Goal: Task Accomplishment & Management: Complete application form

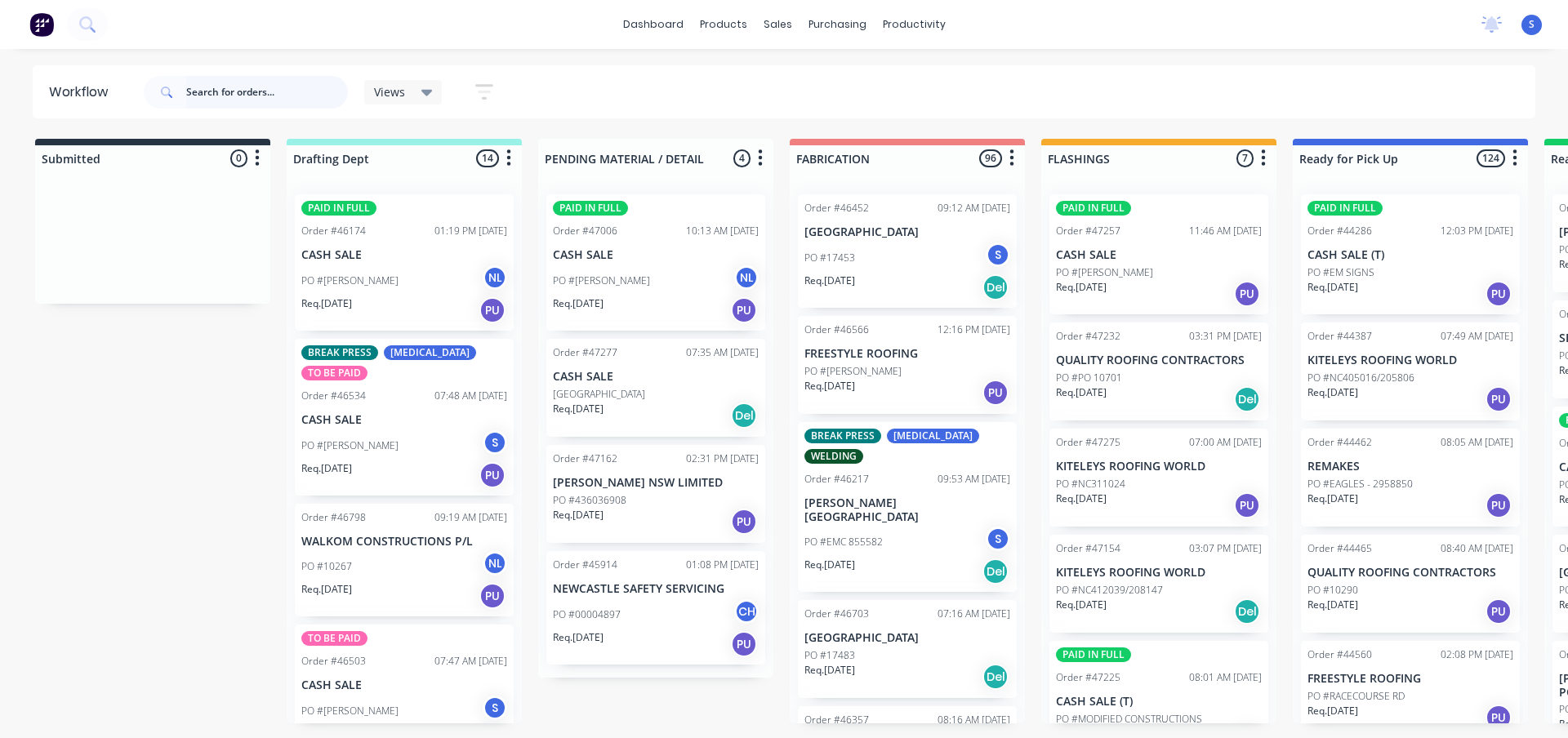
click at [195, 103] on input "text" at bounding box center [267, 92] width 161 height 32
click at [236, 89] on input "text" at bounding box center [267, 92] width 161 height 32
click at [428, 84] on icon at bounding box center [427, 92] width 11 height 18
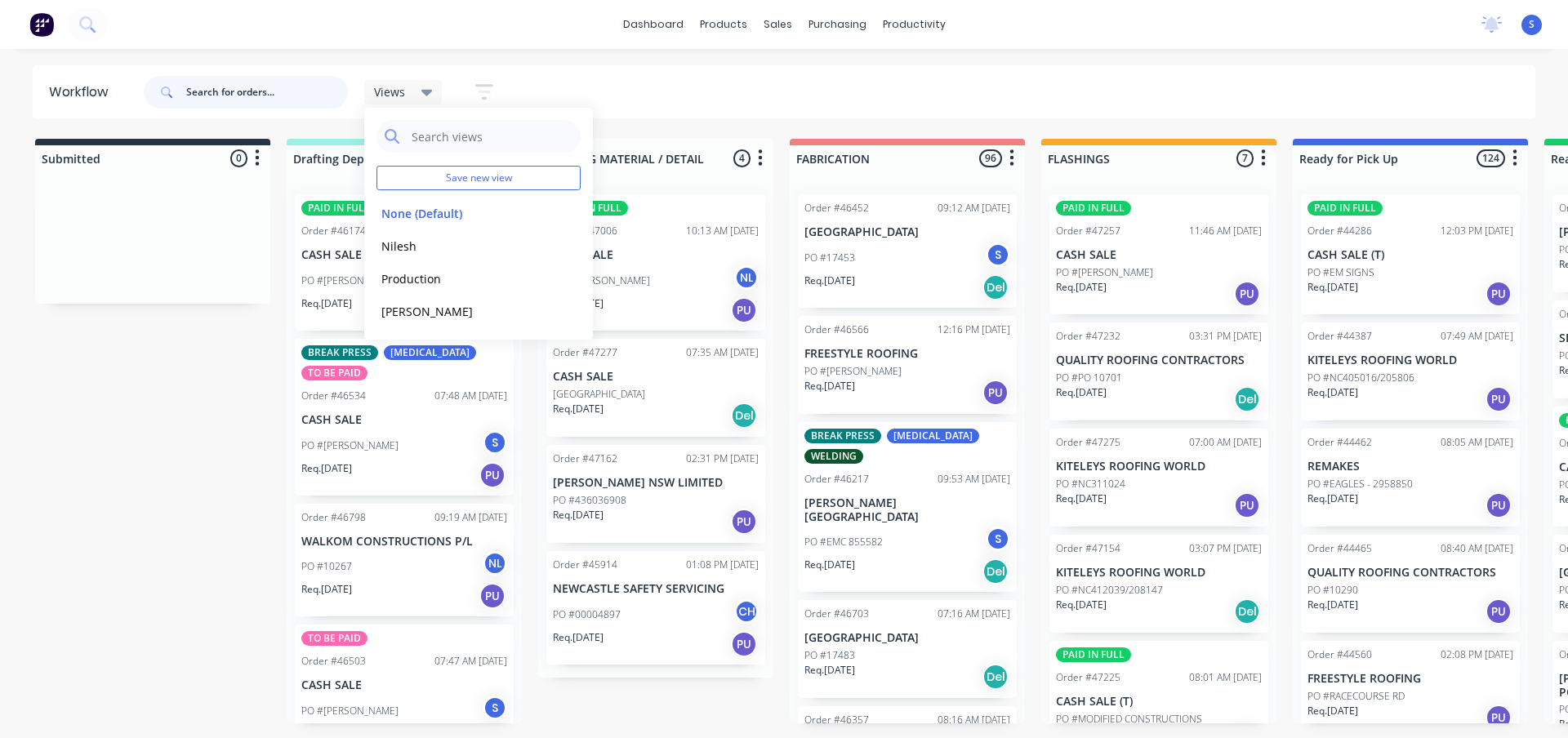
click at [216, 99] on input "text" at bounding box center [267, 92] width 161 height 32
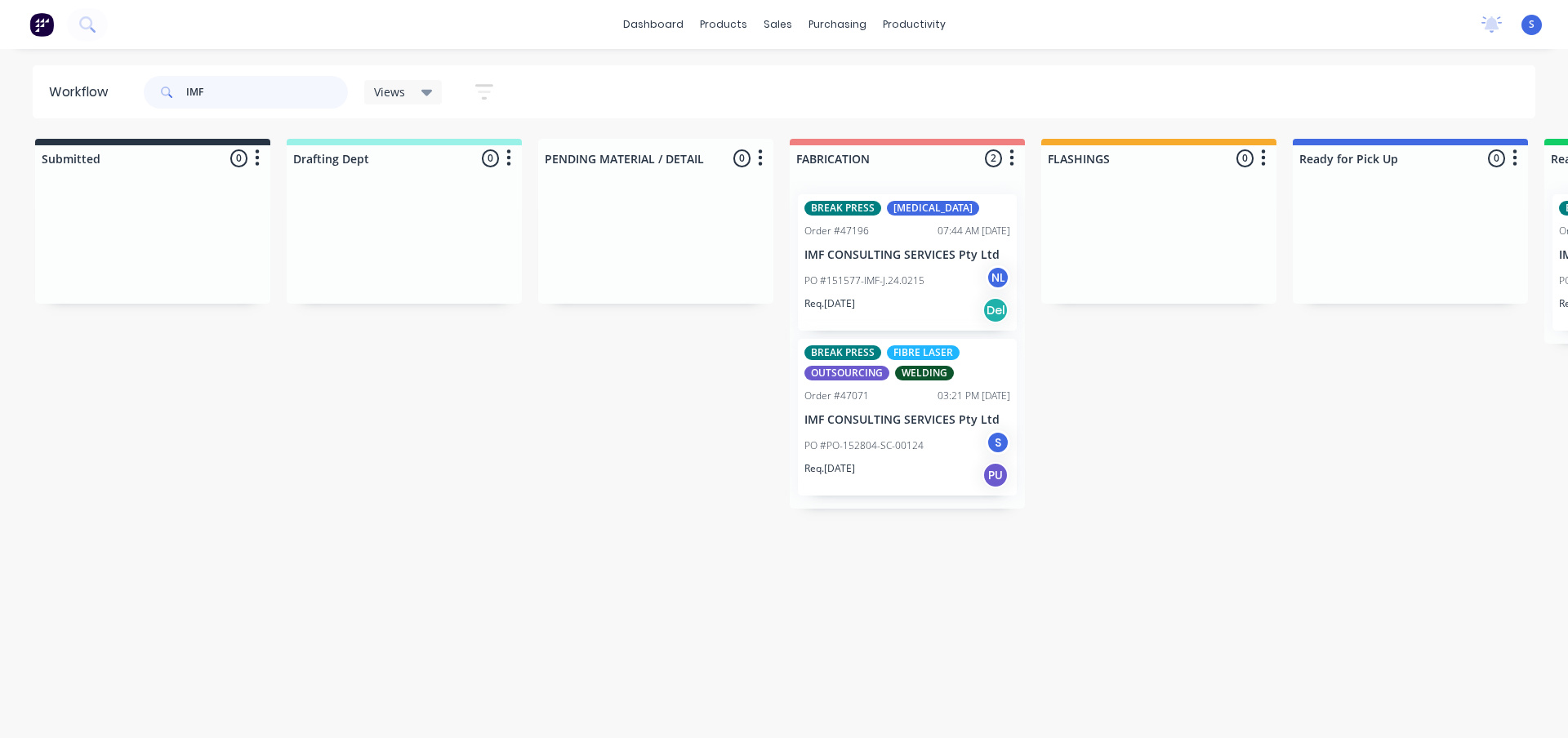
type input "IMF"
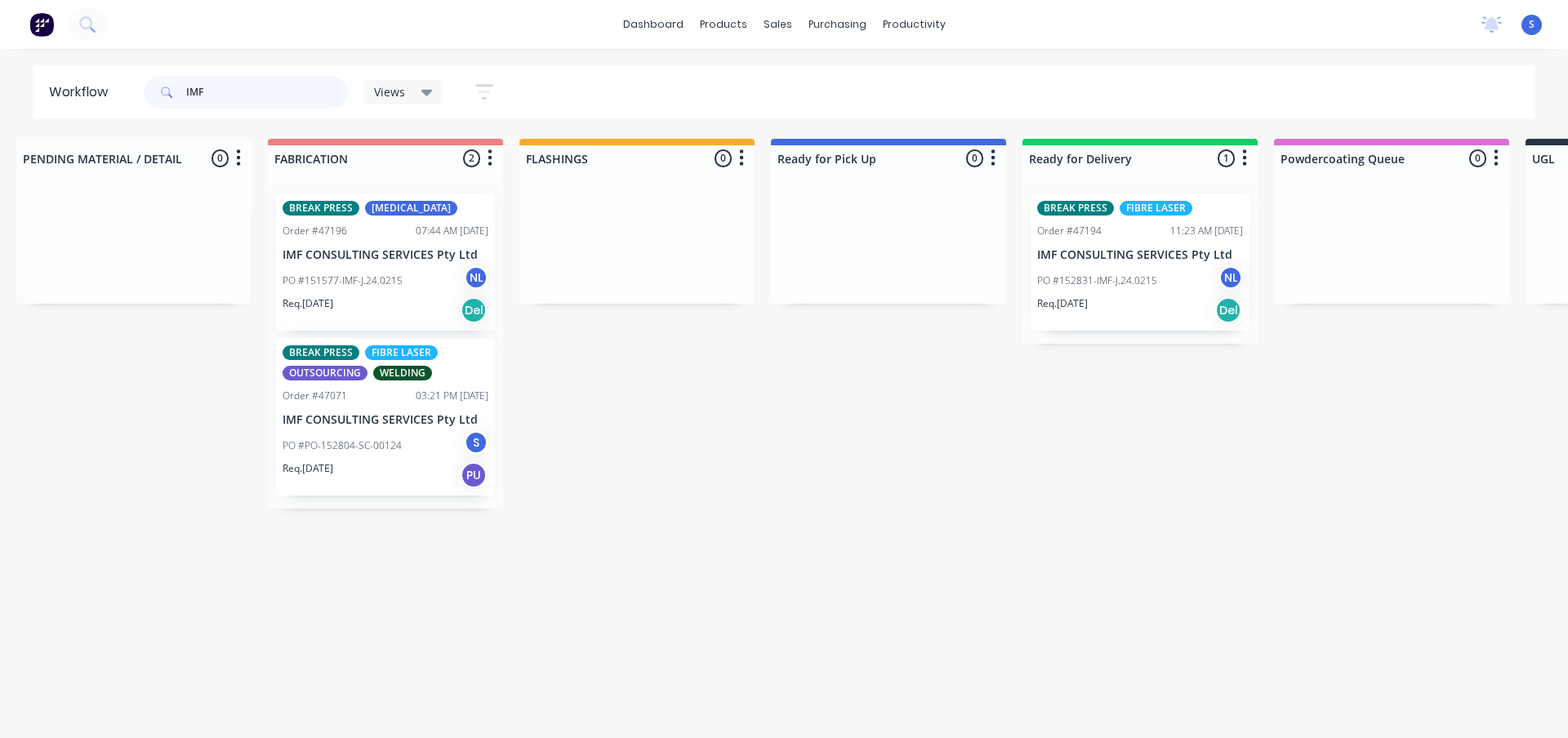
scroll to position [0, 521]
click at [1121, 287] on p "PO #152831-IMF-J.24.0215" at bounding box center [1097, 281] width 120 height 15
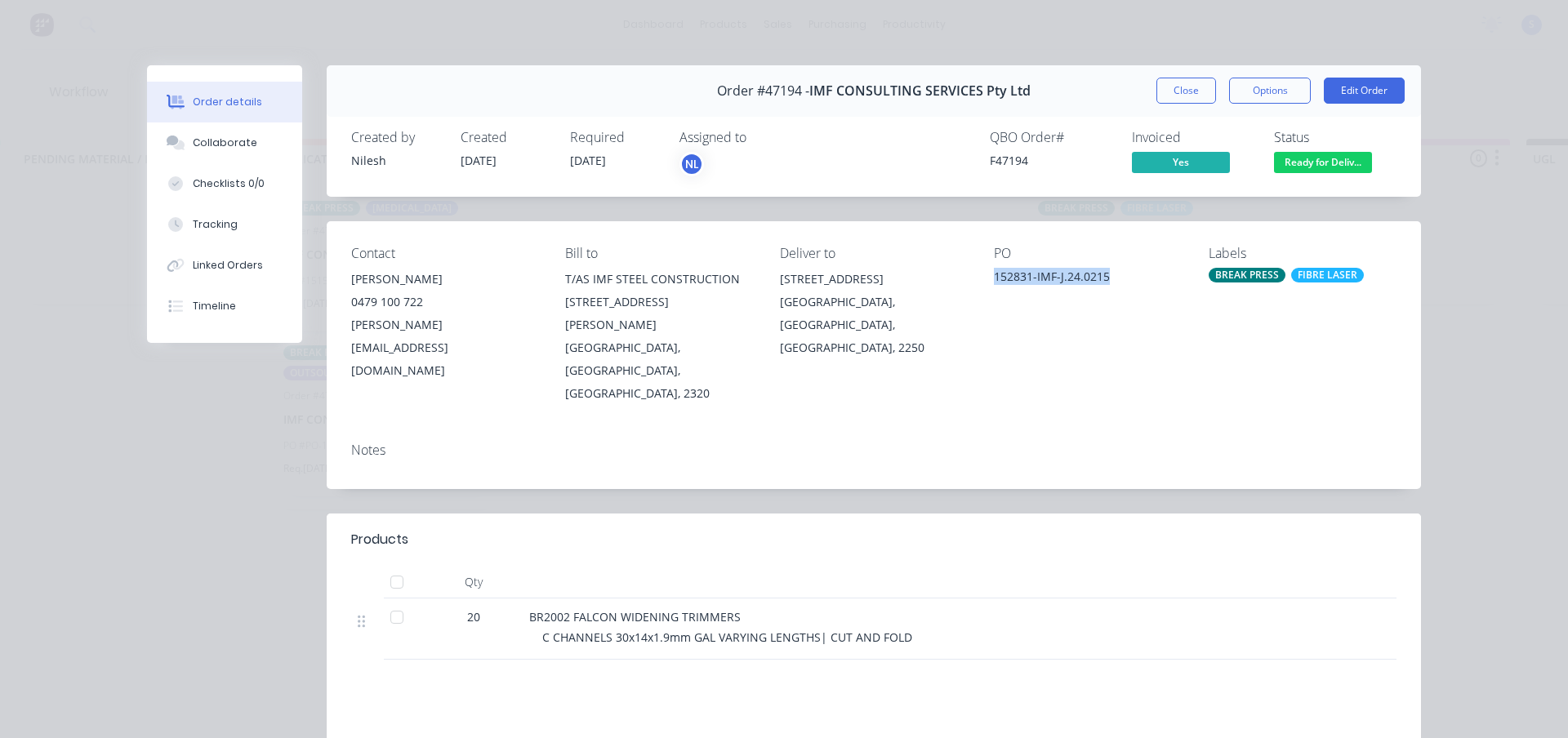
drag, startPoint x: 1111, startPoint y: 278, endPoint x: 986, endPoint y: 277, distance: 125.0
click at [986, 277] on div "Contact [PERSON_NAME] [PHONE_NUMBER] [PERSON_NAME][EMAIL_ADDRESS][DOMAIN_NAME] …" at bounding box center [873, 325] width 1094 height 209
copy div "152831-IMF-J.24.0215"
drag, startPoint x: 745, startPoint y: 570, endPoint x: 520, endPoint y: 579, distance: 225.2
click at [523, 598] on div "BR2002 FALCON WIDENING TRIMMERS C CHANNELS 30x14x1.9mm GAL VARYING LENGTHS| CUT…" at bounding box center [931, 629] width 817 height 61
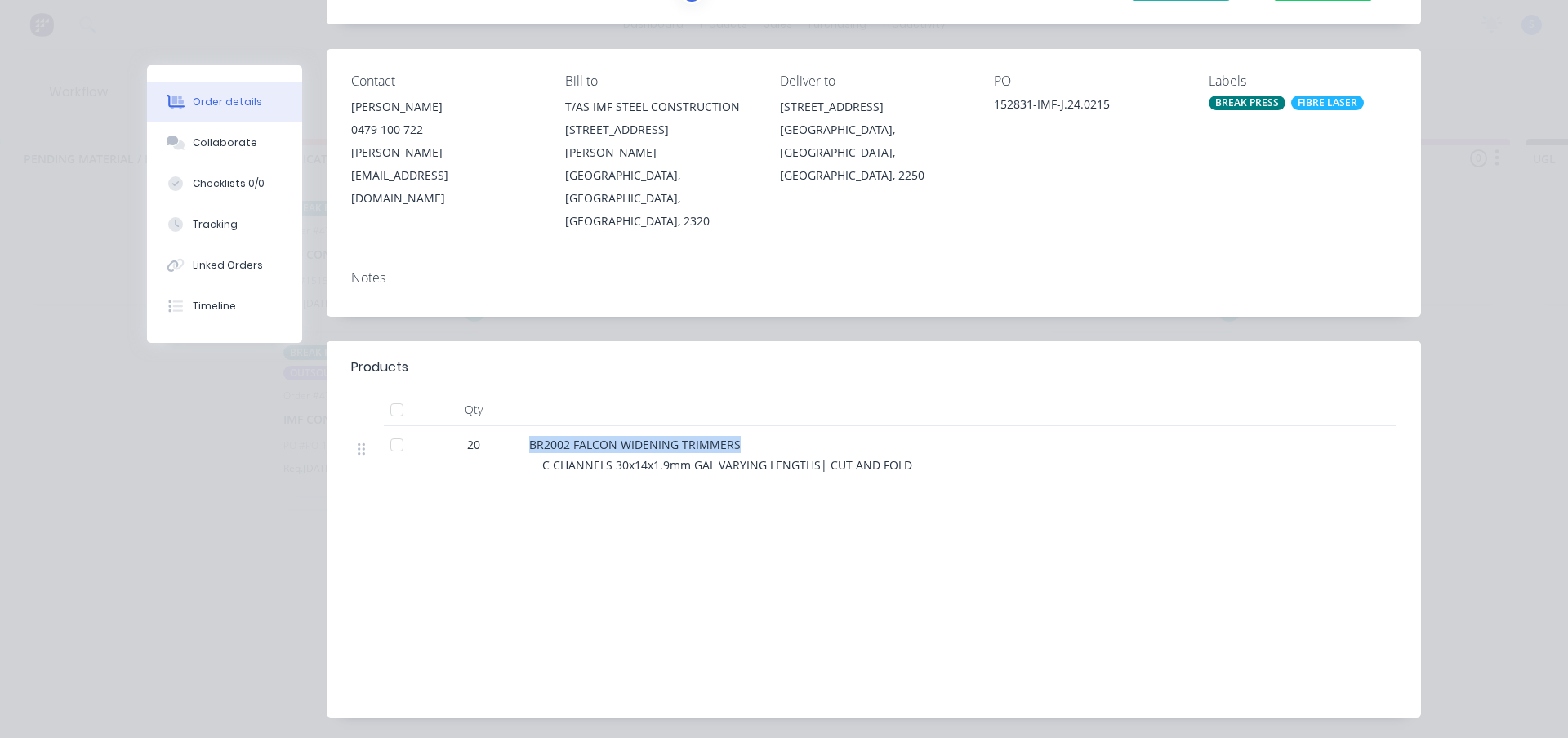
scroll to position [182, 0]
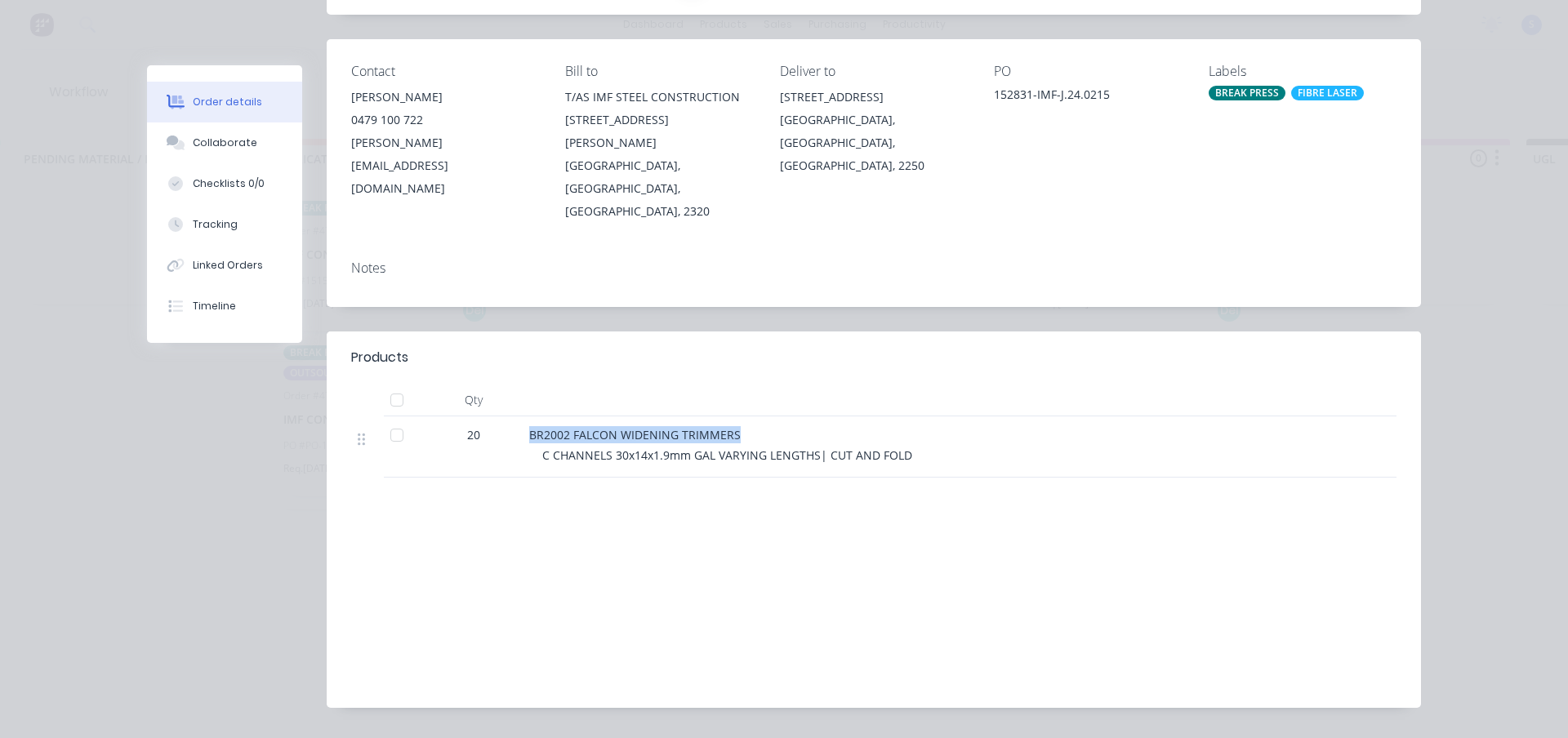
copy span "BR2002 FALCON WIDENING TRIMMERS"
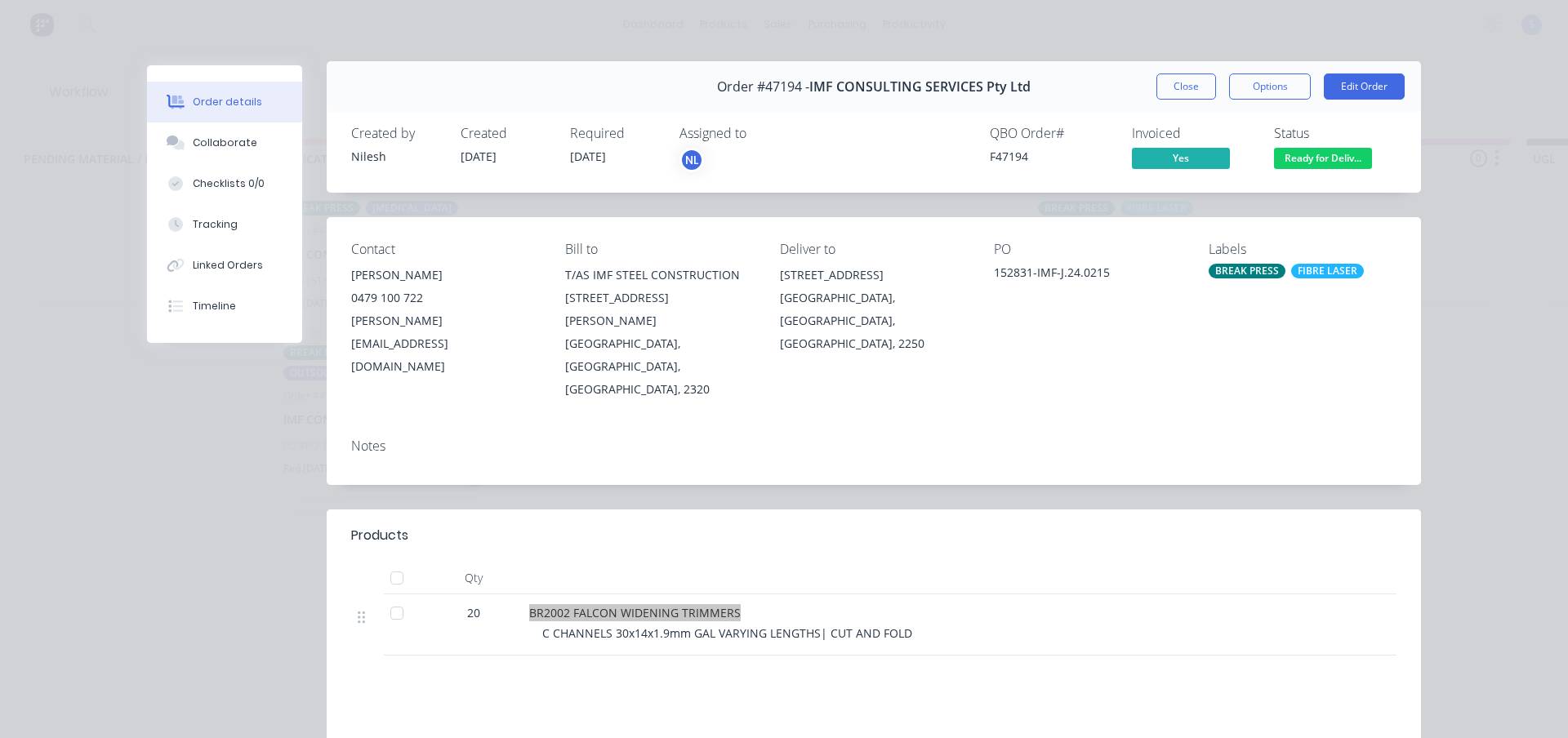
scroll to position [0, 0]
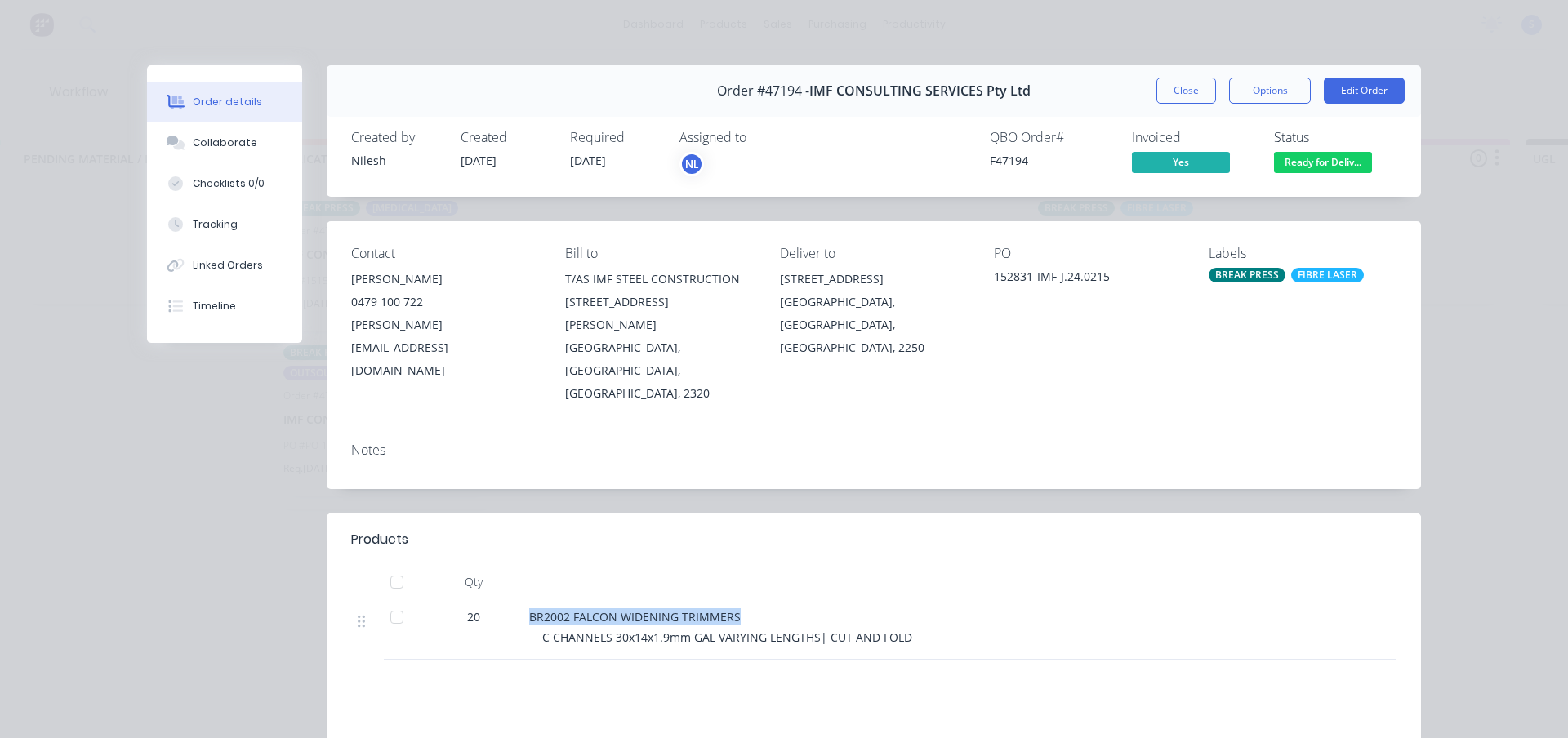
click at [1190, 91] on button "Close" at bounding box center [1186, 91] width 59 height 26
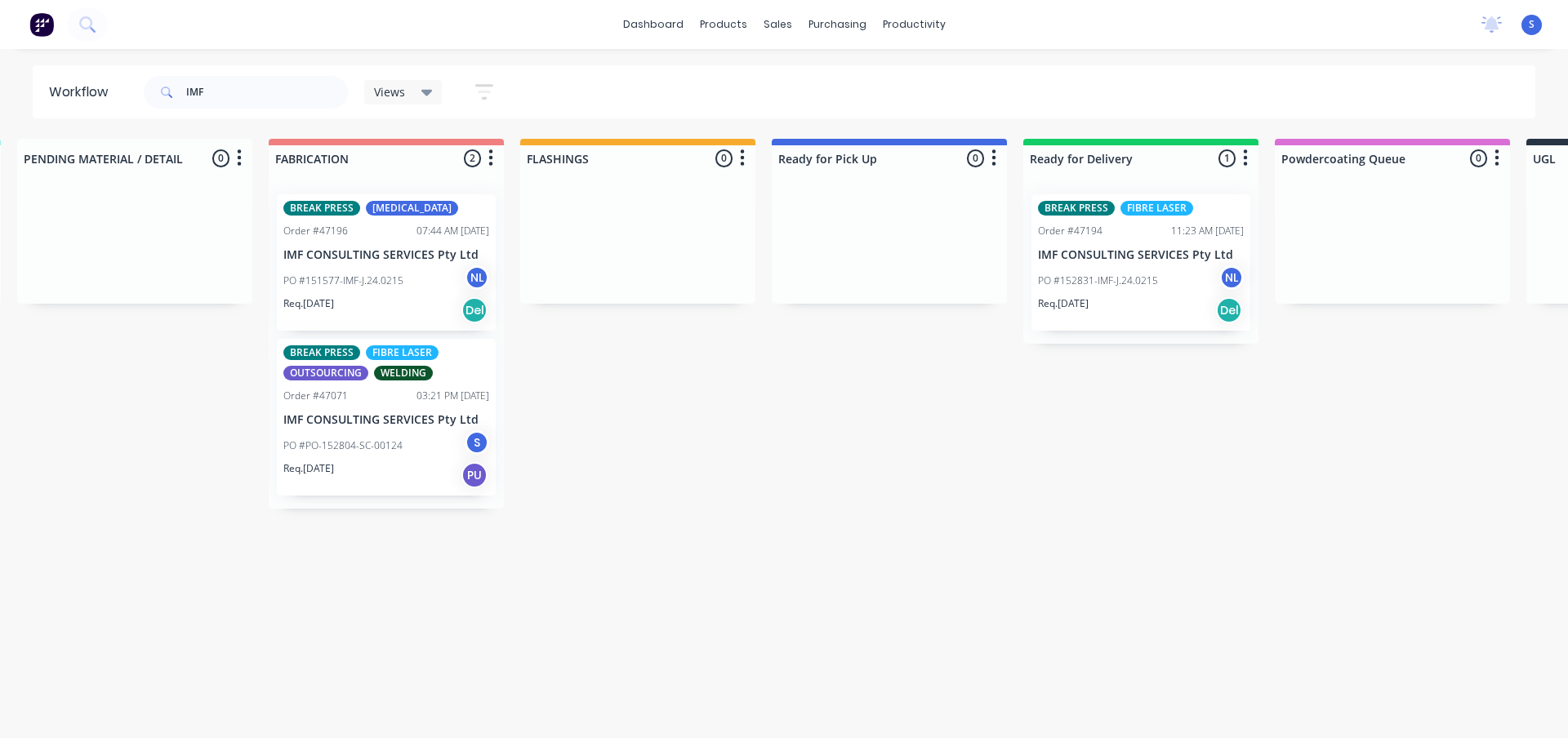
click at [373, 300] on div "Req. [DATE] Del" at bounding box center [387, 311] width 206 height 28
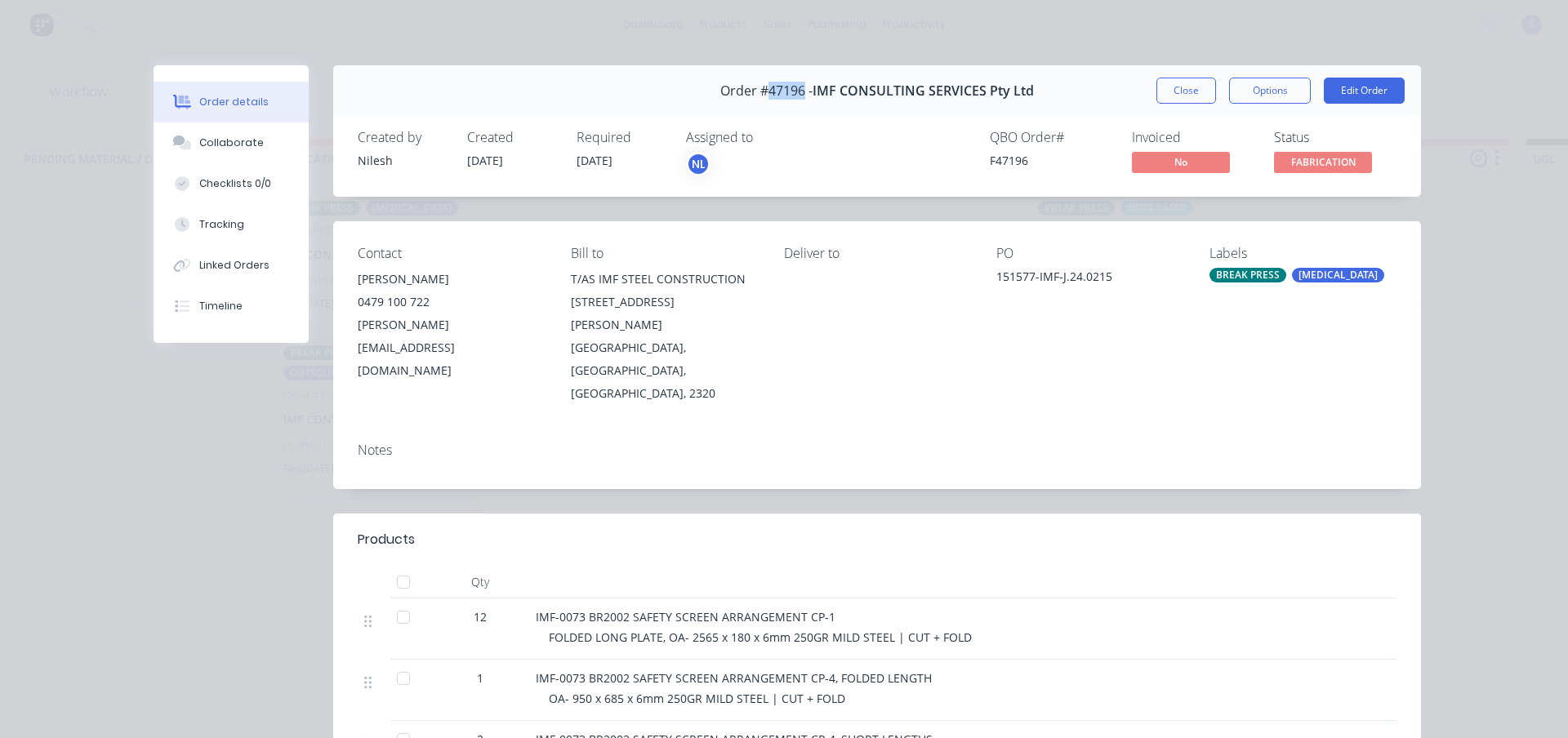
drag, startPoint x: 797, startPoint y: 91, endPoint x: 767, endPoint y: 91, distance: 30.0
click at [767, 91] on span "Order #47196 -" at bounding box center [767, 91] width 93 height 16
copy span "47196"
drag, startPoint x: 1104, startPoint y: 277, endPoint x: 980, endPoint y: 281, distance: 124.1
click at [980, 281] on div "Contact [PERSON_NAME] [PHONE_NUMBER] [PERSON_NAME][EMAIL_ADDRESS][DOMAIN_NAME] …" at bounding box center [876, 325] width 1088 height 209
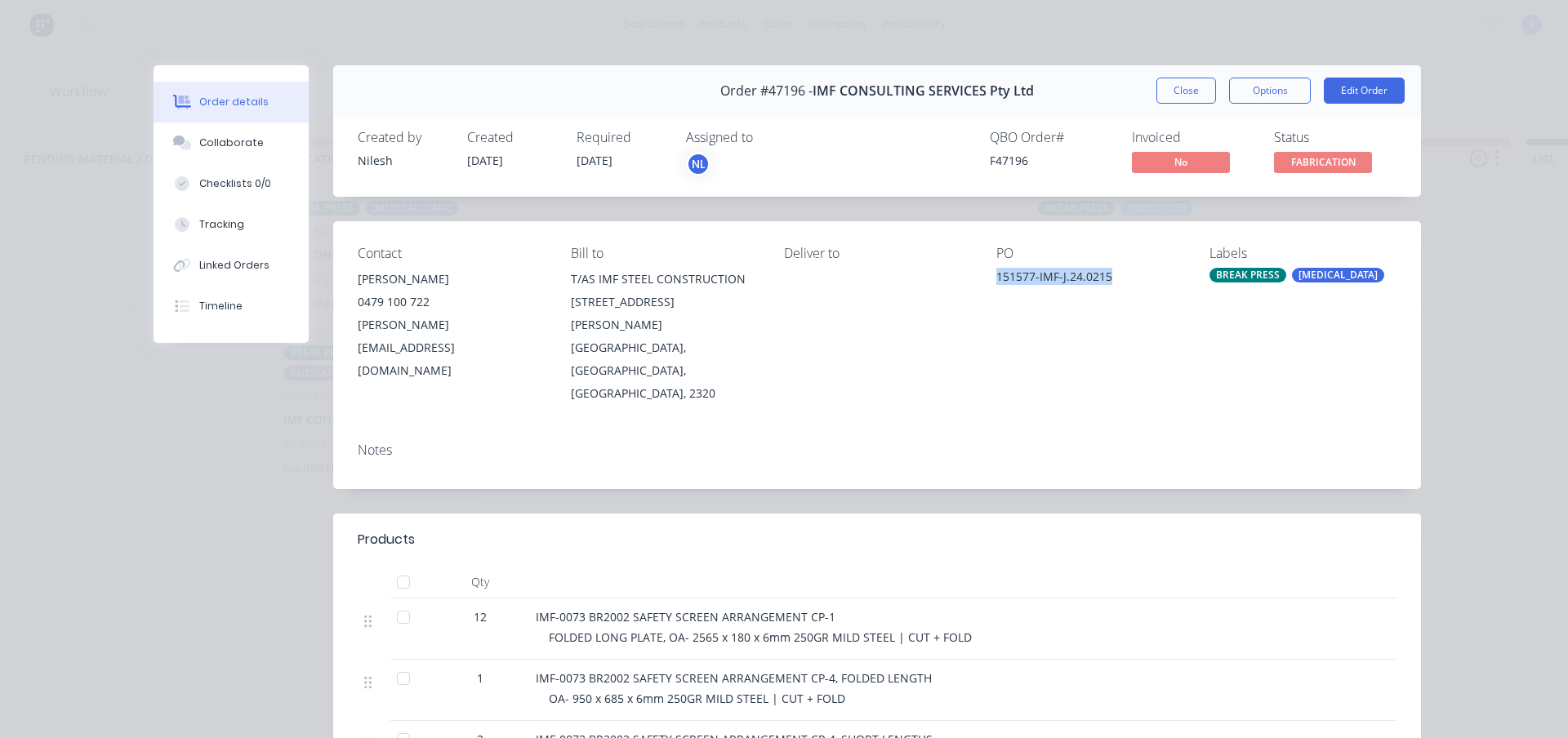
copy div "151577-IMF-J.24.0215"
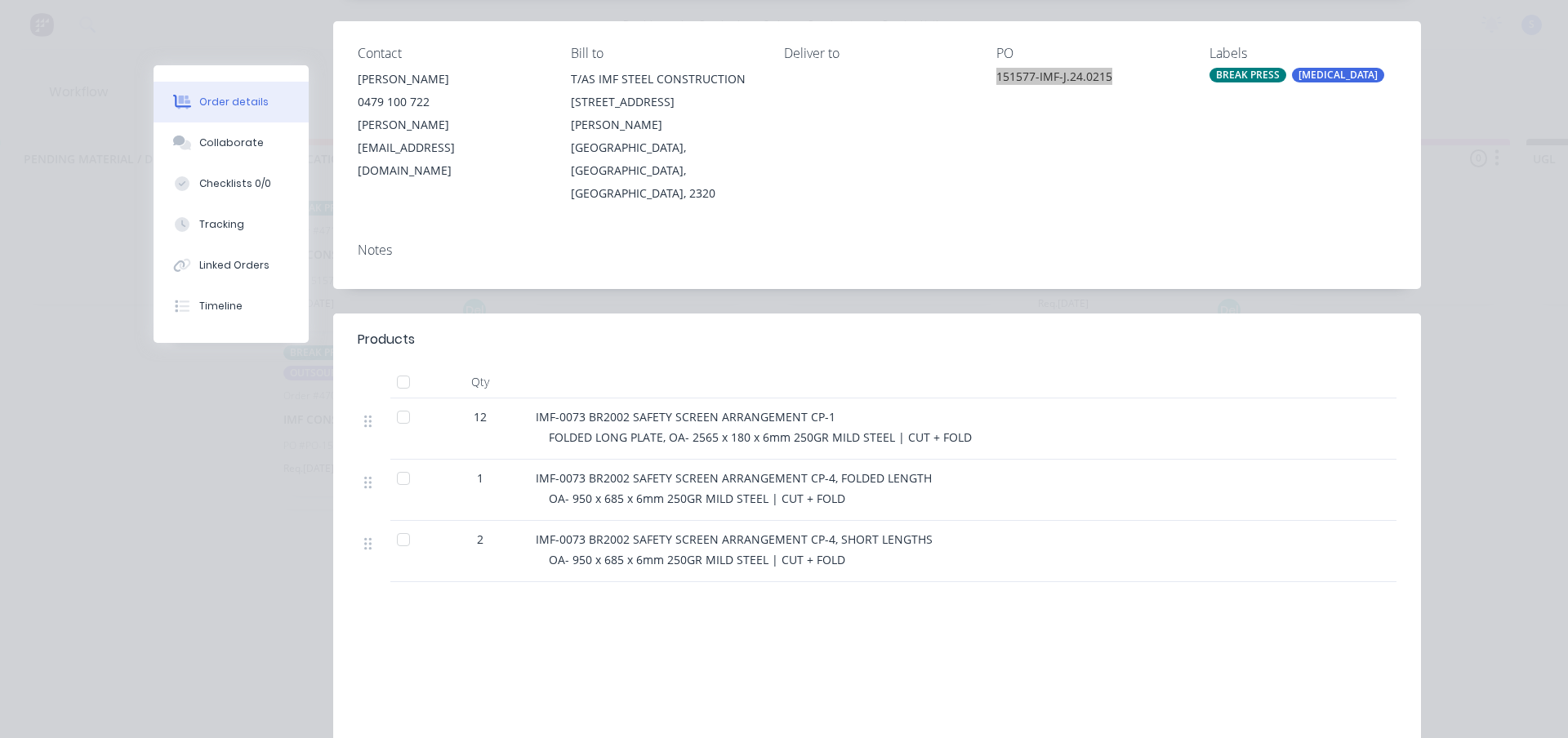
scroll to position [163, 0]
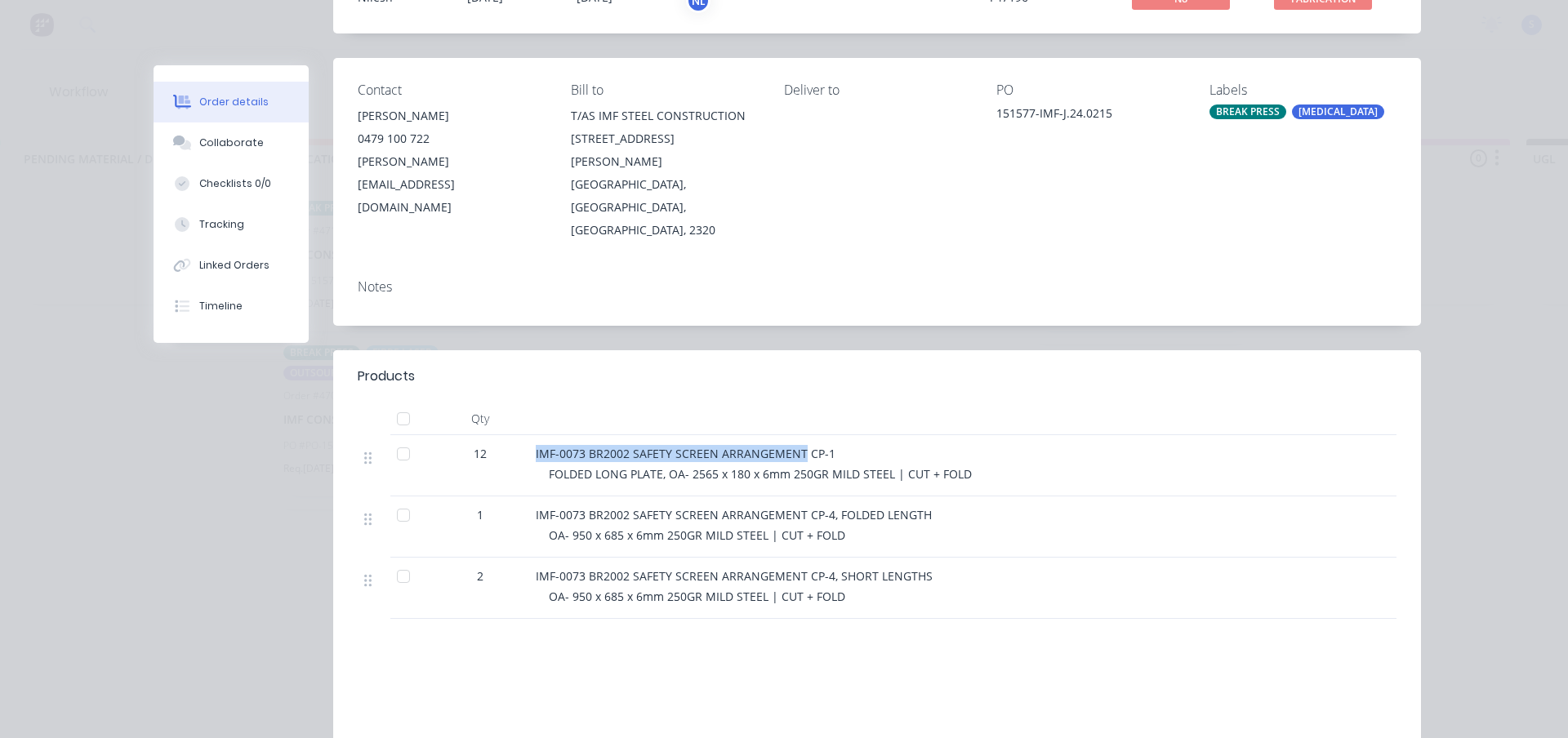
drag, startPoint x: 795, startPoint y: 404, endPoint x: 523, endPoint y: 407, distance: 272.0
click at [529, 435] on div "IMF-0073 BR2002 SAFETY SCREEN ARRANGEMENT CP-1 FOLDED LONG PLATE, OA- 2565 x 18…" at bounding box center [937, 465] width 817 height 61
copy span "IMF-0073 BR2002 SAFETY SCREEN ARRANGEMENT"
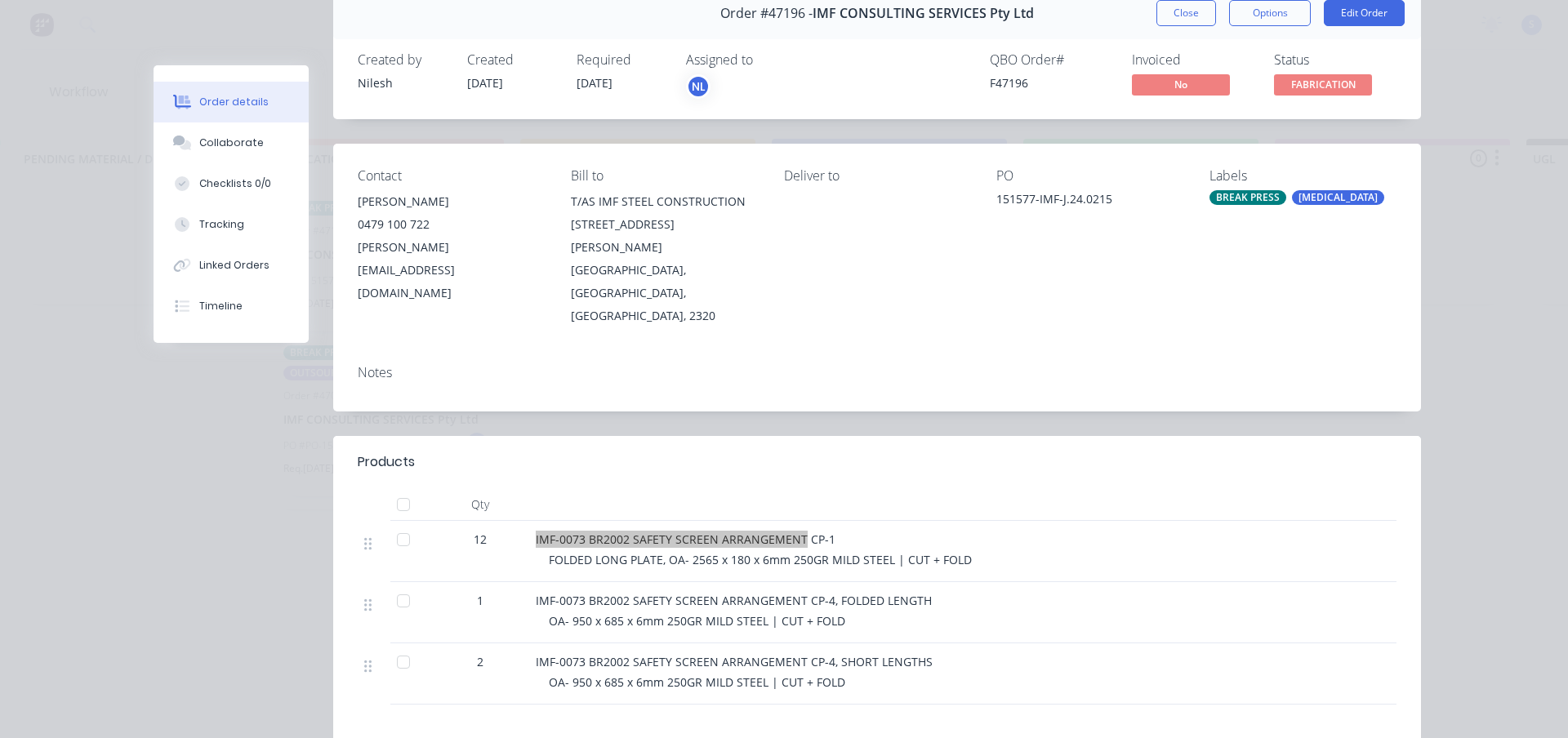
scroll to position [0, 0]
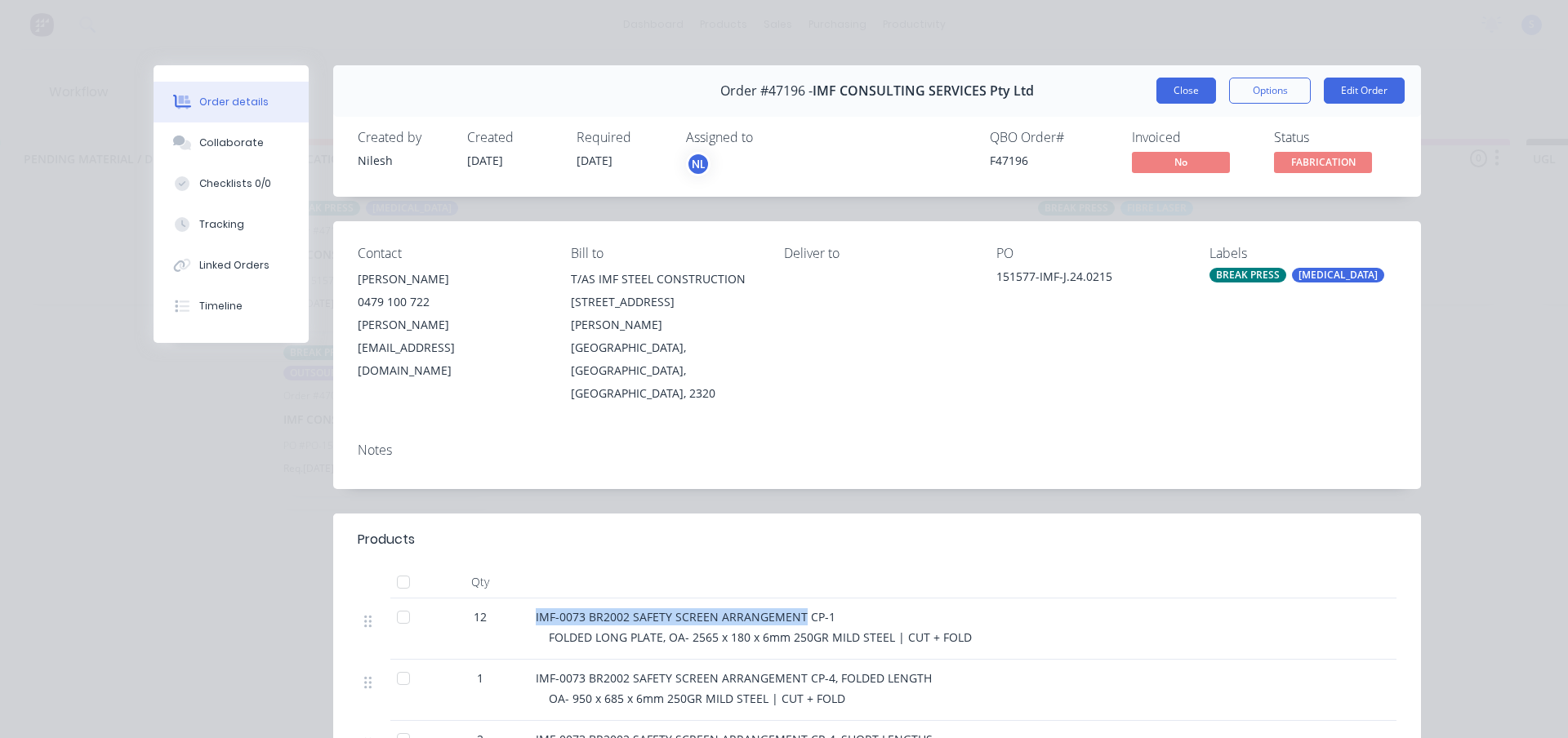
click at [1190, 93] on button "Close" at bounding box center [1186, 91] width 59 height 26
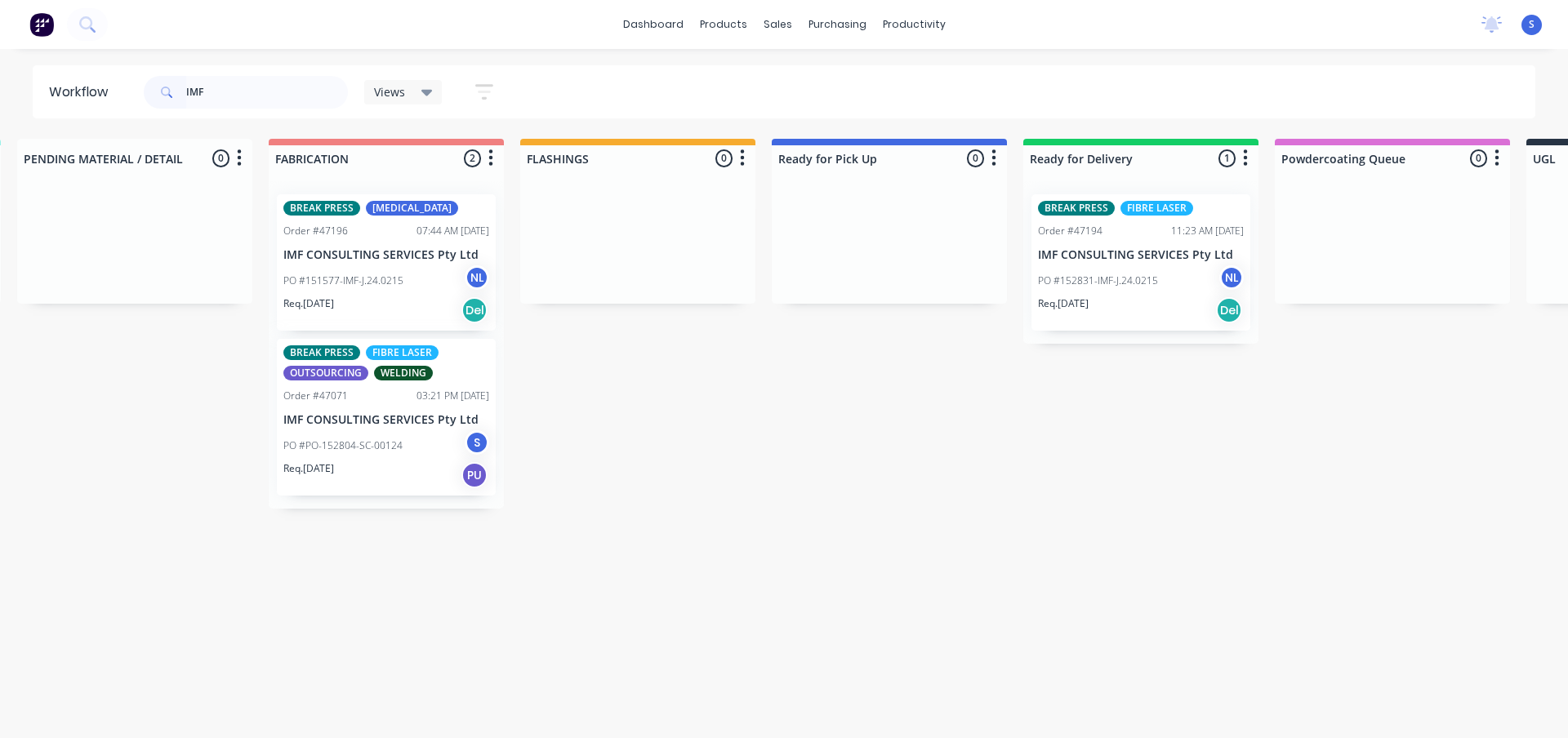
click at [372, 463] on div "Req. [DATE] PU" at bounding box center [387, 476] width 206 height 28
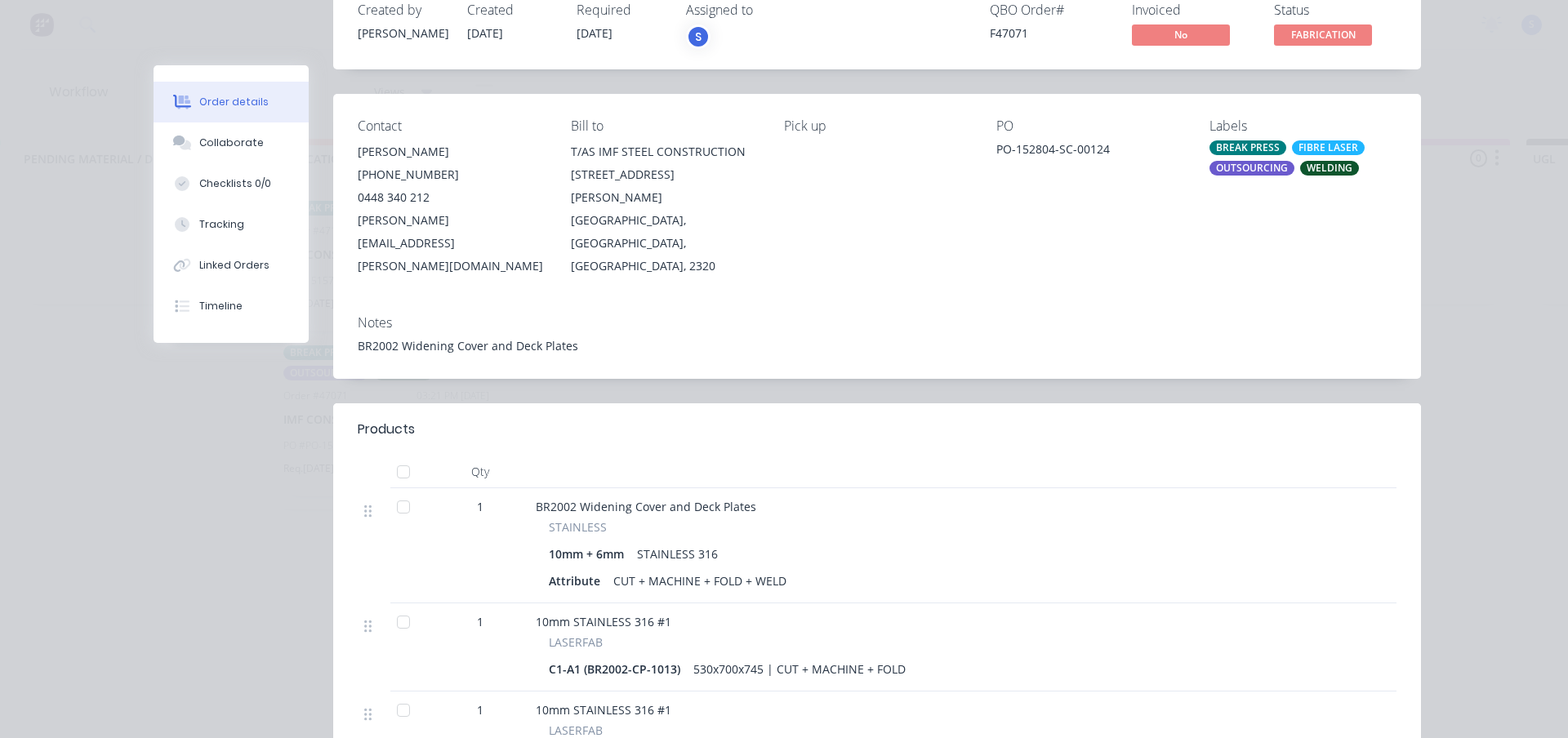
scroll to position [163, 0]
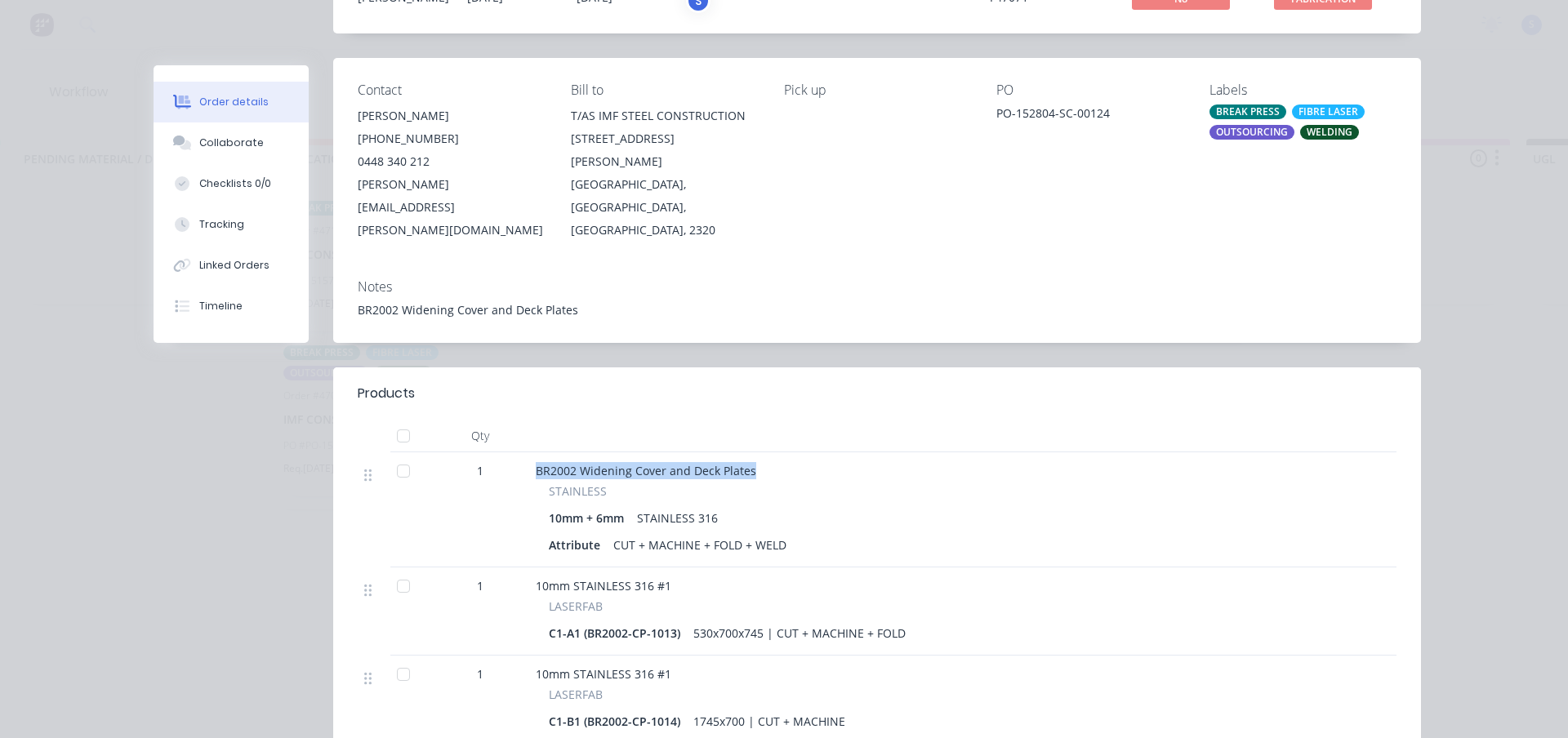
drag, startPoint x: 762, startPoint y: 428, endPoint x: 526, endPoint y: 425, distance: 236.0
click at [529, 452] on div "BR2002 Widening Cover and Deck Plates STAINLESS 10mm + 6mm STAINLESS 316 Attrib…" at bounding box center [937, 510] width 817 height 115
copy span "BR2002 Widening Cover and Deck Plates"
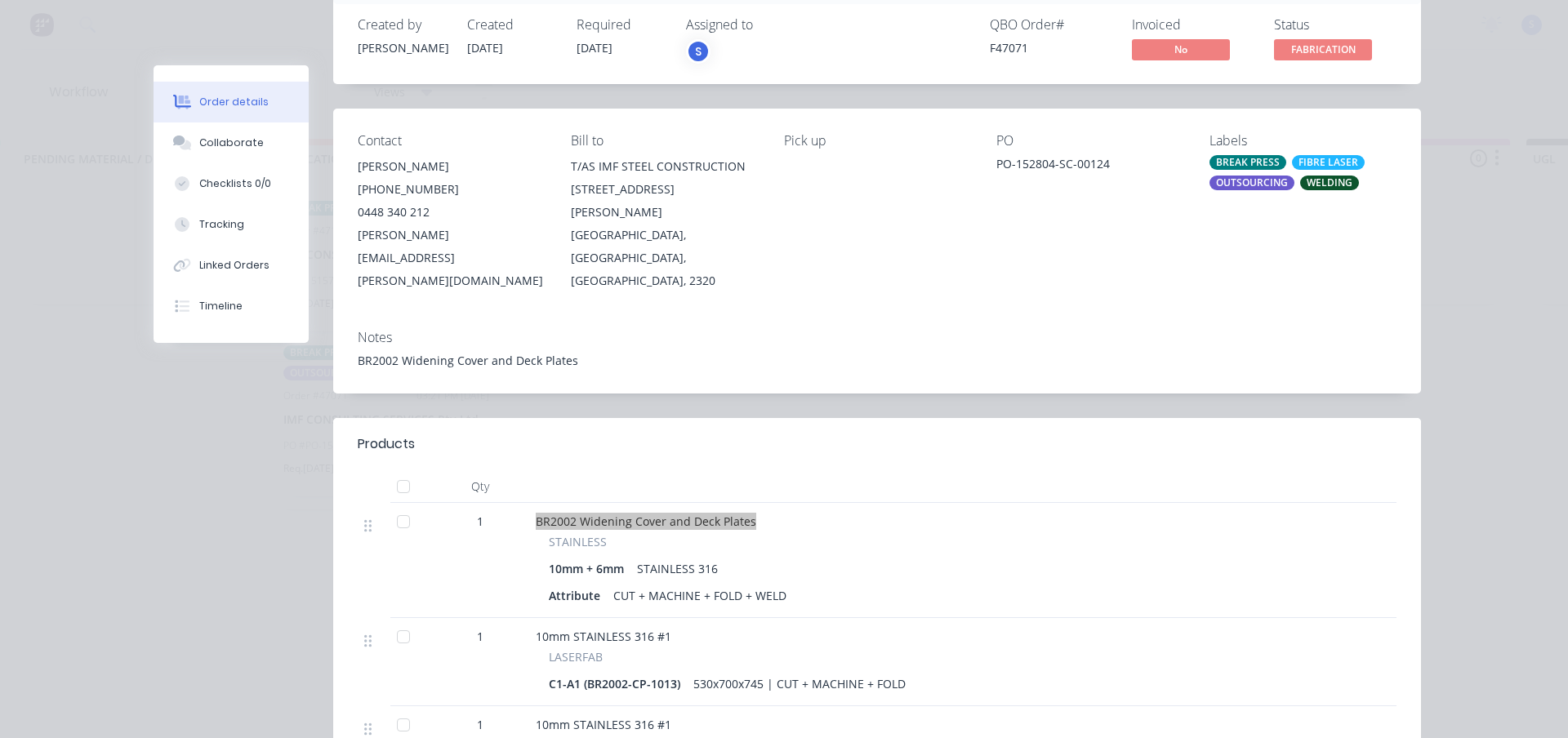
scroll to position [0, 0]
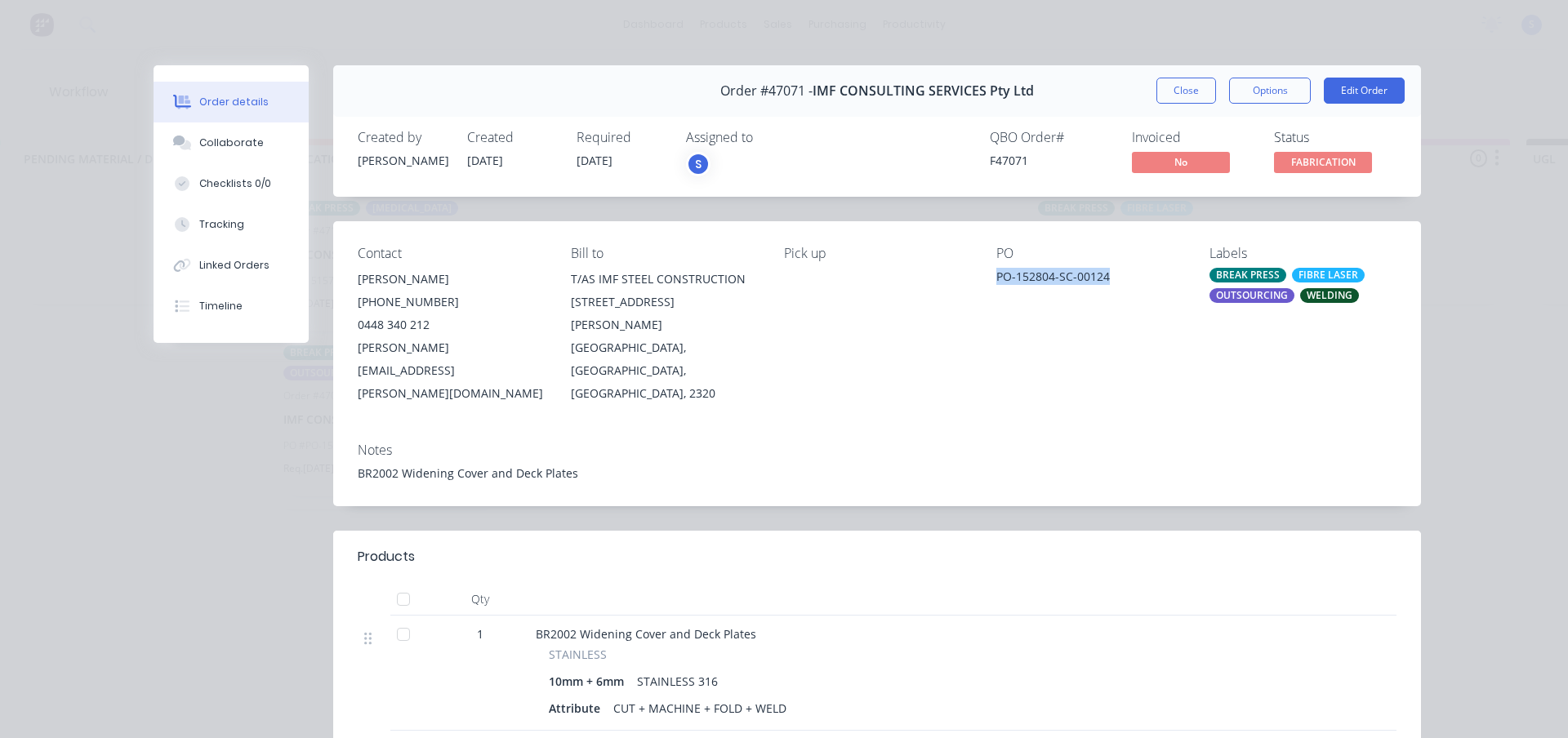
drag, startPoint x: 1102, startPoint y: 275, endPoint x: 988, endPoint y: 277, distance: 114.0
click at [988, 277] on div "Contact [PERSON_NAME] [PHONE_NUMBER] [PERSON_NAME][EMAIL_ADDRESS][PERSON_NAME][…" at bounding box center [876, 325] width 1088 height 209
copy div "PO-152804-SC-00124"
drag, startPoint x: 761, startPoint y: 592, endPoint x: 529, endPoint y: 593, distance: 232.0
click at [529, 616] on div "BR2002 Widening Cover and Deck Plates STAINLESS 10mm + 6mm STAINLESS 316 Attrib…" at bounding box center [937, 673] width 817 height 115
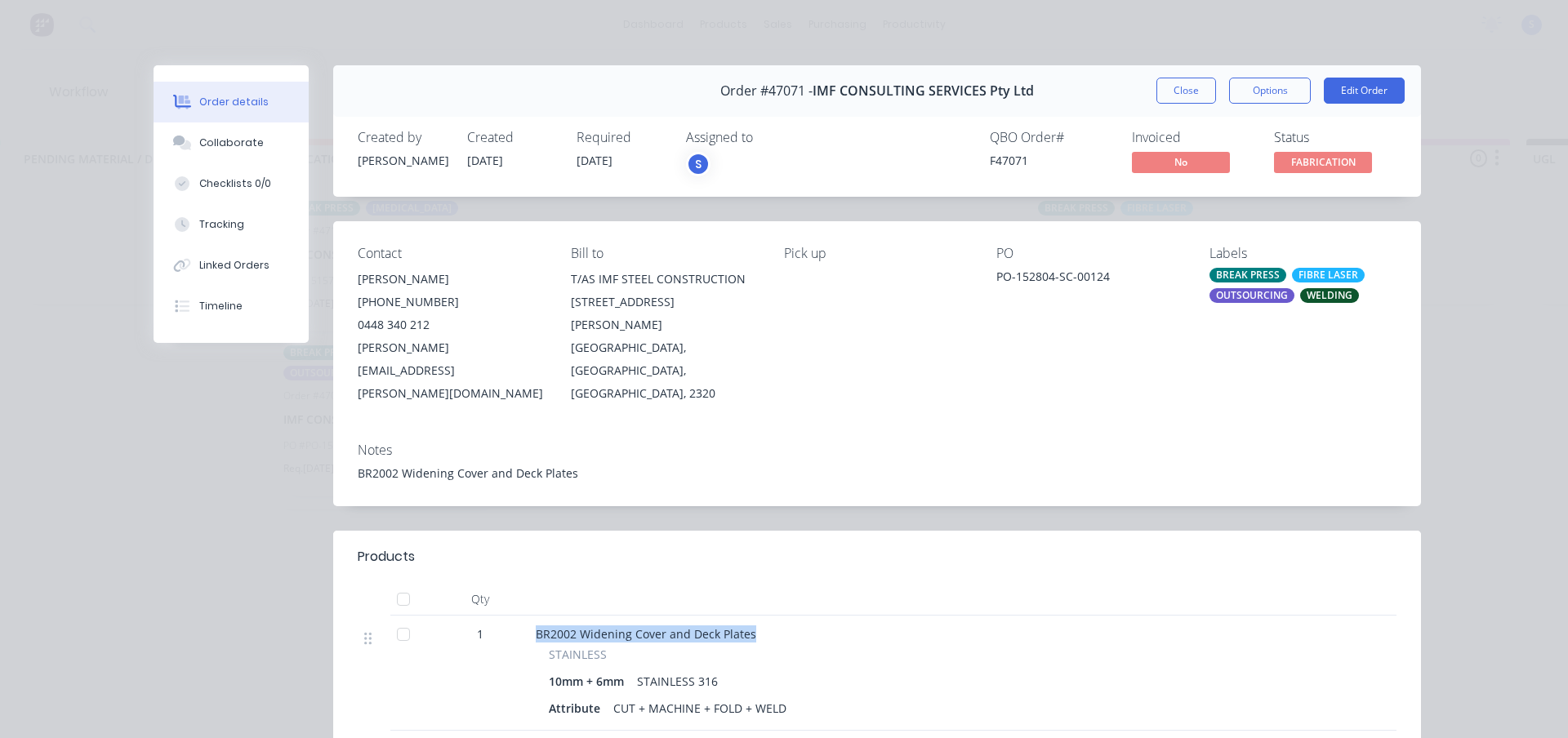
copy span "BR2002 Widening Cover and Deck Plates"
click at [224, 259] on div "Linked Orders" at bounding box center [235, 265] width 70 height 15
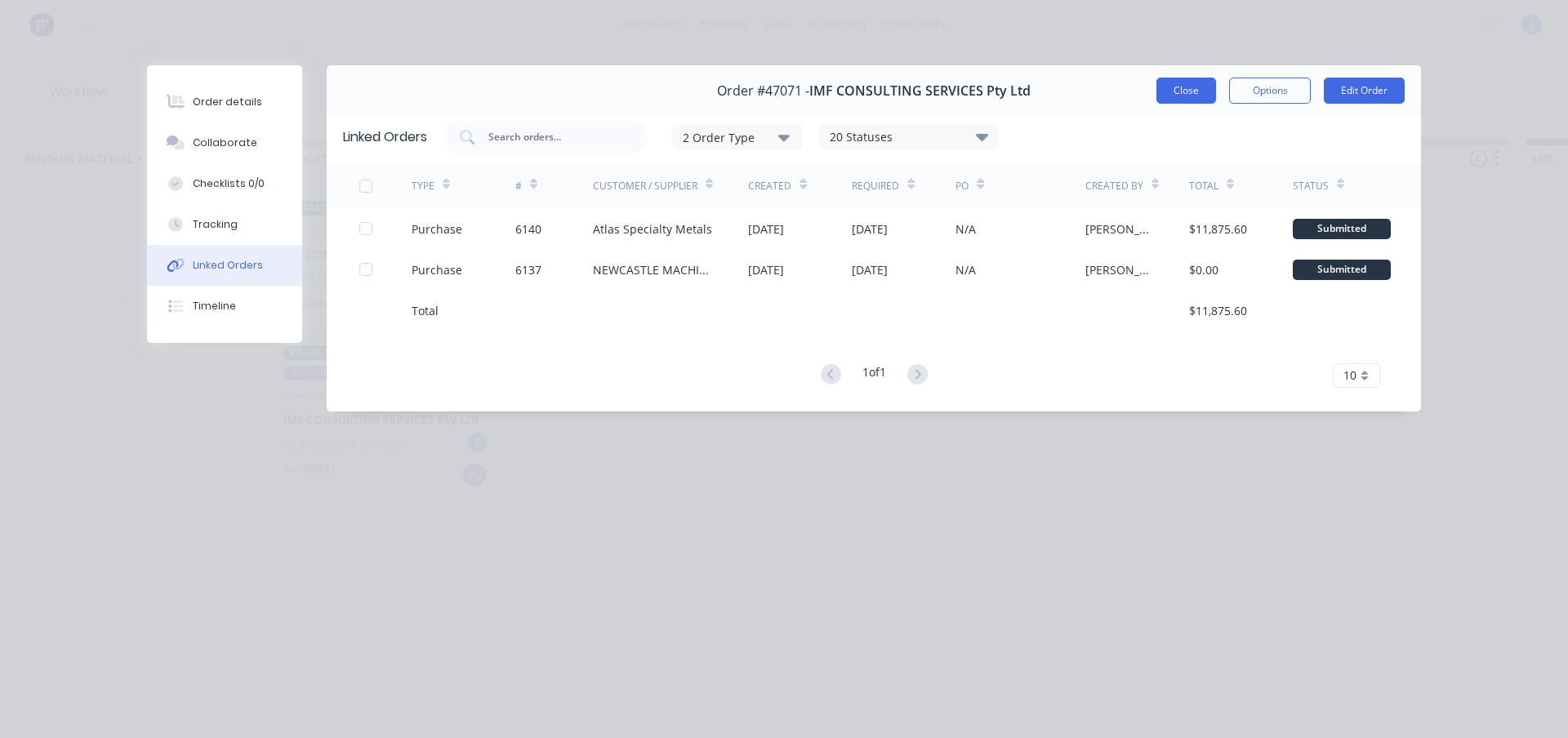
click at [1177, 98] on button "Close" at bounding box center [1186, 91] width 59 height 26
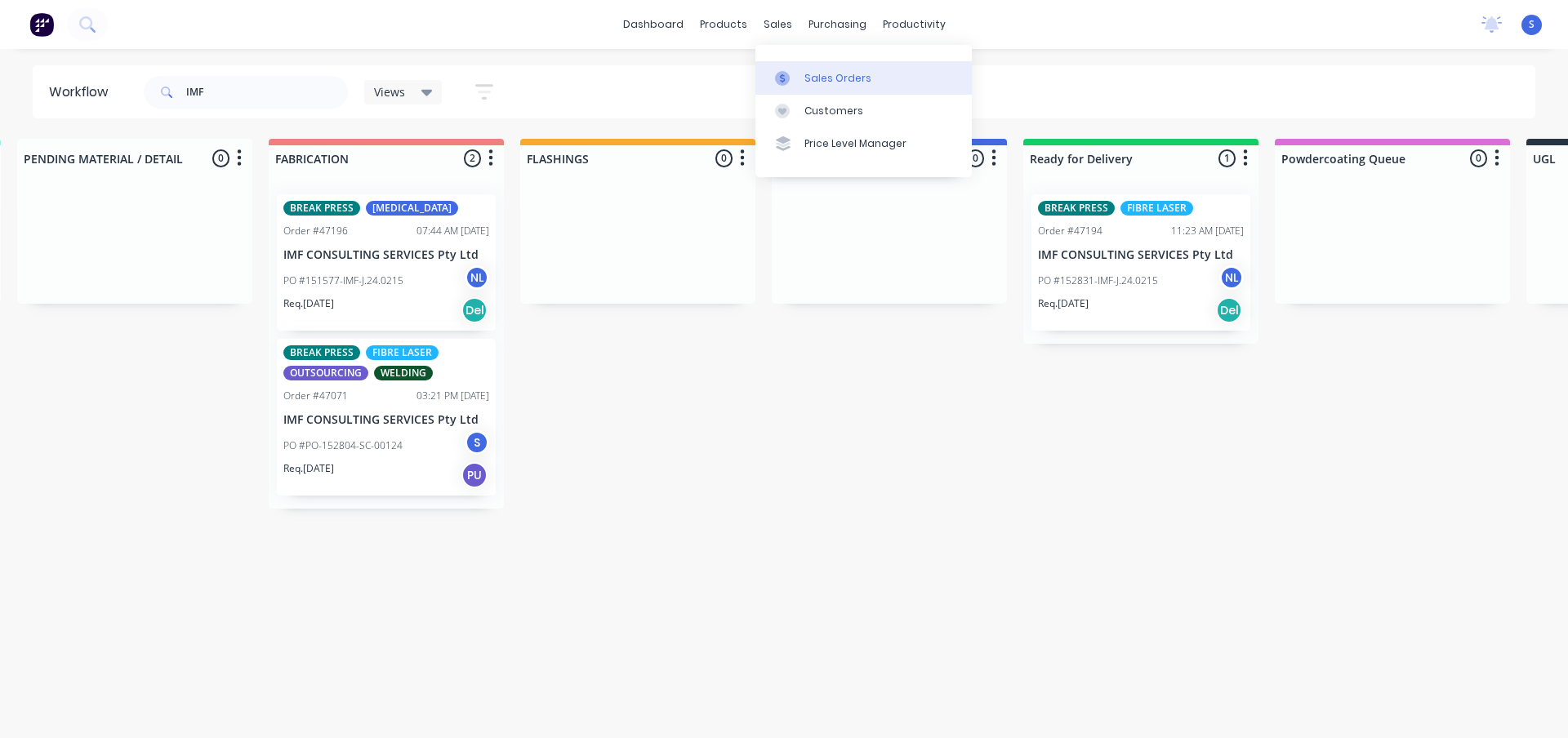
click at [842, 79] on div "Sales Orders" at bounding box center [837, 79] width 67 height 15
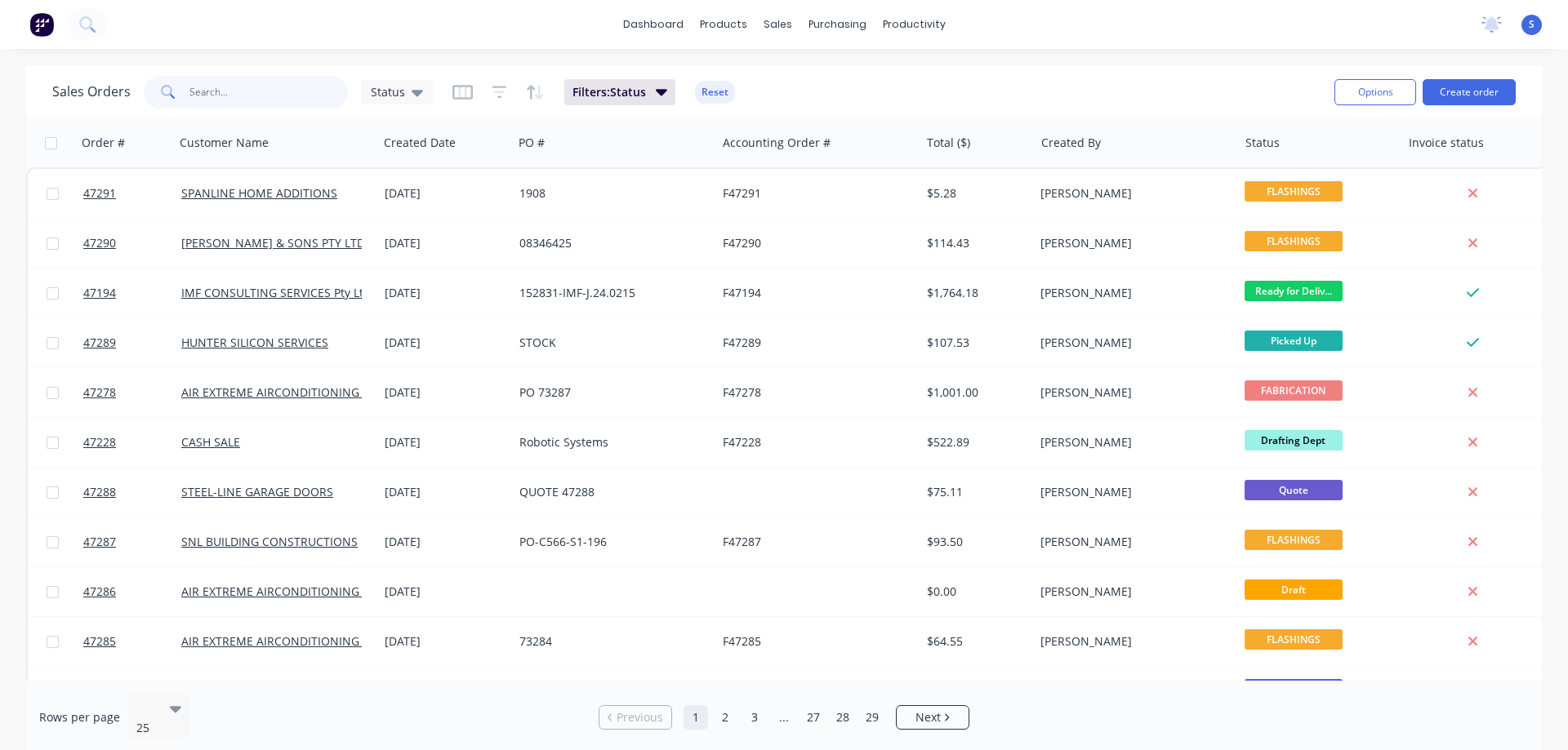
click at [266, 95] on input "text" at bounding box center [269, 92] width 159 height 32
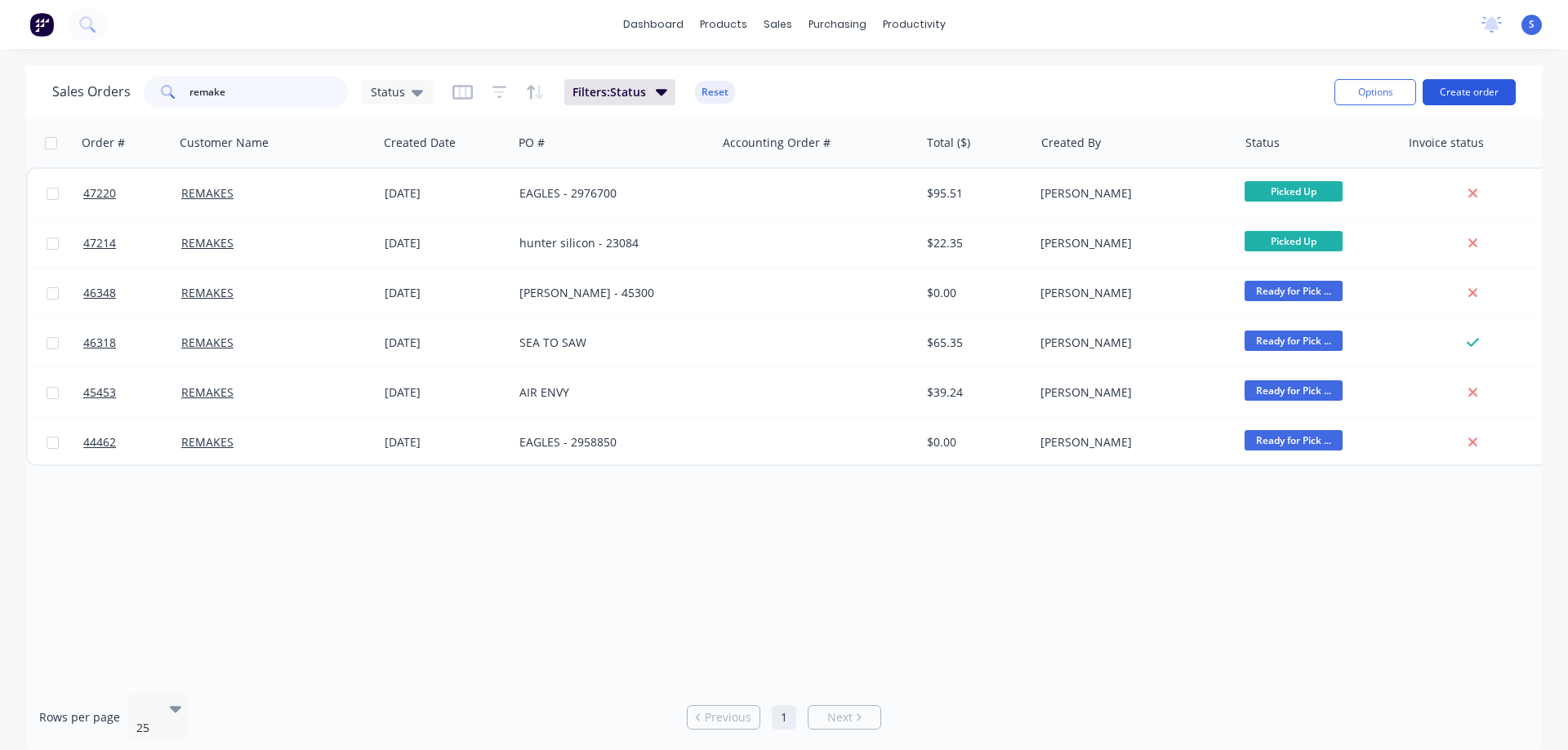
type input "remake"
click at [1478, 86] on button "Create order" at bounding box center [1469, 92] width 93 height 26
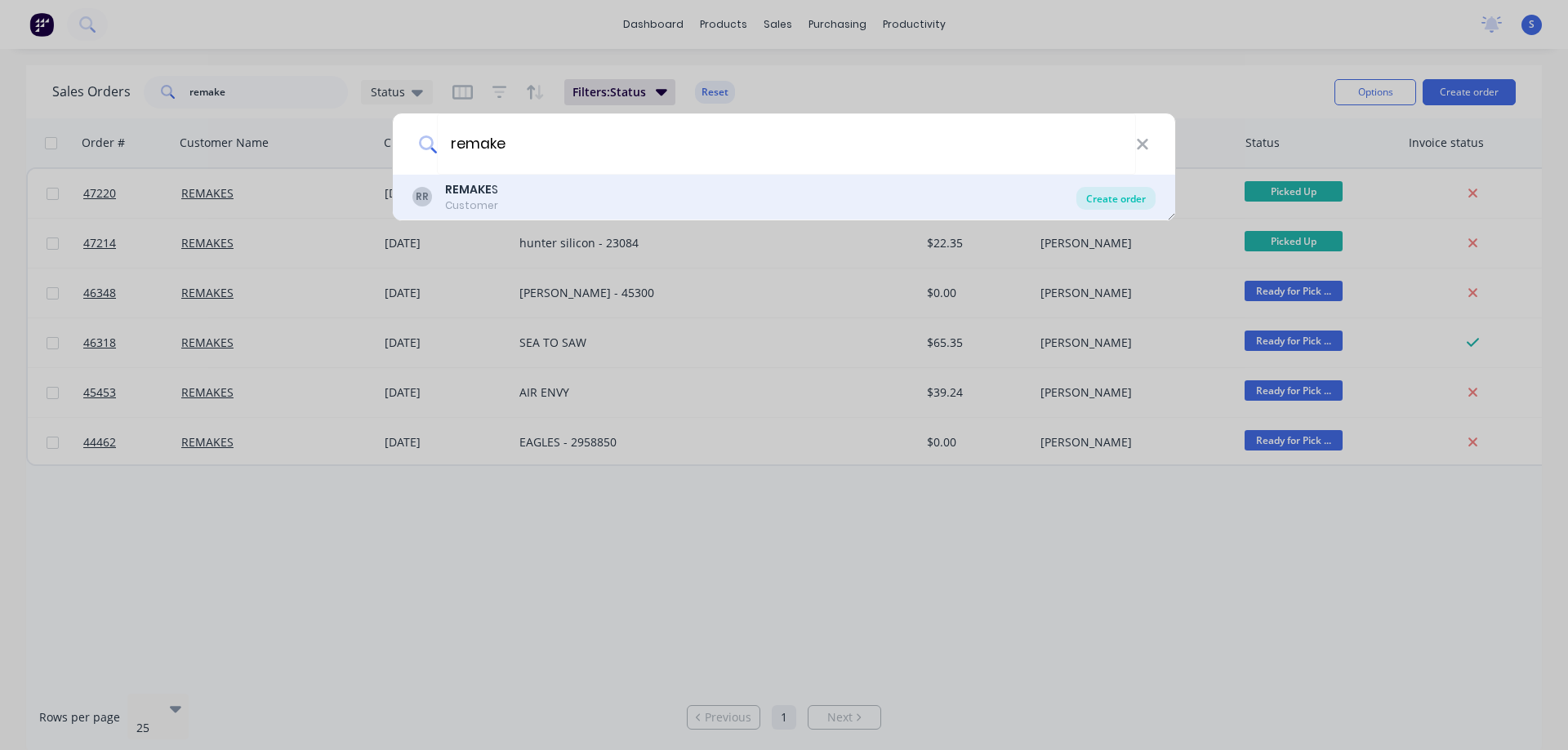
type input "remake"
click at [1108, 200] on div "Create order" at bounding box center [1115, 198] width 79 height 23
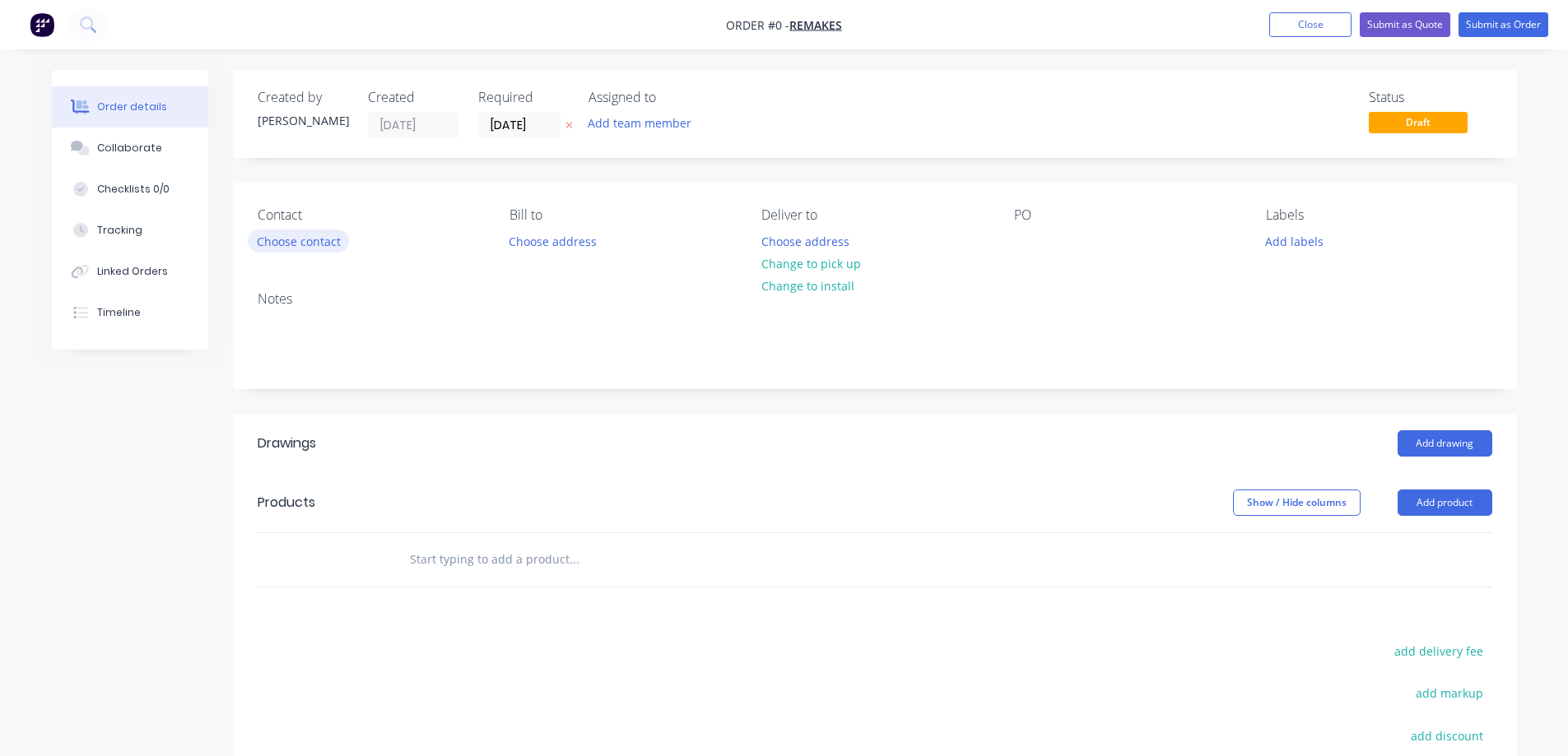
click at [292, 238] on button "Choose contact" at bounding box center [298, 241] width 101 height 22
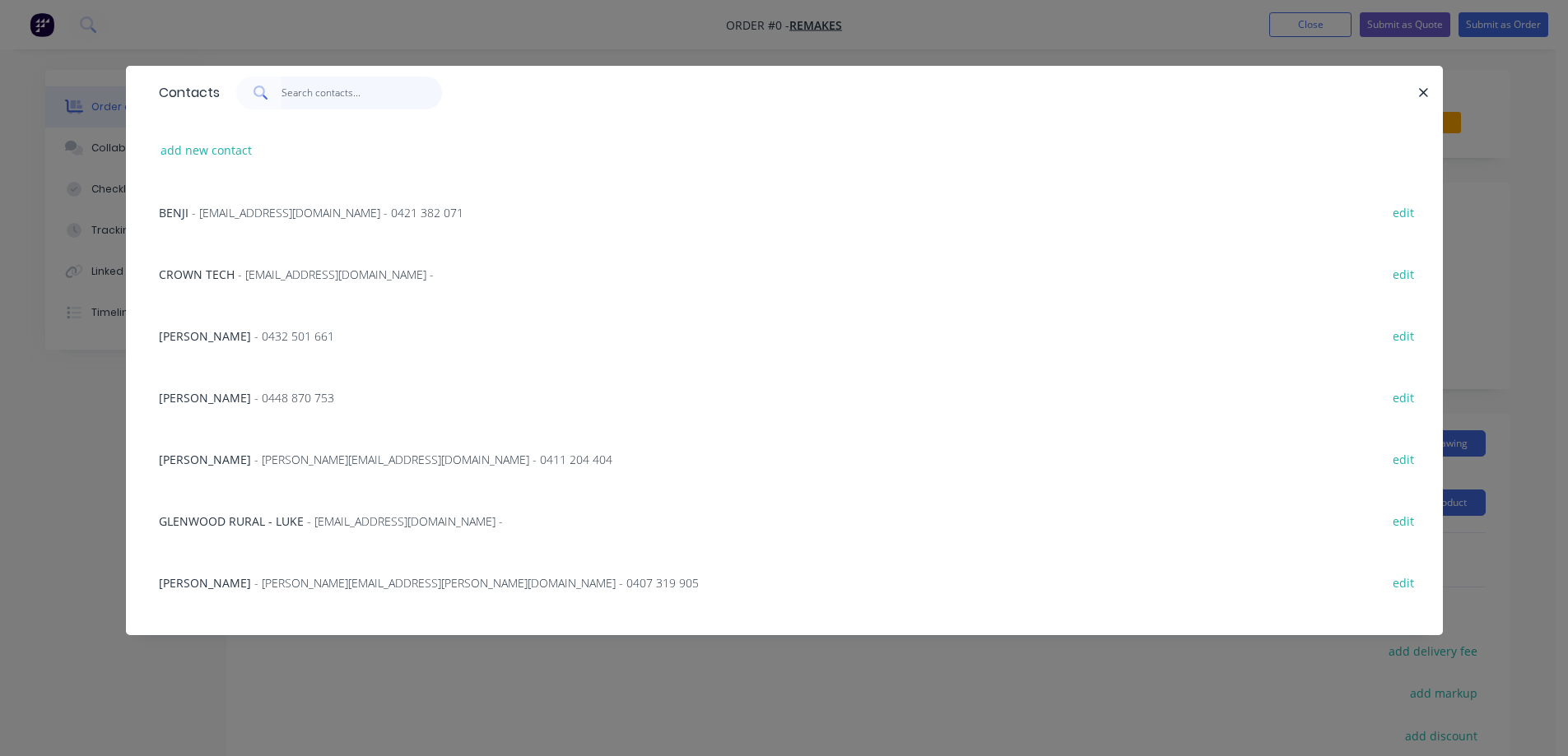
click at [308, 94] on input "text" at bounding box center [362, 93] width 161 height 33
type input "a"
click at [1414, 93] on button "button" at bounding box center [1424, 93] width 21 height 21
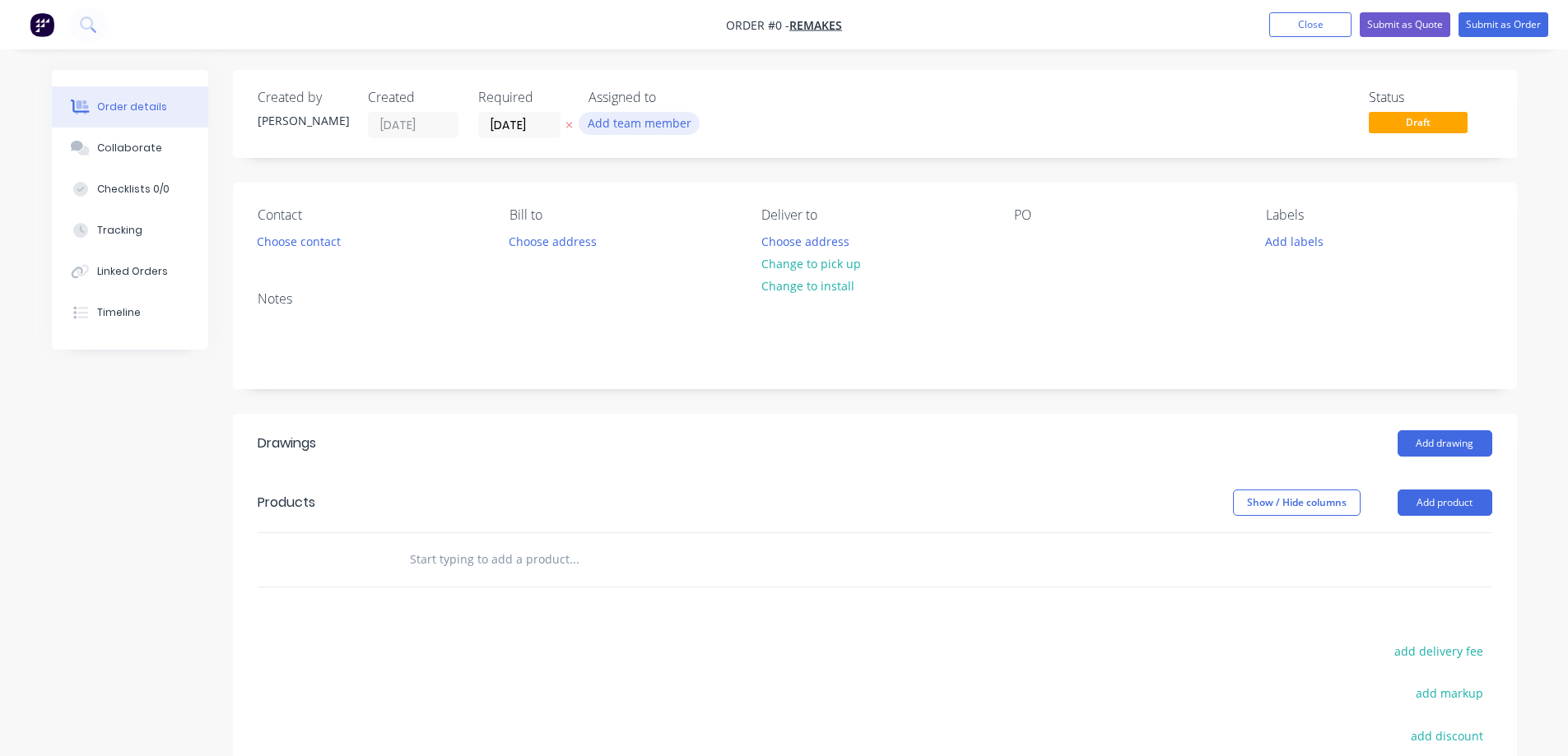
click at [648, 130] on button "Add team member" at bounding box center [638, 123] width 121 height 22
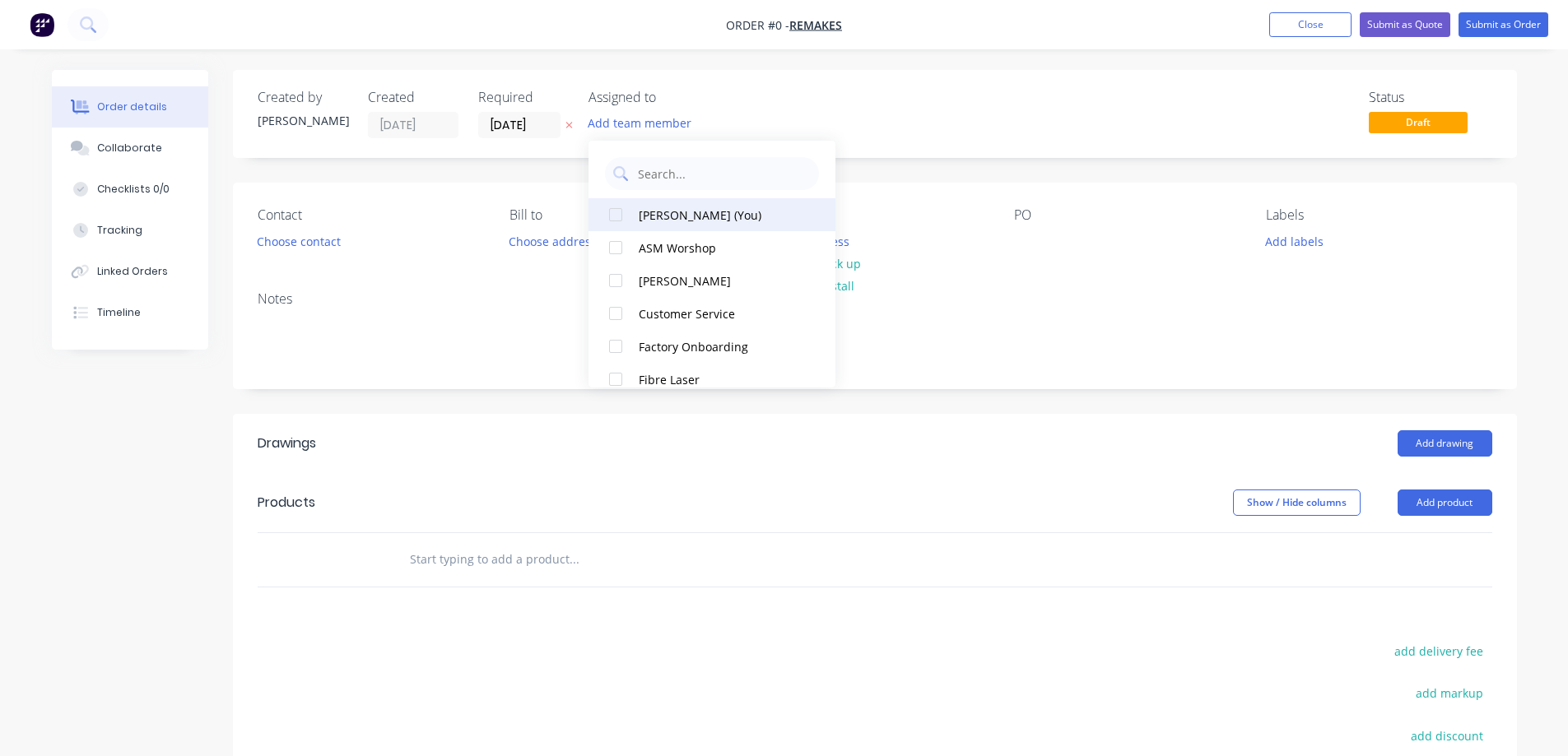
click at [620, 221] on div at bounding box center [615, 214] width 33 height 33
click at [1000, 168] on div "Order details Collaborate Checklists 0/0 Tracking Linked Orders Timeline Order …" at bounding box center [784, 521] width 1498 height 901
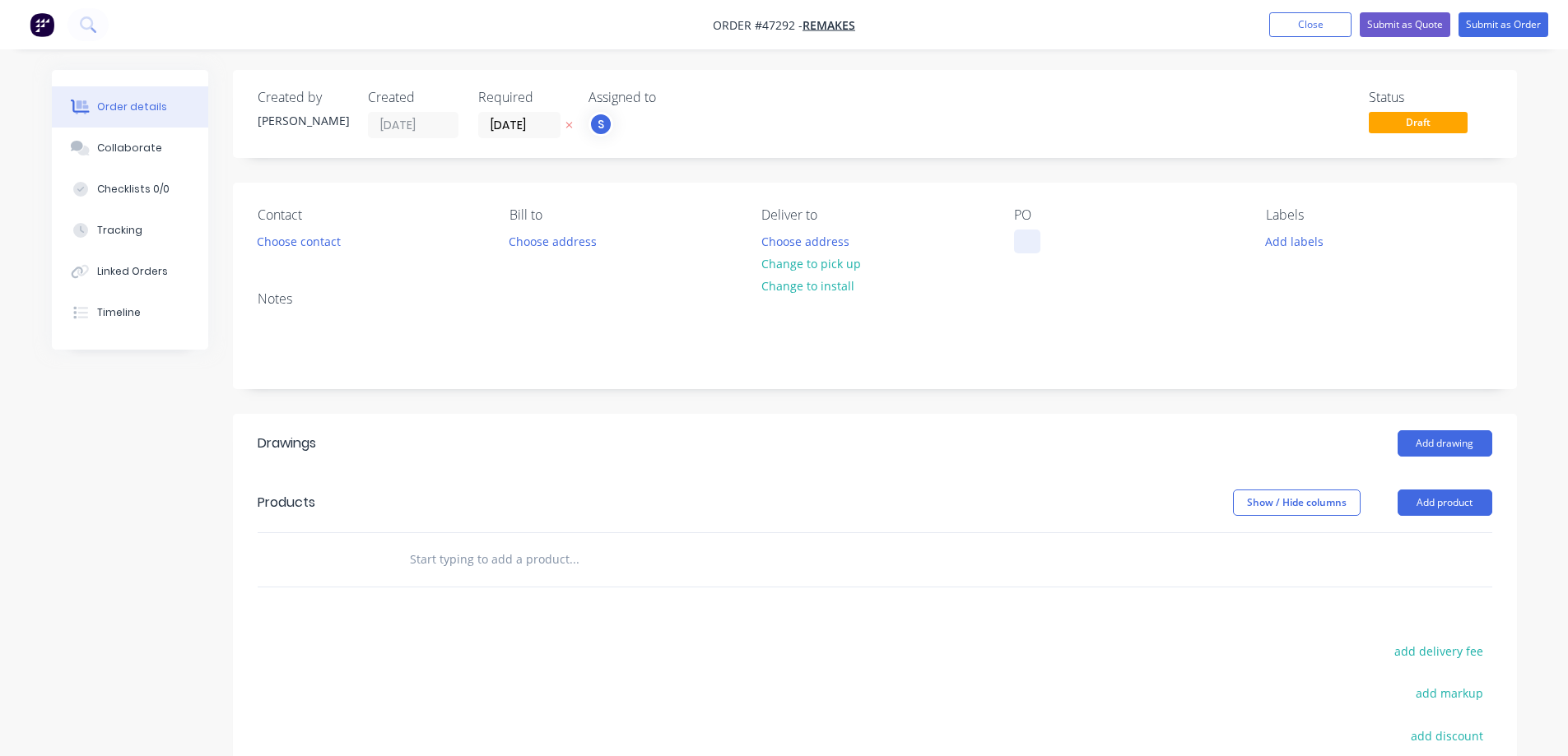
click at [1033, 236] on div at bounding box center [1027, 242] width 26 height 24
click at [298, 238] on button "Choose contact" at bounding box center [298, 241] width 101 height 22
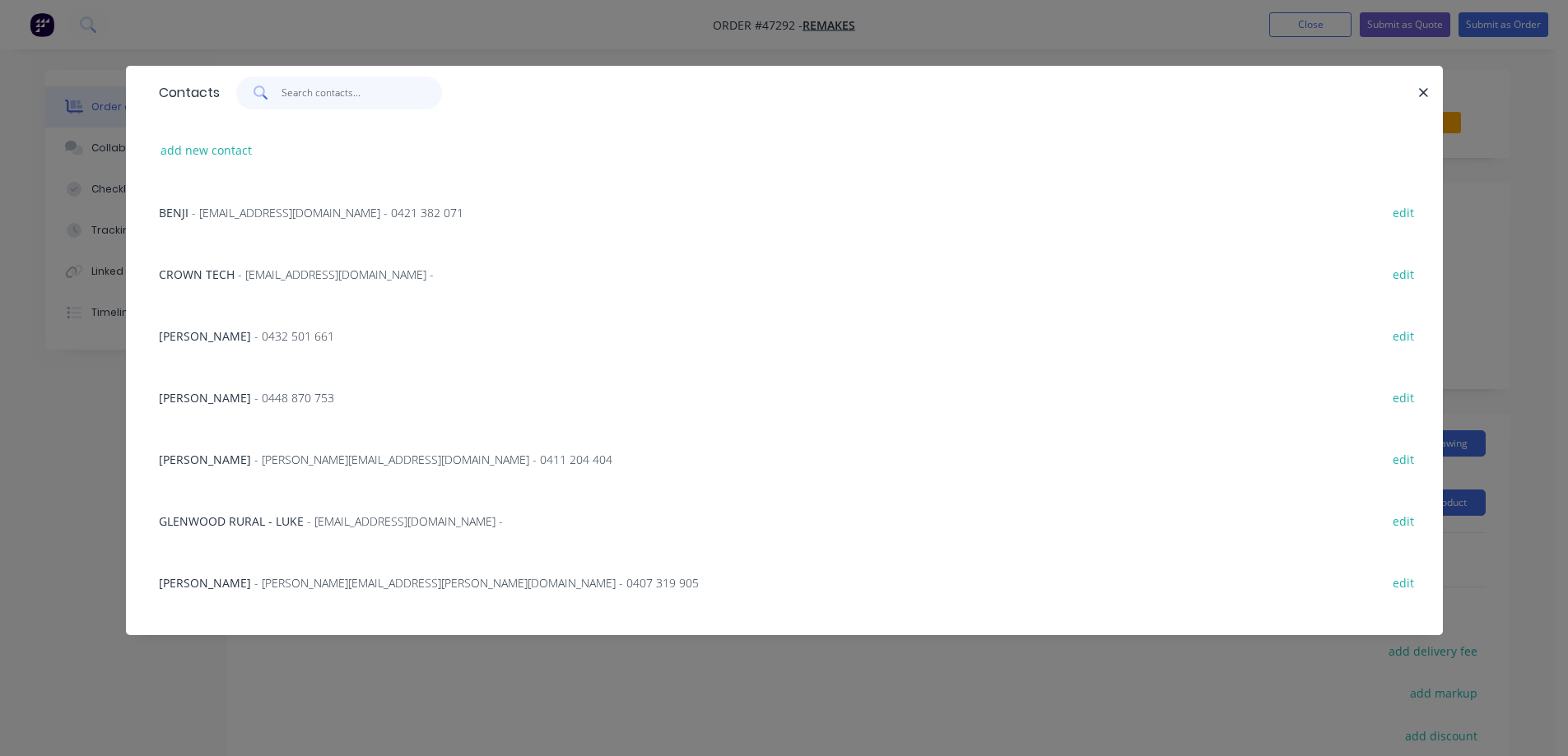
click at [299, 94] on input "text" at bounding box center [362, 93] width 161 height 33
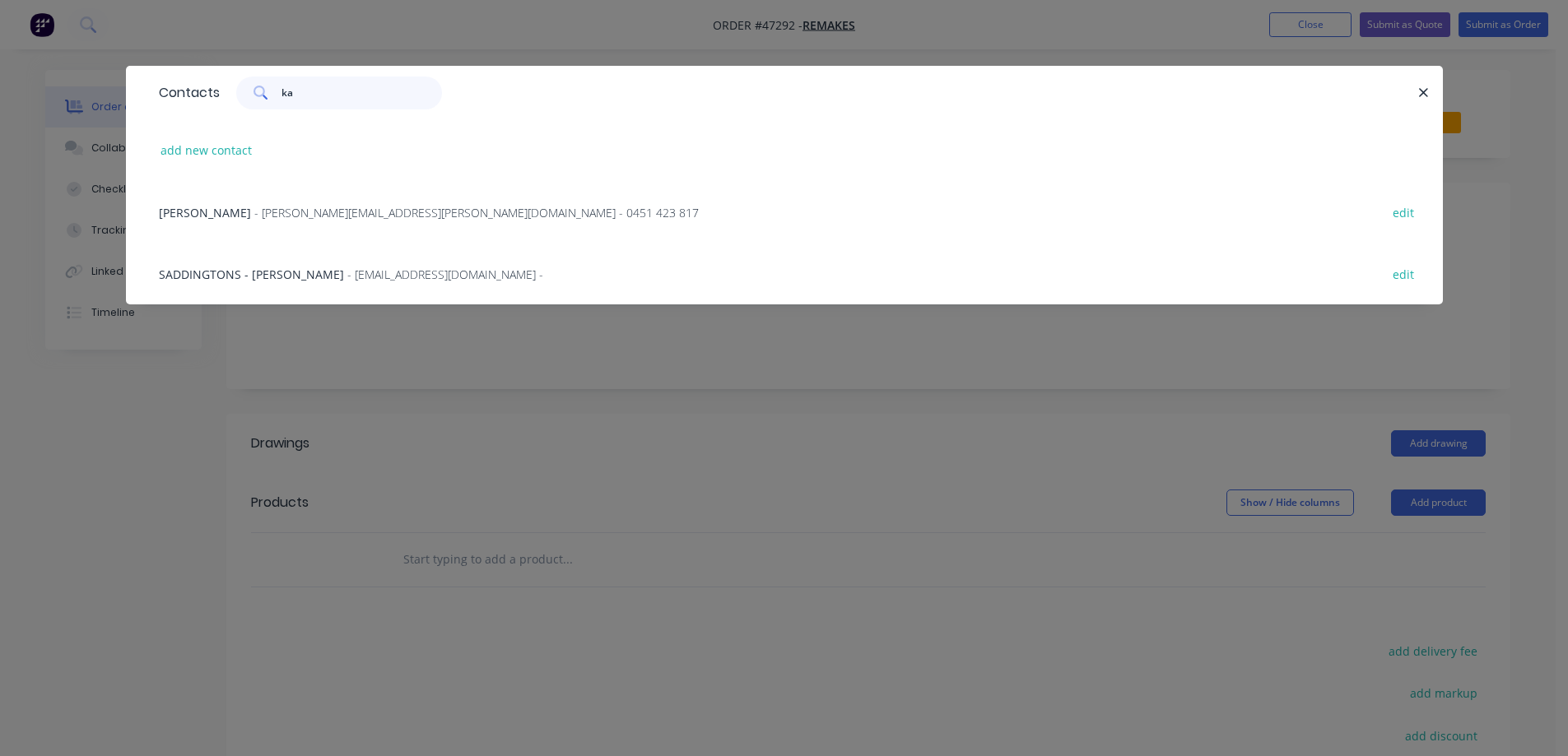
type input "k"
type input "h"
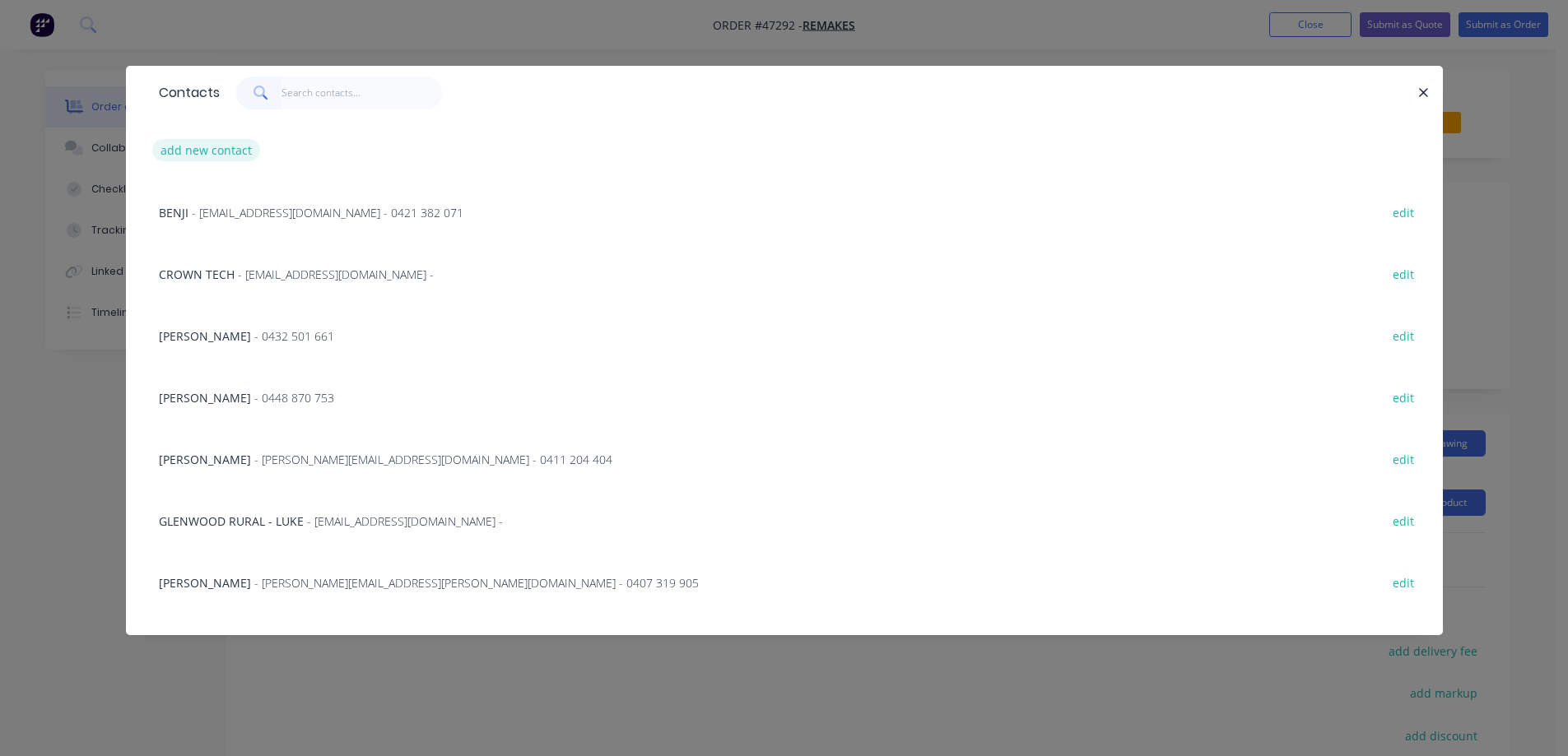
click at [210, 151] on button "add new contact" at bounding box center [207, 150] width 108 height 22
select select "AU"
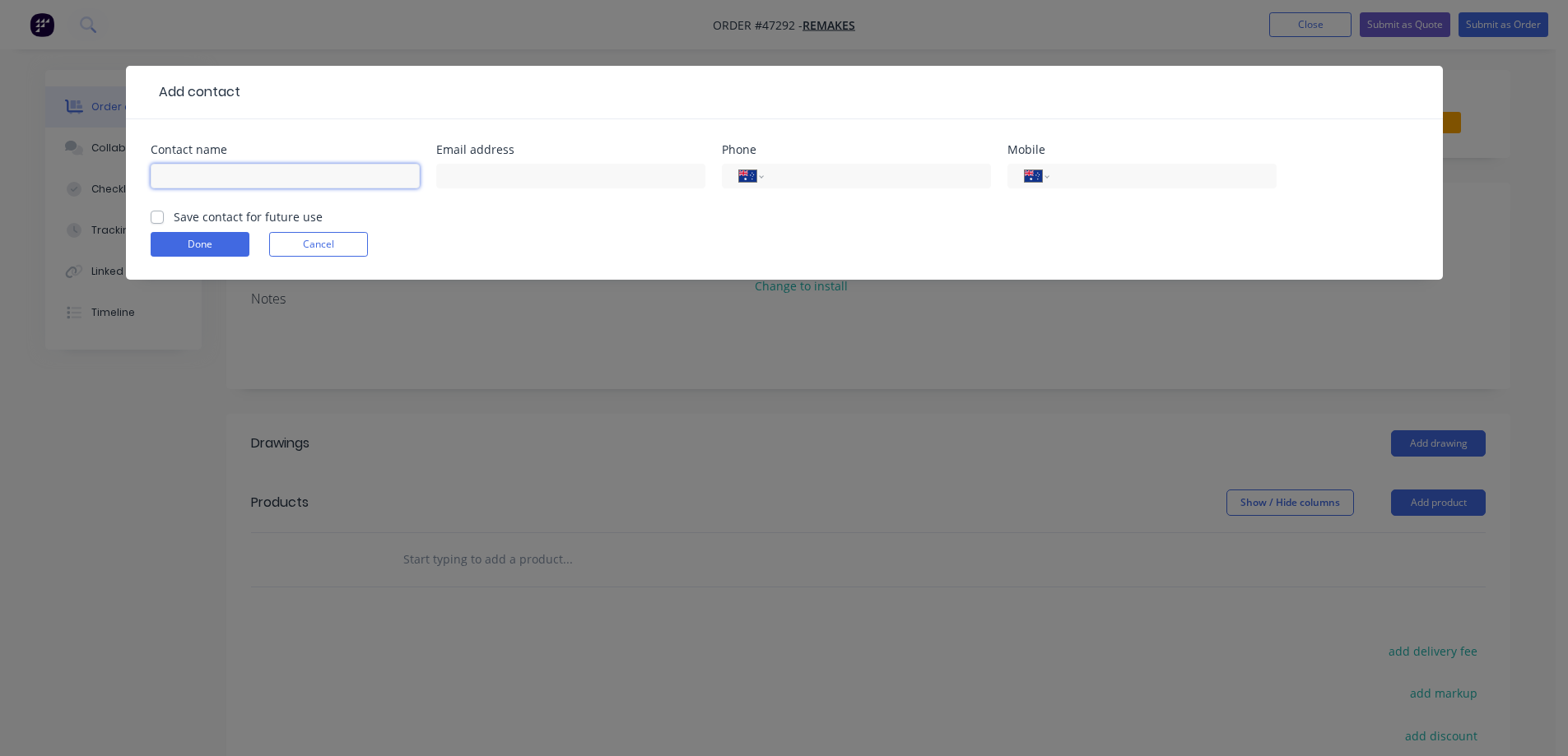
click at [249, 176] on input "text" at bounding box center [285, 176] width 269 height 24
paste input "[PERSON_NAME] 0413 913 422"
drag, startPoint x: 336, startPoint y: 178, endPoint x: 245, endPoint y: 214, distance: 97.9
click at [245, 214] on form "Contact name [PERSON_NAME] [PHONE_NUMBER] Email address Phone International [GE…" at bounding box center [784, 211] width 1267 height 136
type input "[PERSON_NAME]"
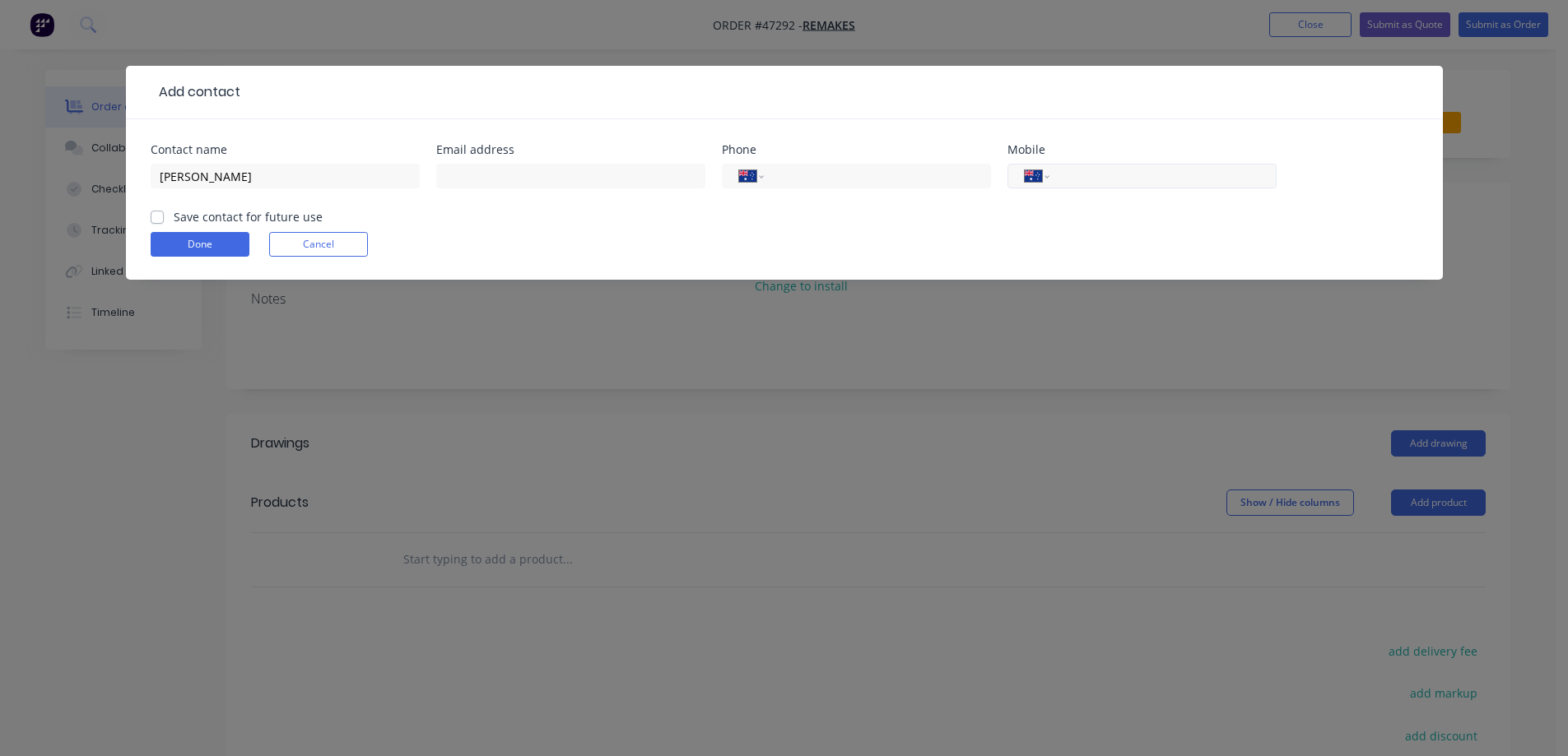
click at [1105, 175] on input "tel" at bounding box center [1159, 177] width 197 height 19
paste input "0413 913 422"
type input "0413 913 422"
click at [314, 177] on input "[PERSON_NAME]" at bounding box center [285, 176] width 269 height 24
drag, startPoint x: 314, startPoint y: 177, endPoint x: 245, endPoint y: 205, distance: 74.5
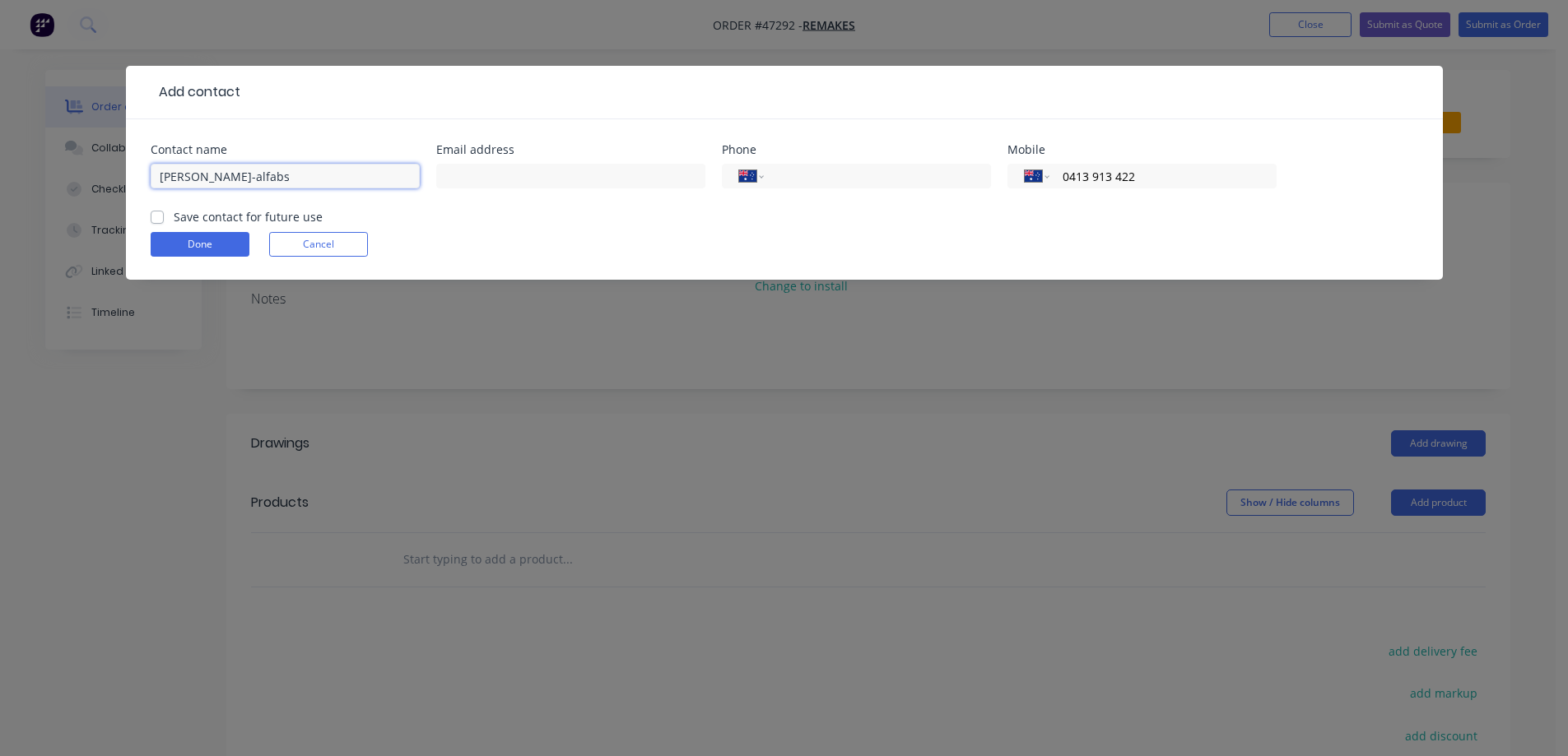
click at [245, 205] on div "[PERSON_NAME]-alfabs" at bounding box center [285, 184] width 269 height 49
type input "[PERSON_NAME]-ALFABS"
click at [189, 243] on button "Done" at bounding box center [200, 244] width 99 height 24
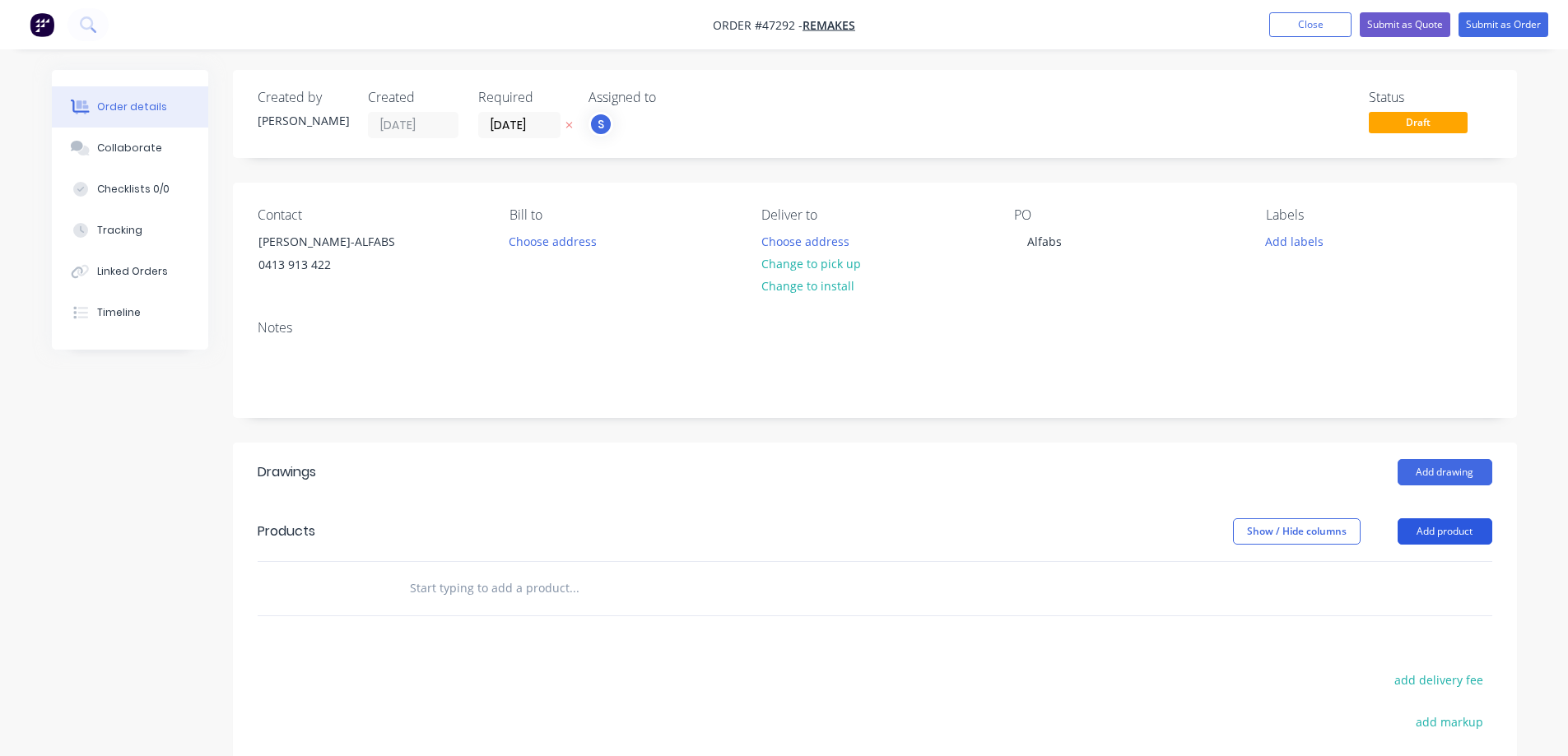
click at [1441, 534] on button "Add product" at bounding box center [1444, 532] width 94 height 26
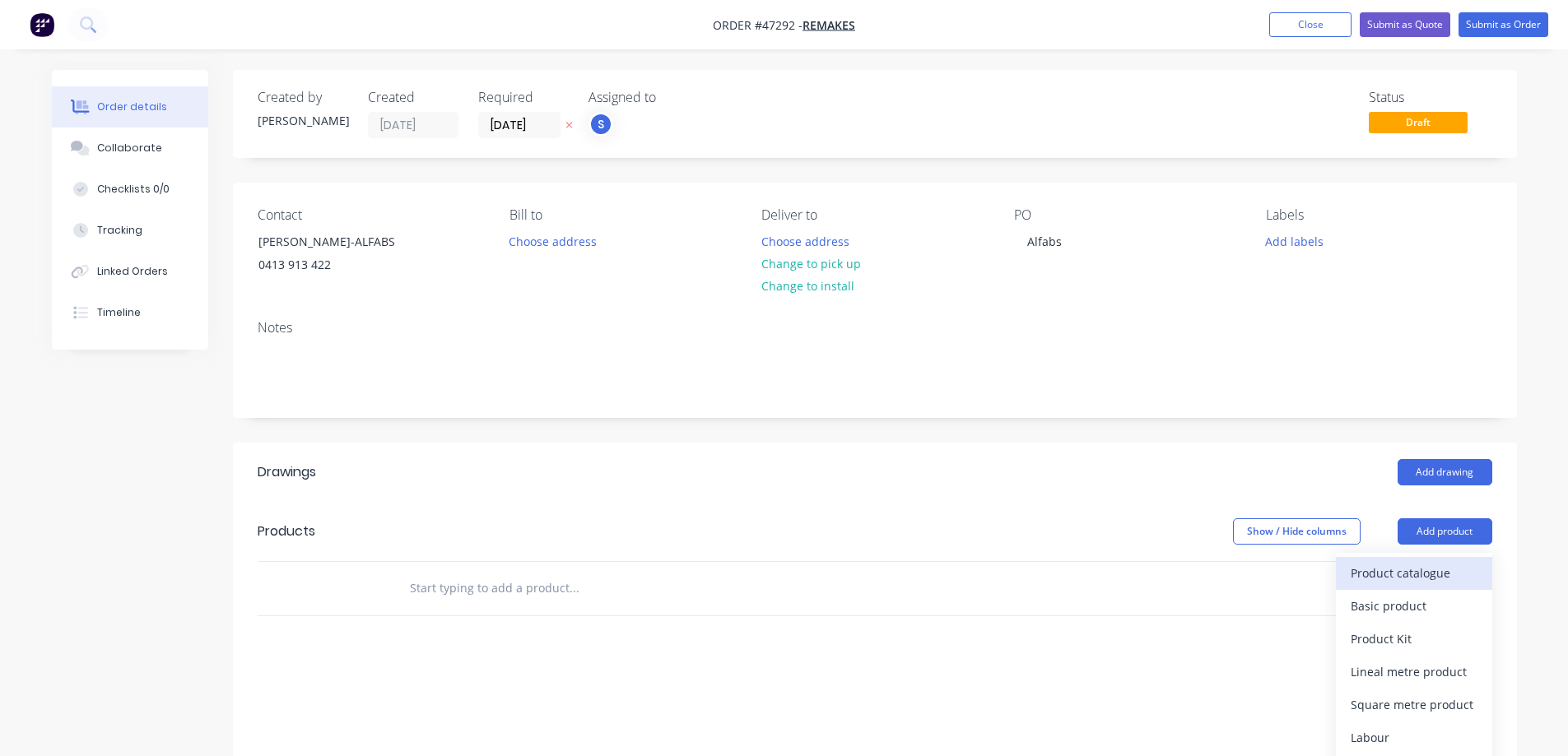
click at [1383, 571] on div "Product catalogue" at bounding box center [1414, 574] width 127 height 24
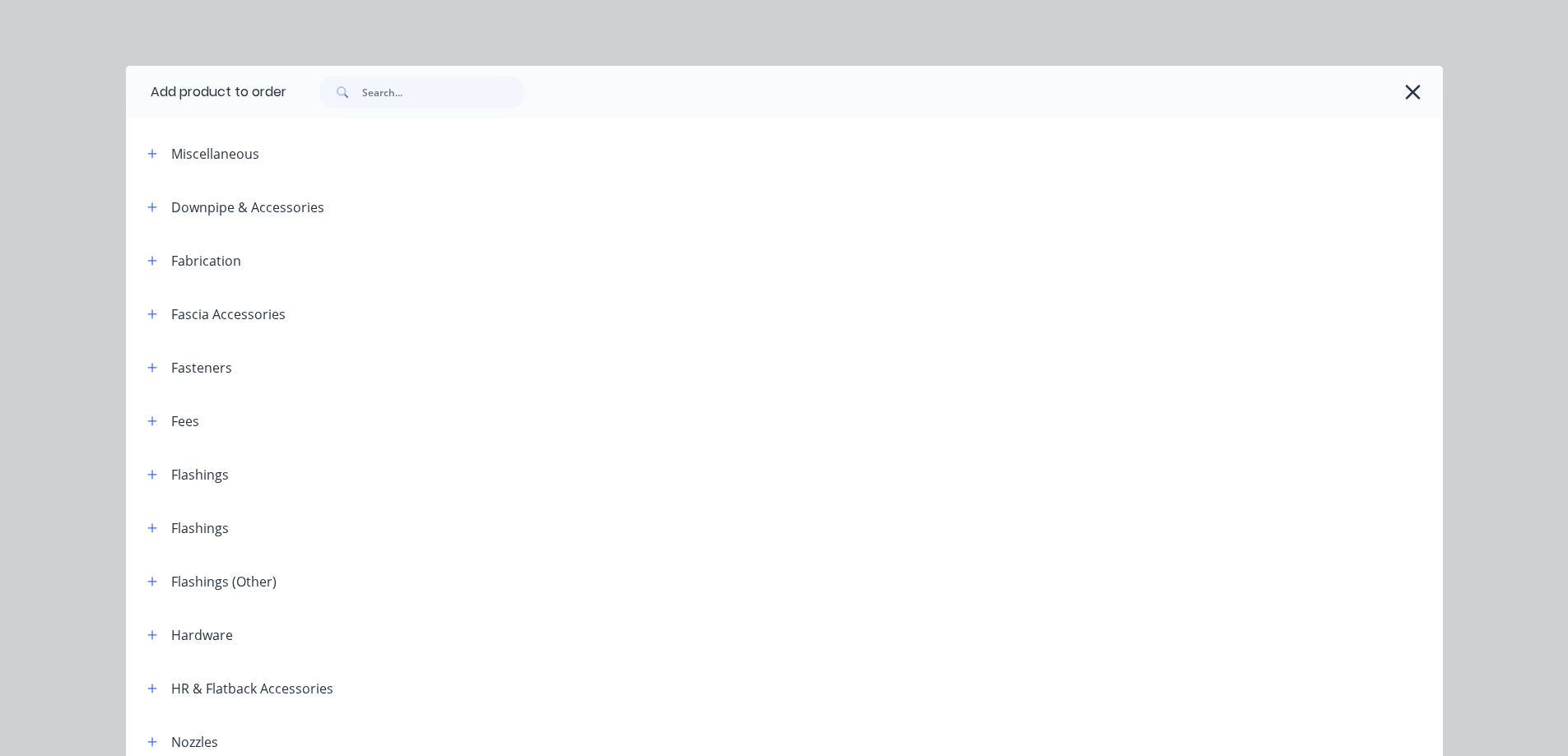
click at [183, 267] on div "Fabrication" at bounding box center [206, 261] width 70 height 20
click at [148, 259] on icon "button" at bounding box center [152, 261] width 10 height 11
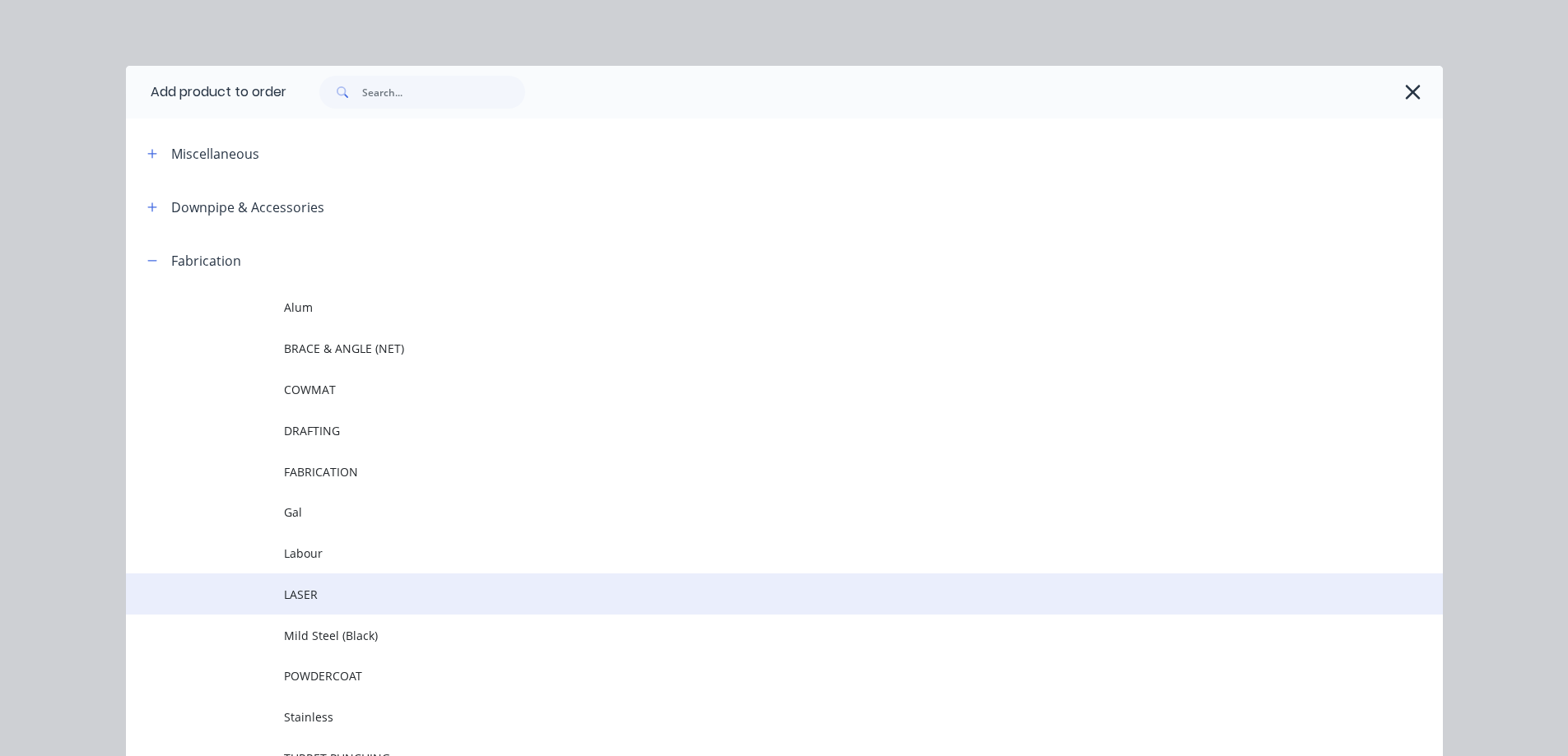
click at [312, 596] on span "LASER" at bounding box center [748, 594] width 927 height 17
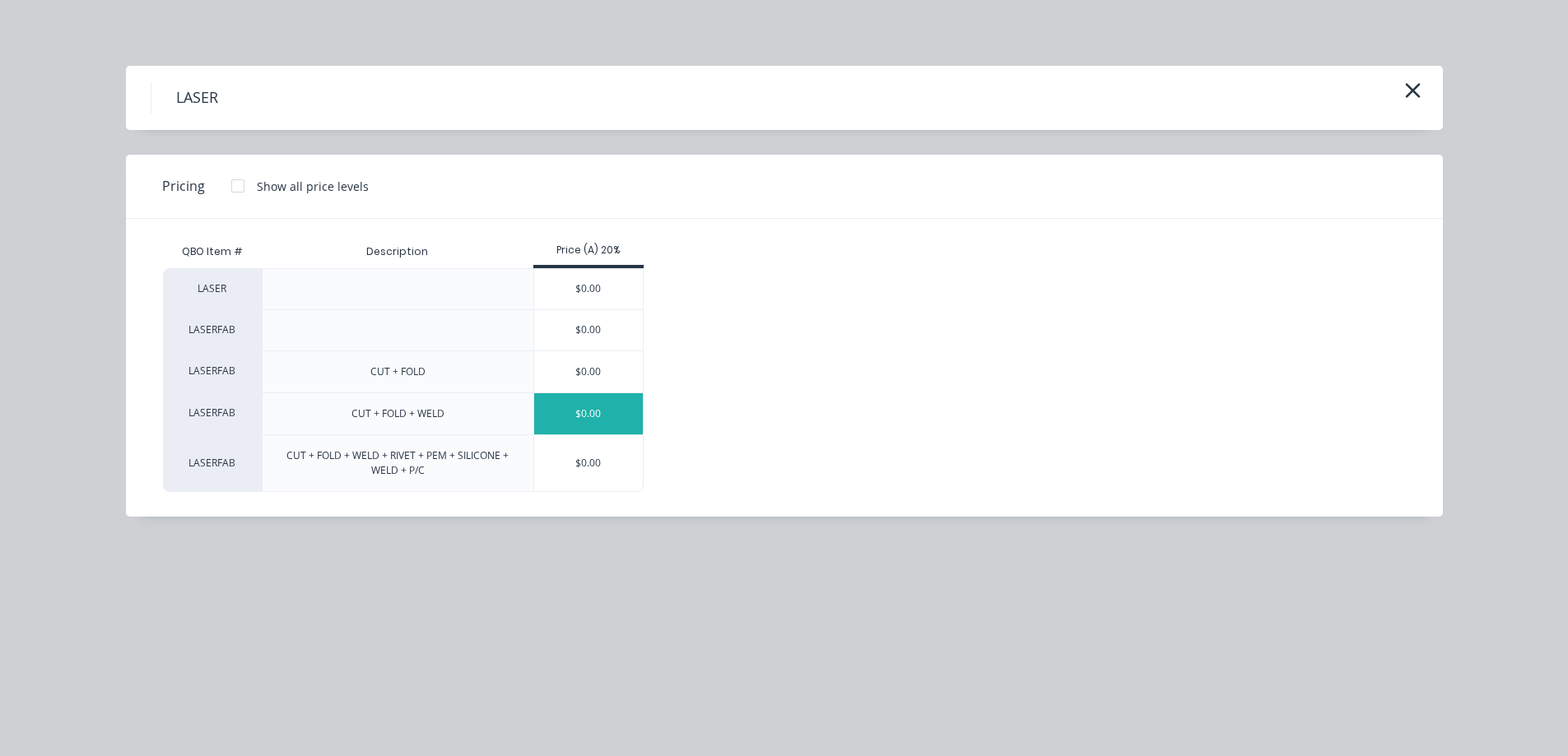
click at [584, 419] on div "$0.00" at bounding box center [589, 414] width 109 height 41
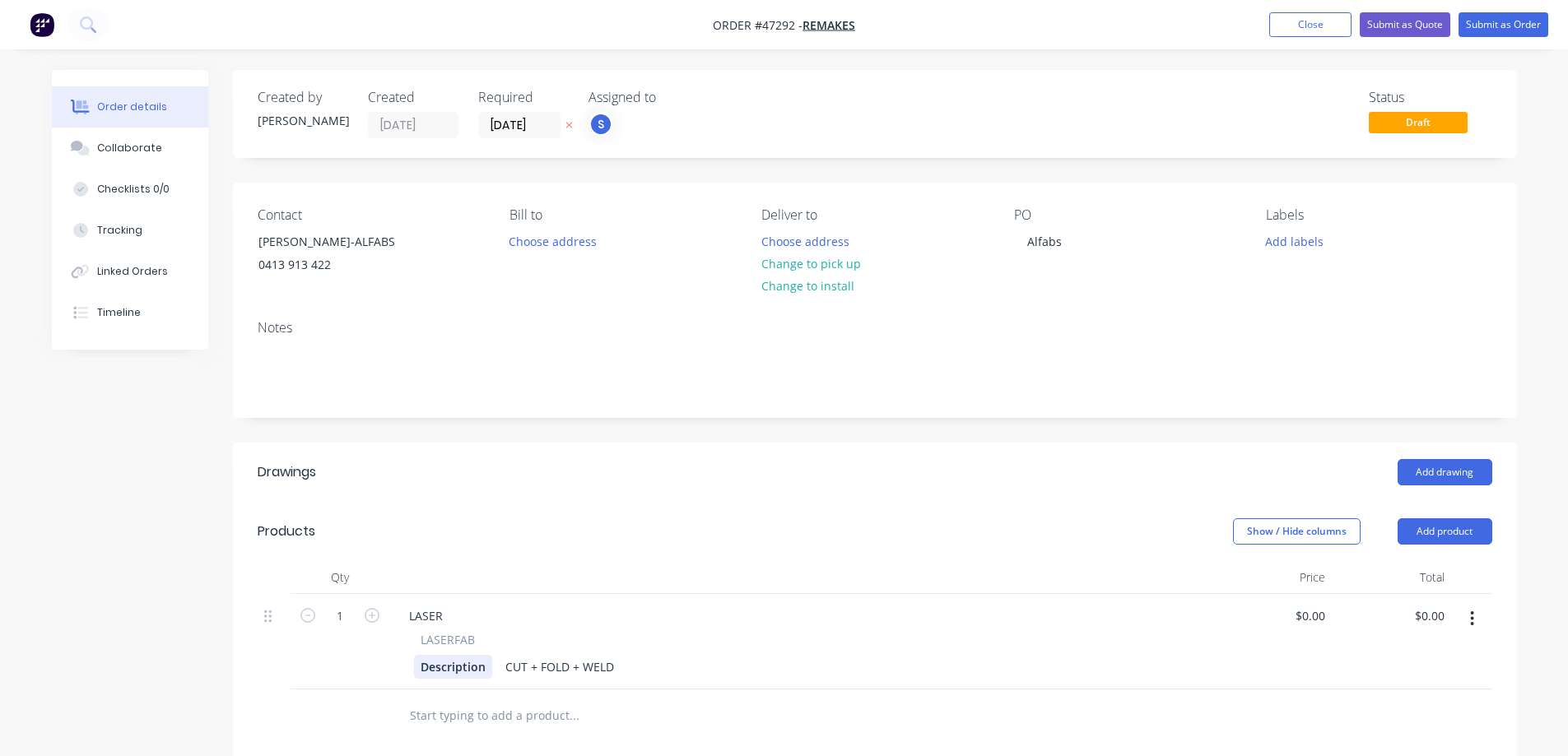
click at [446, 666] on div "Description" at bounding box center [453, 667] width 78 height 24
paste div
click at [626, 665] on div "CUT + FOLD + WELD" at bounding box center [687, 667] width 121 height 24
paste div
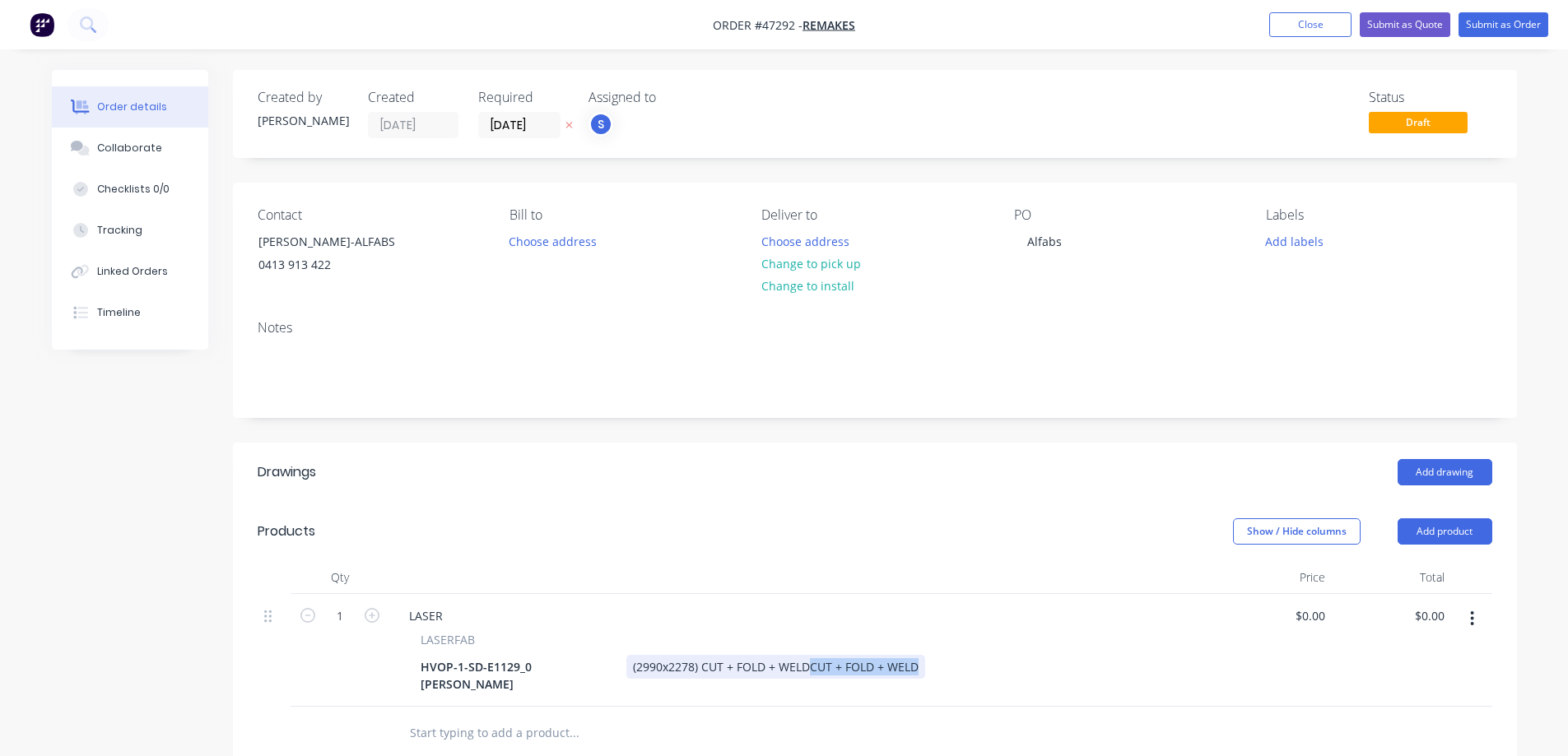
drag, startPoint x: 767, startPoint y: 664, endPoint x: 998, endPoint y: 689, distance: 232.3
click at [983, 688] on div "LASER LASERFAB HVOP-1-SD-E1129_0 [PERSON_NAME] (2990x2278) CUT + FOLD + WELDCUT…" at bounding box center [801, 650] width 823 height 113
click at [657, 665] on div "(2990x2278) CUT + FOLD + WELD" at bounding box center [720, 667] width 190 height 24
drag, startPoint x: 652, startPoint y: 665, endPoint x: 674, endPoint y: 683, distance: 28.4
click at [652, 665] on div "(2990x2278) | CUT + FOLD + WELD" at bounding box center [726, 667] width 200 height 24
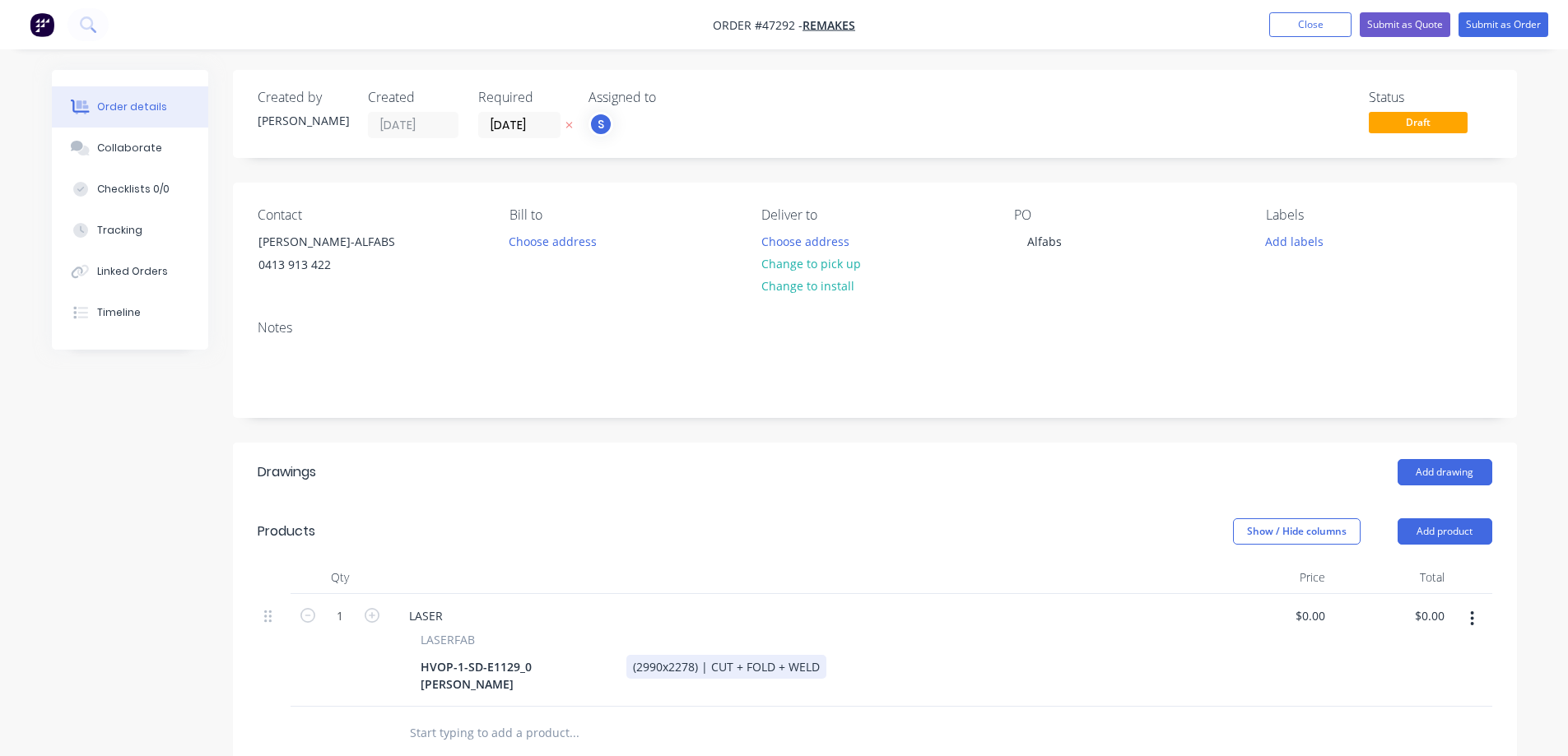
click at [658, 671] on div "(2990x2278) | CUT + FOLD + WELD" at bounding box center [726, 667] width 200 height 24
drag, startPoint x: 618, startPoint y: 668, endPoint x: 596, endPoint y: 668, distance: 22.0
click at [626, 668] on div "(2990x2278 | CUT + FOLD + WELD" at bounding box center [724, 667] width 196 height 24
click at [626, 668] on div "(130x2278 | CUT + FOLD + WELD" at bounding box center [720, 667] width 190 height 24
click at [424, 612] on div "LASER" at bounding box center [426, 616] width 60 height 24
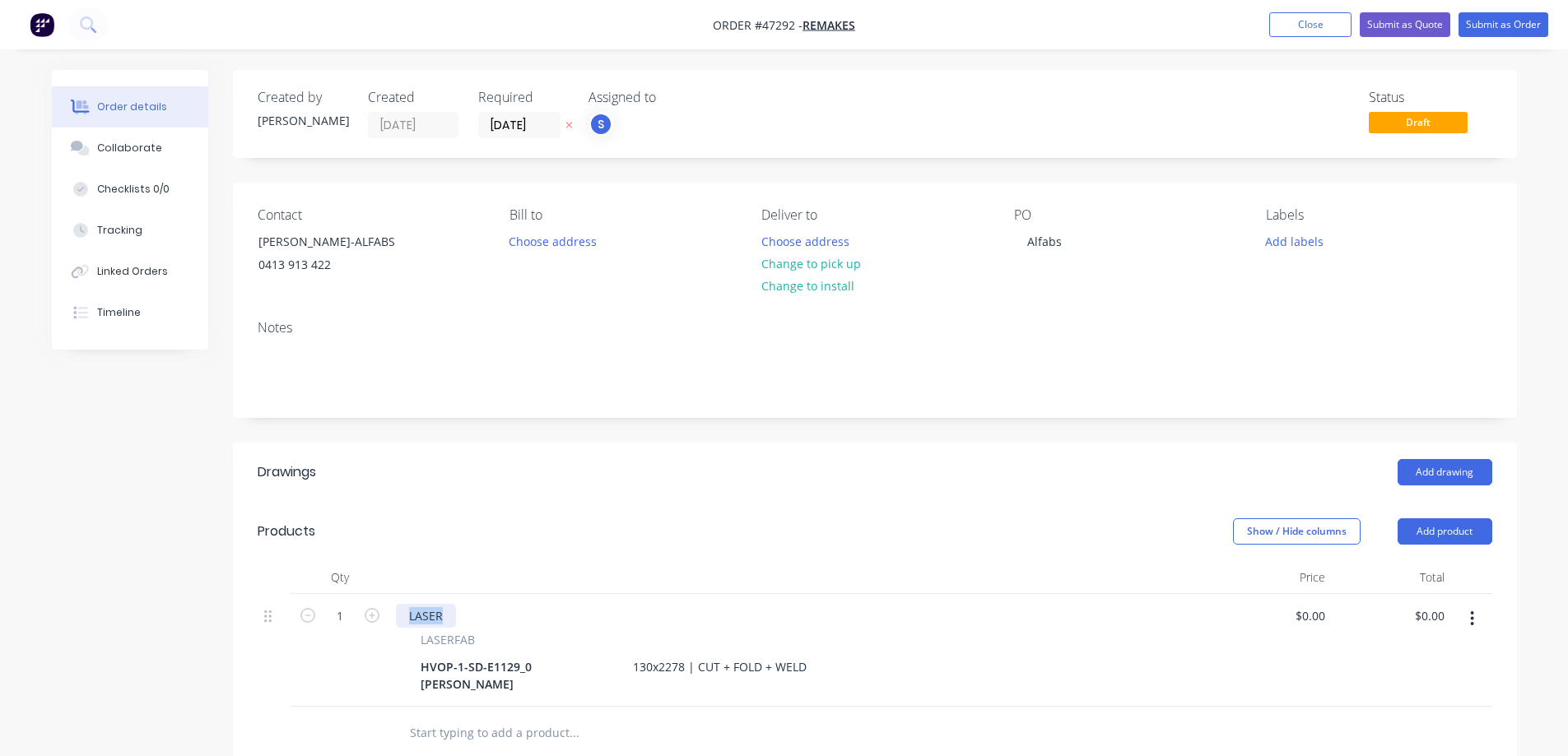
click at [424, 611] on div "LASER" at bounding box center [426, 616] width 60 height 24
paste div
click at [824, 266] on button "Change to pick up" at bounding box center [810, 264] width 117 height 22
click at [1280, 242] on button "Add labels" at bounding box center [1294, 241] width 76 height 22
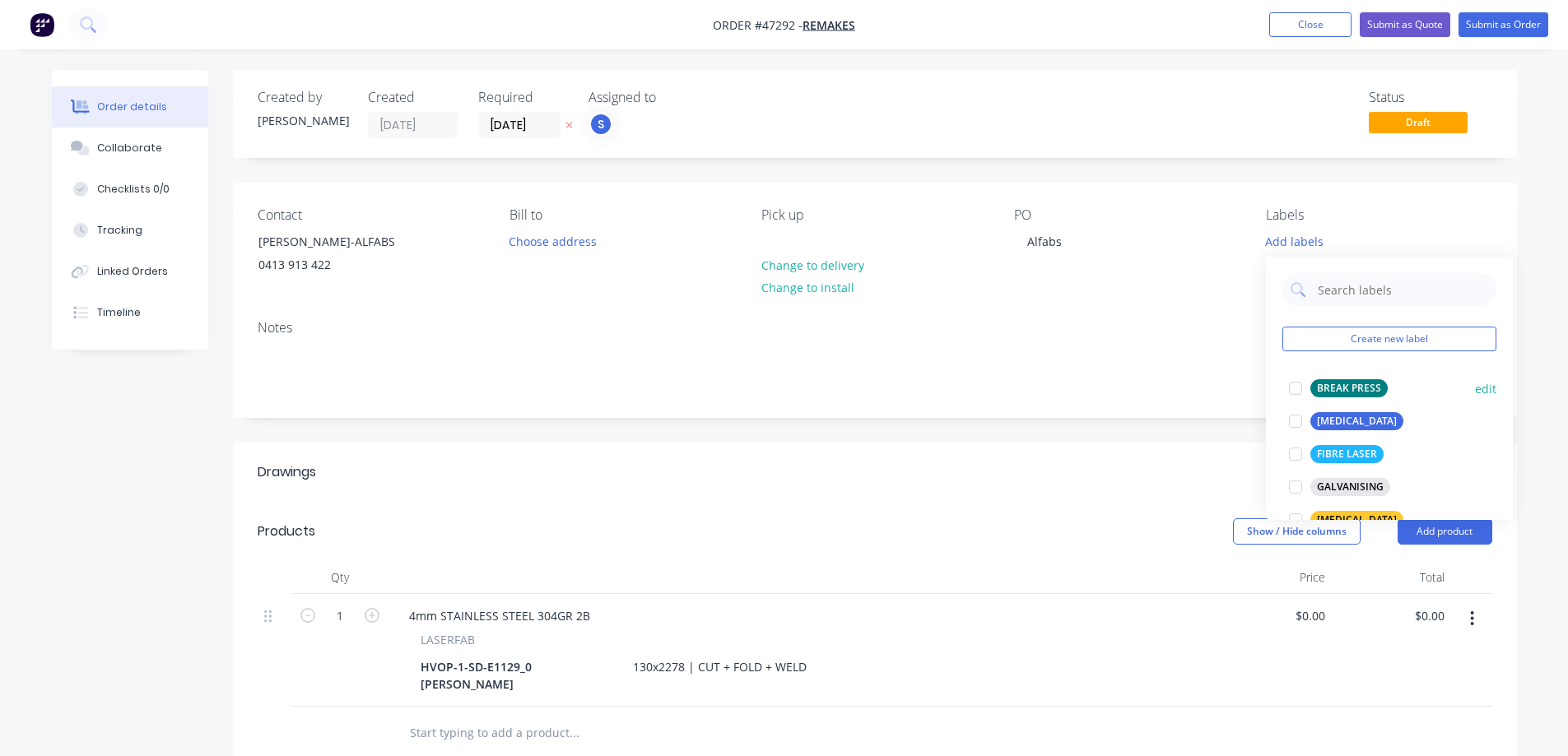
click at [1294, 388] on div at bounding box center [1294, 388] width 33 height 33
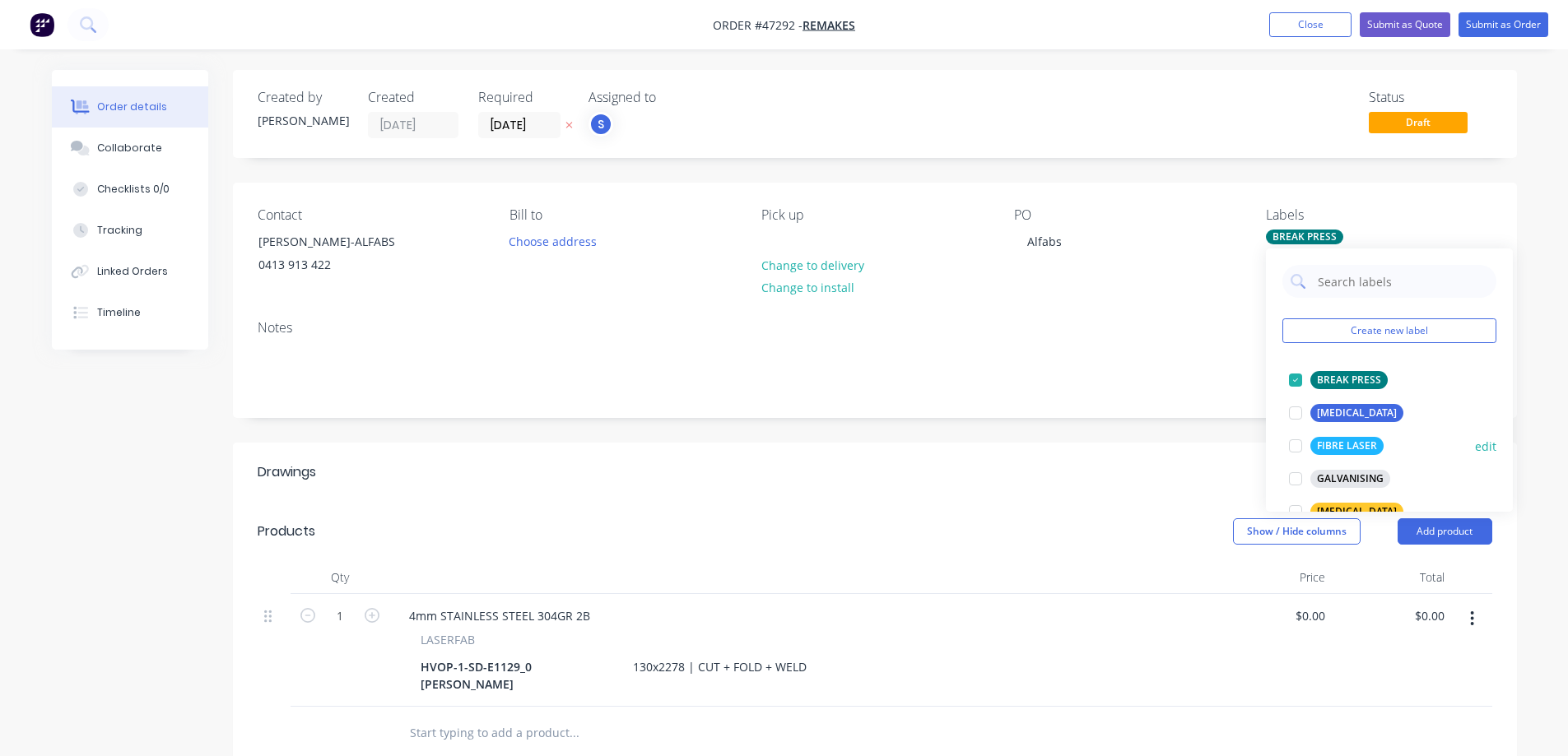
click at [1297, 447] on div at bounding box center [1294, 446] width 33 height 33
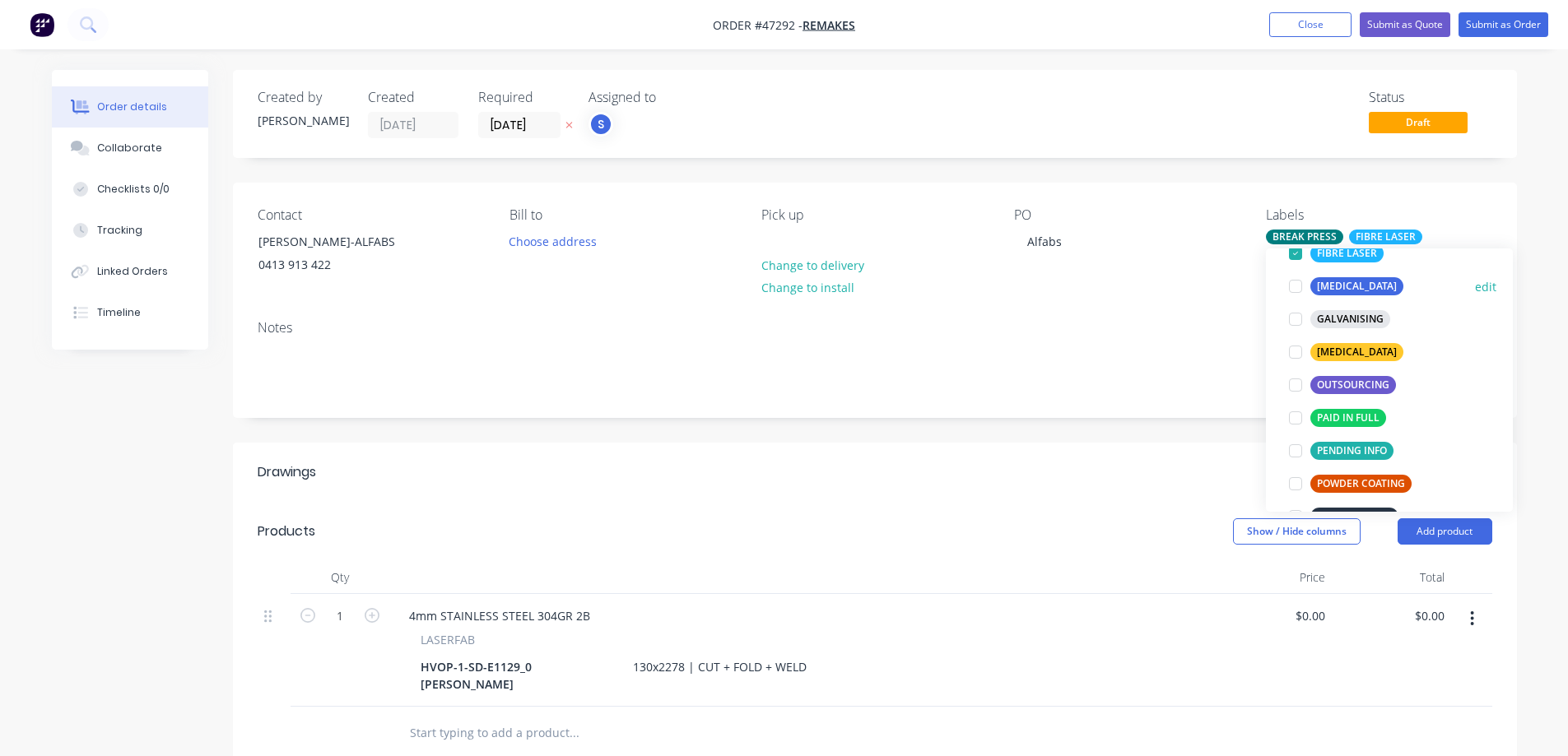
scroll to position [164, 0]
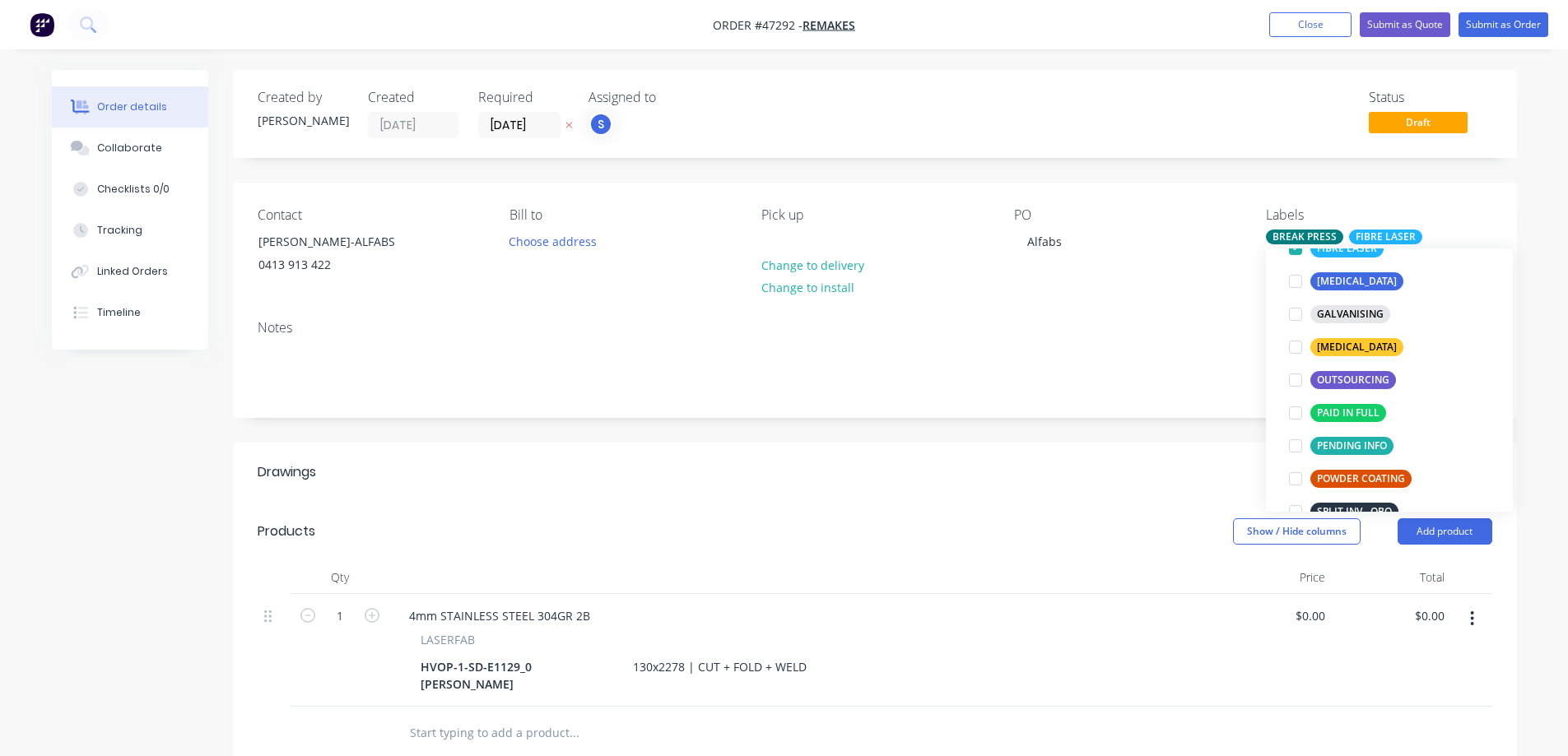
click at [1055, 437] on div "Created by [PERSON_NAME] Created [DATE] Required [DATE] Assigned to S Status Dr…" at bounding box center [875, 594] width 1284 height 1049
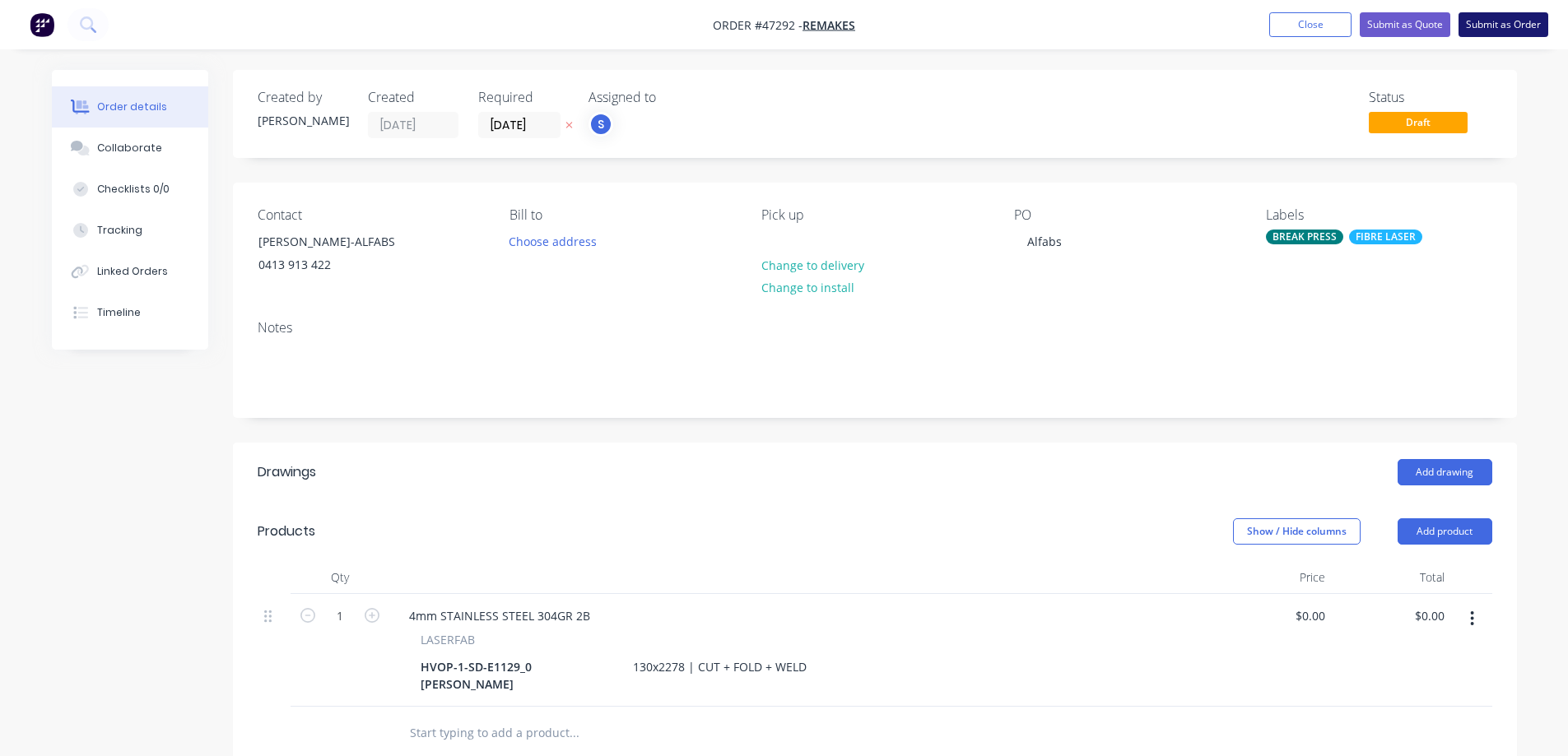
click at [1515, 24] on button "Submit as Order" at bounding box center [1503, 24] width 90 height 24
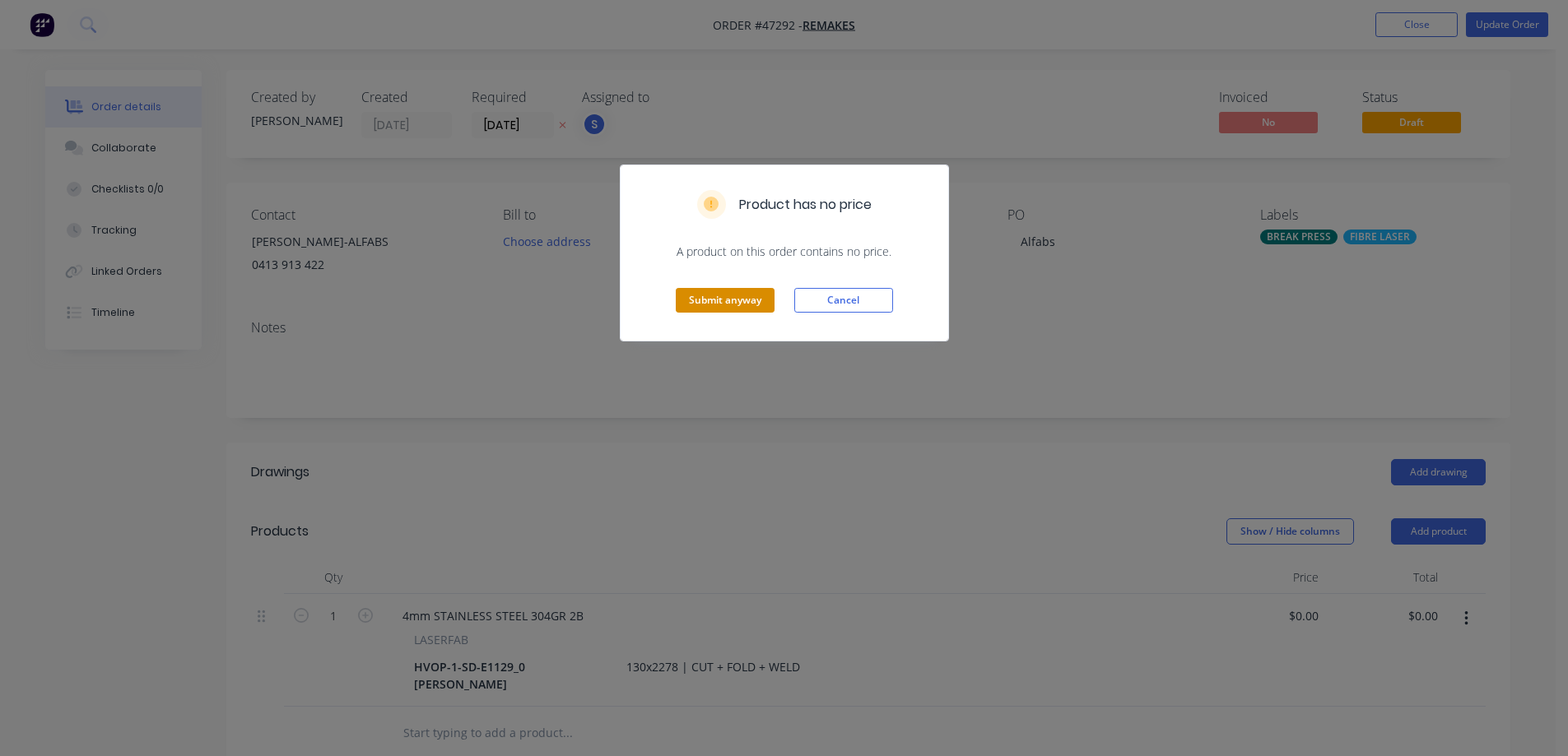
click at [736, 299] on button "Submit anyway" at bounding box center [725, 300] width 99 height 24
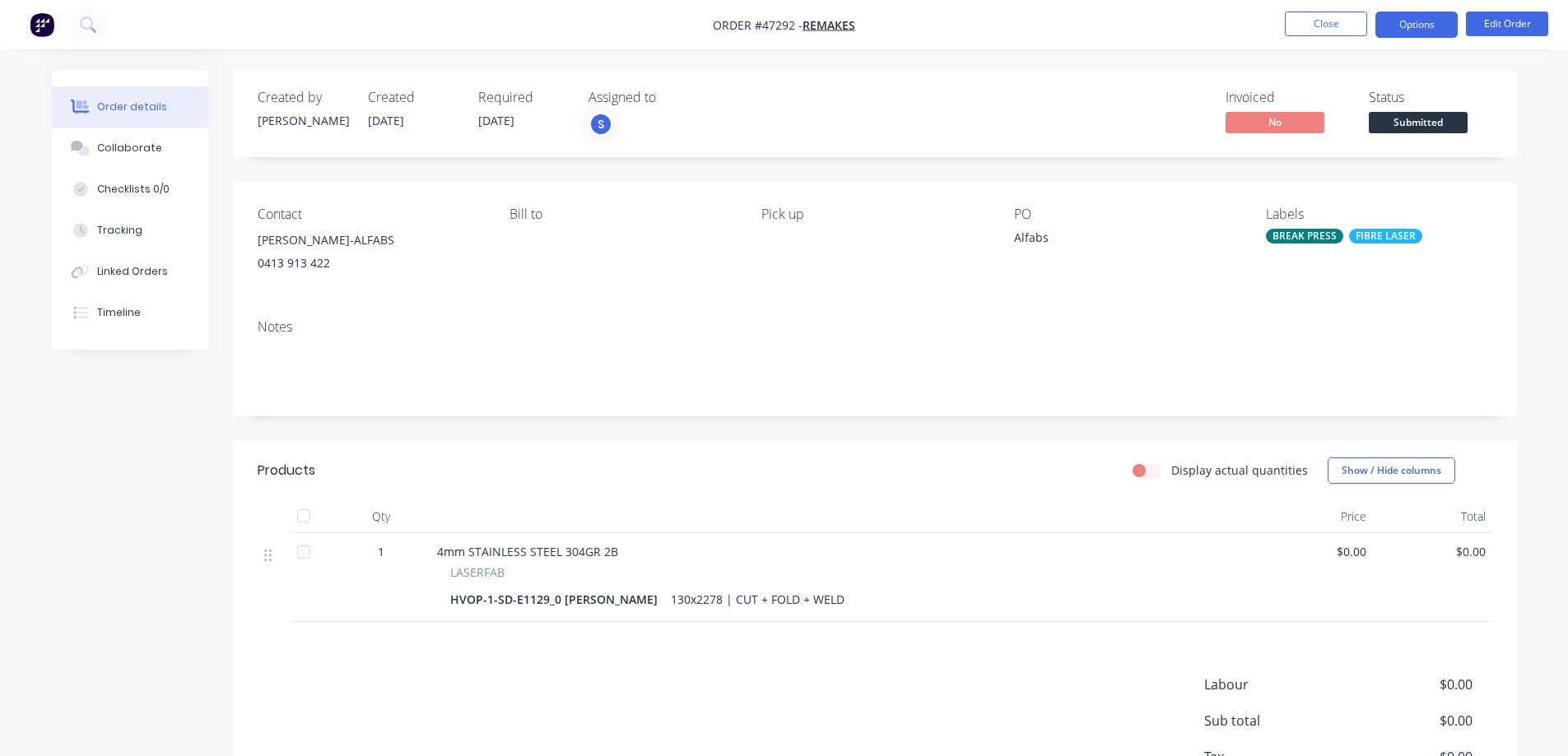
click at [1424, 27] on button "Options" at bounding box center [1416, 24] width 82 height 26
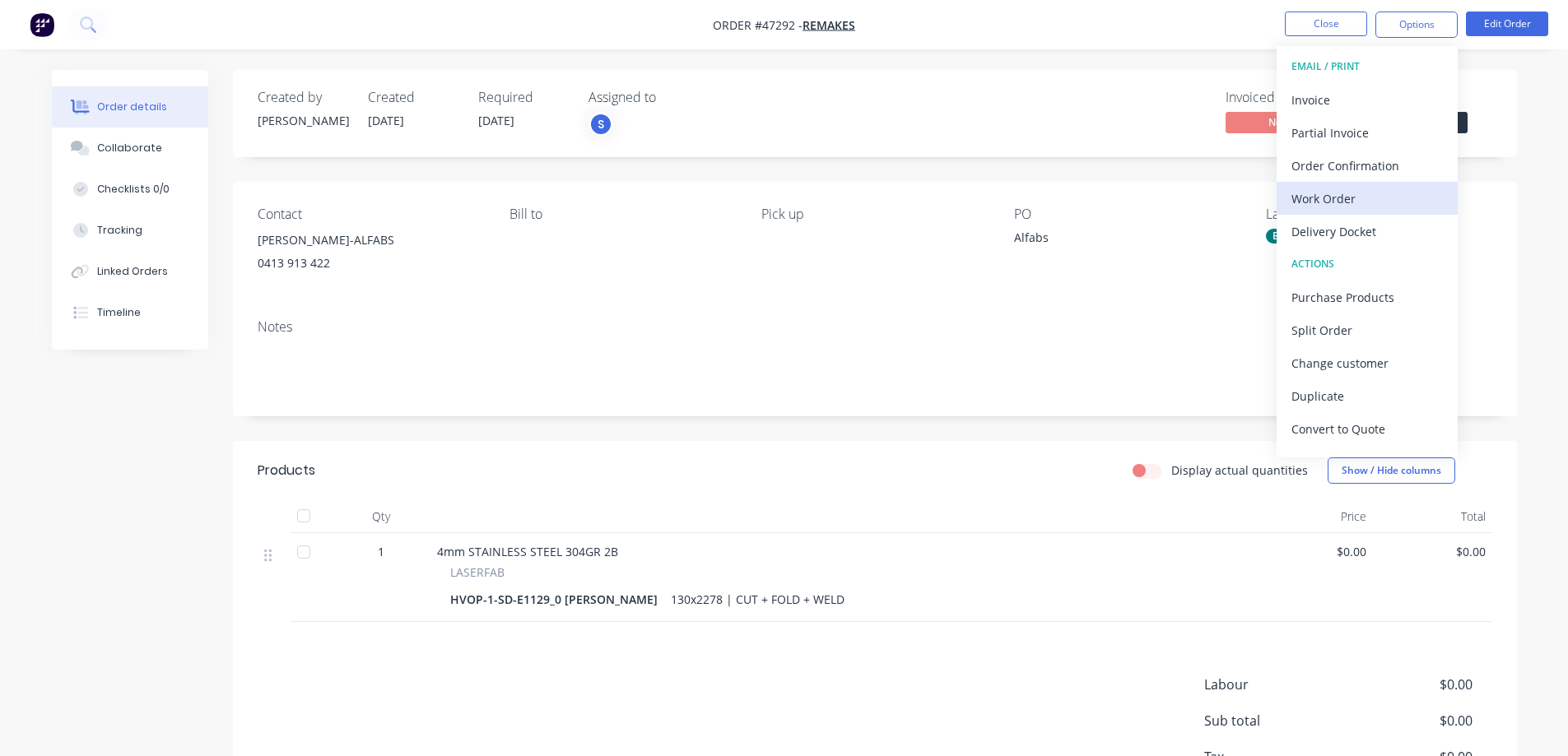
click at [1331, 206] on div "Work Order" at bounding box center [1367, 199] width 151 height 24
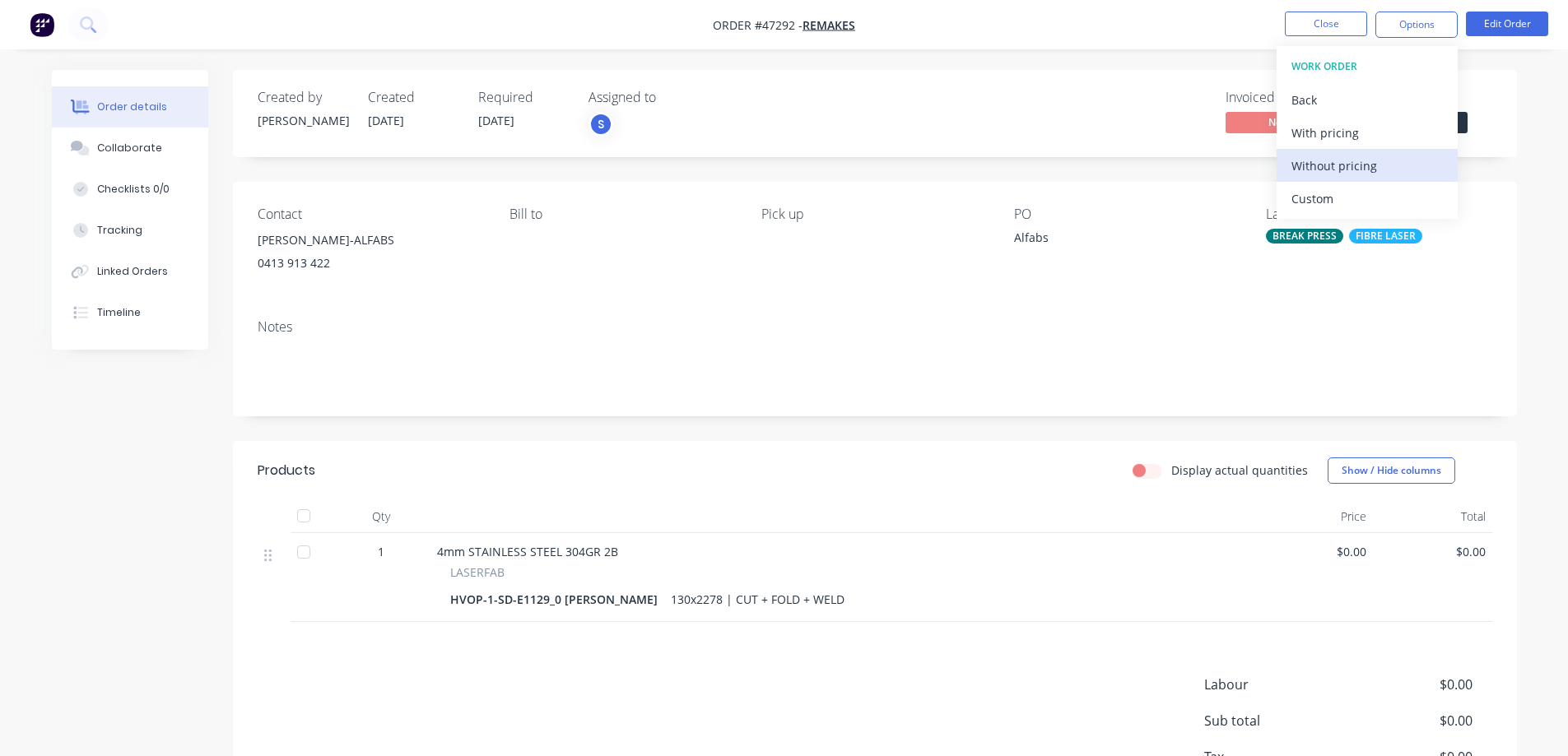
click at [1323, 174] on div "Without pricing" at bounding box center [1367, 166] width 151 height 24
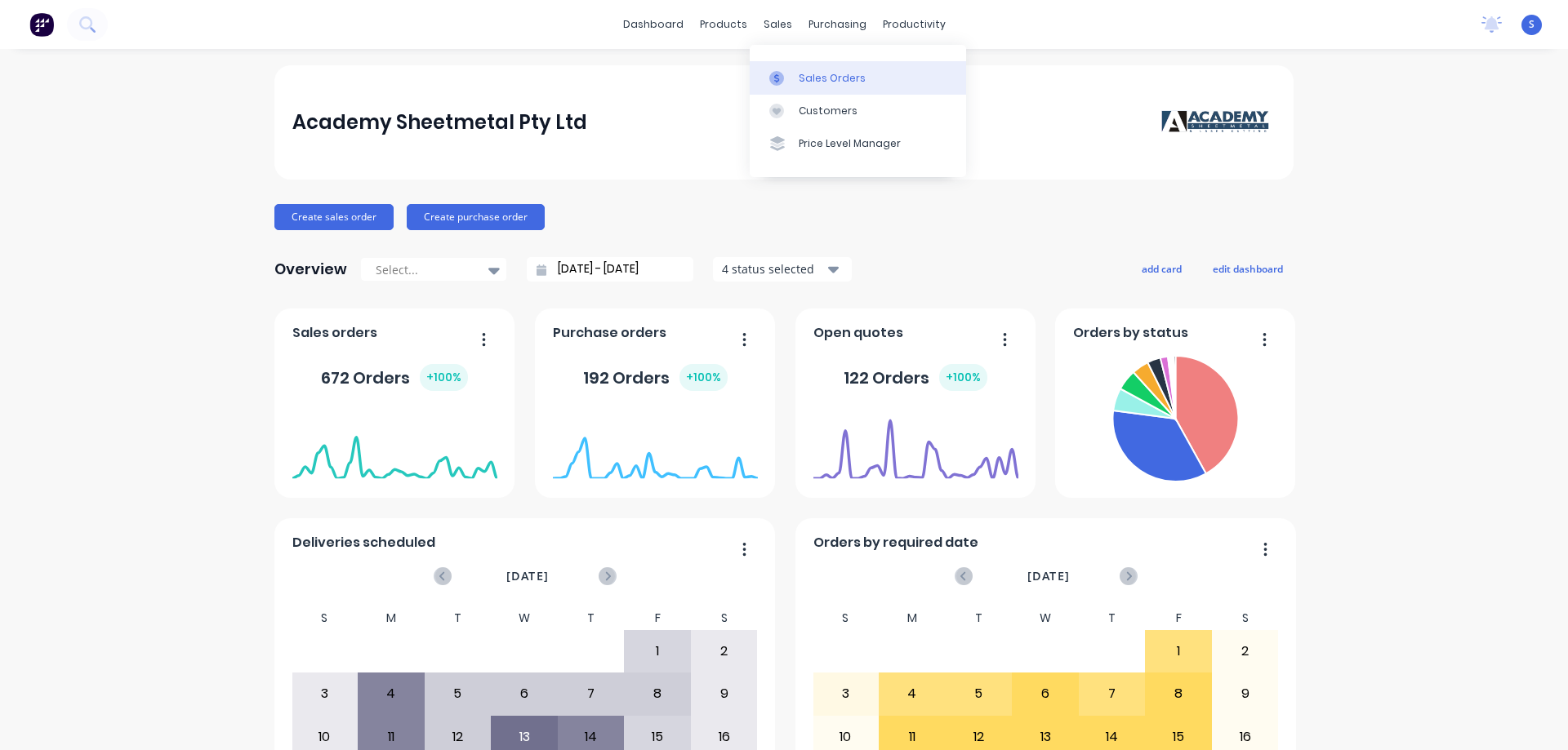
click at [806, 74] on div "Sales Orders" at bounding box center [832, 79] width 67 height 15
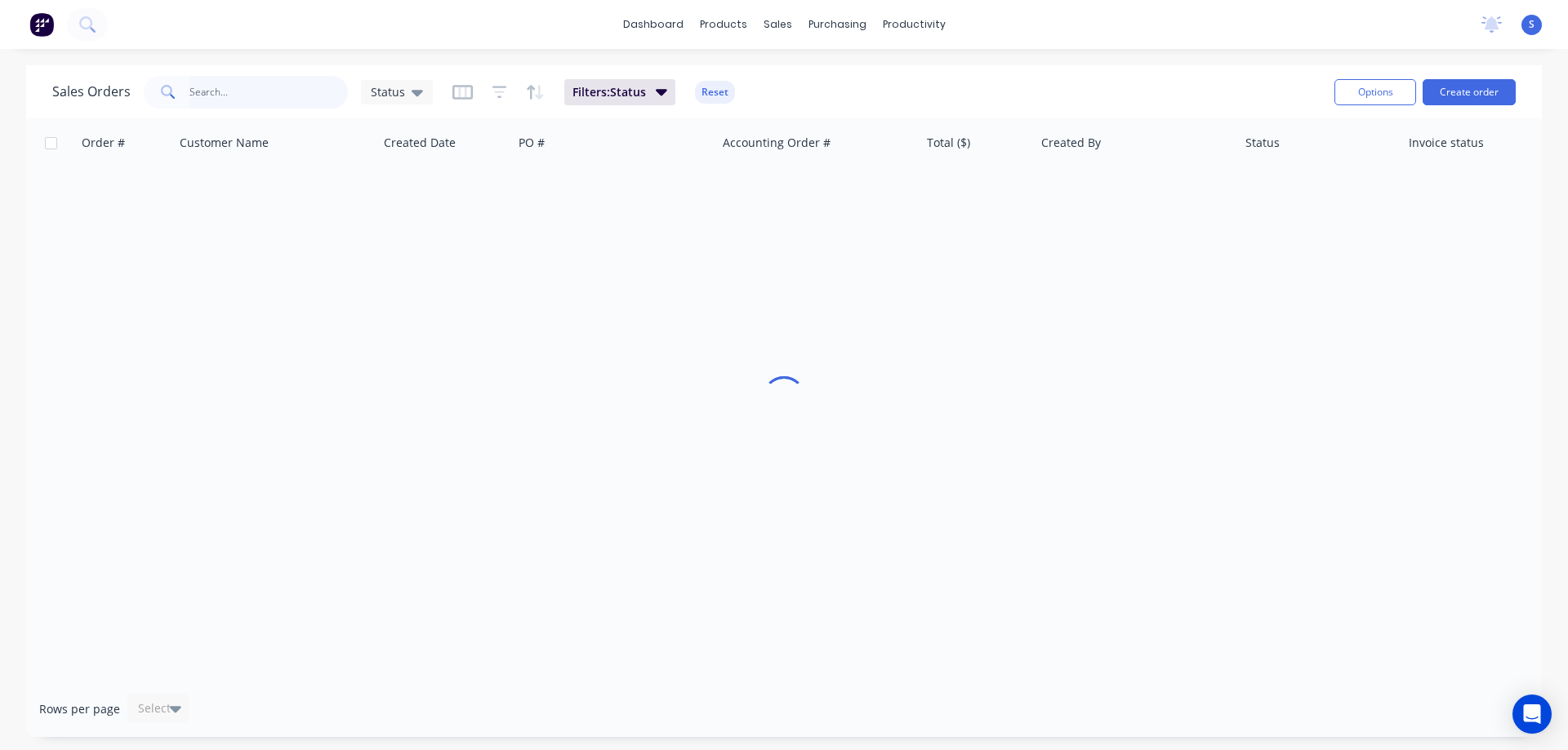
click at [236, 95] on input "text" at bounding box center [269, 92] width 159 height 32
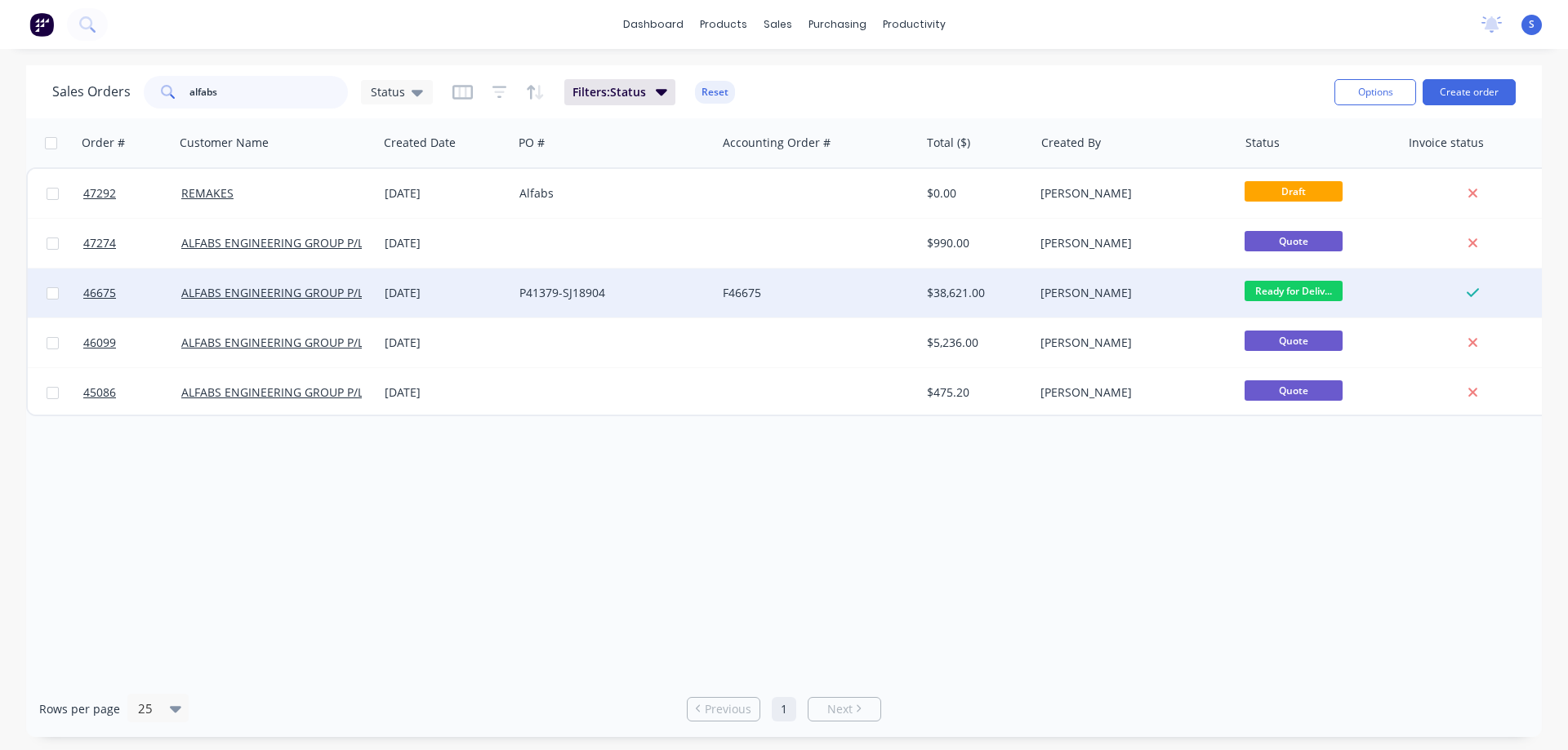
type input "alfabs"
click at [377, 295] on div "ALFABS ENGINEERING GROUP P/L" at bounding box center [275, 293] width 203 height 49
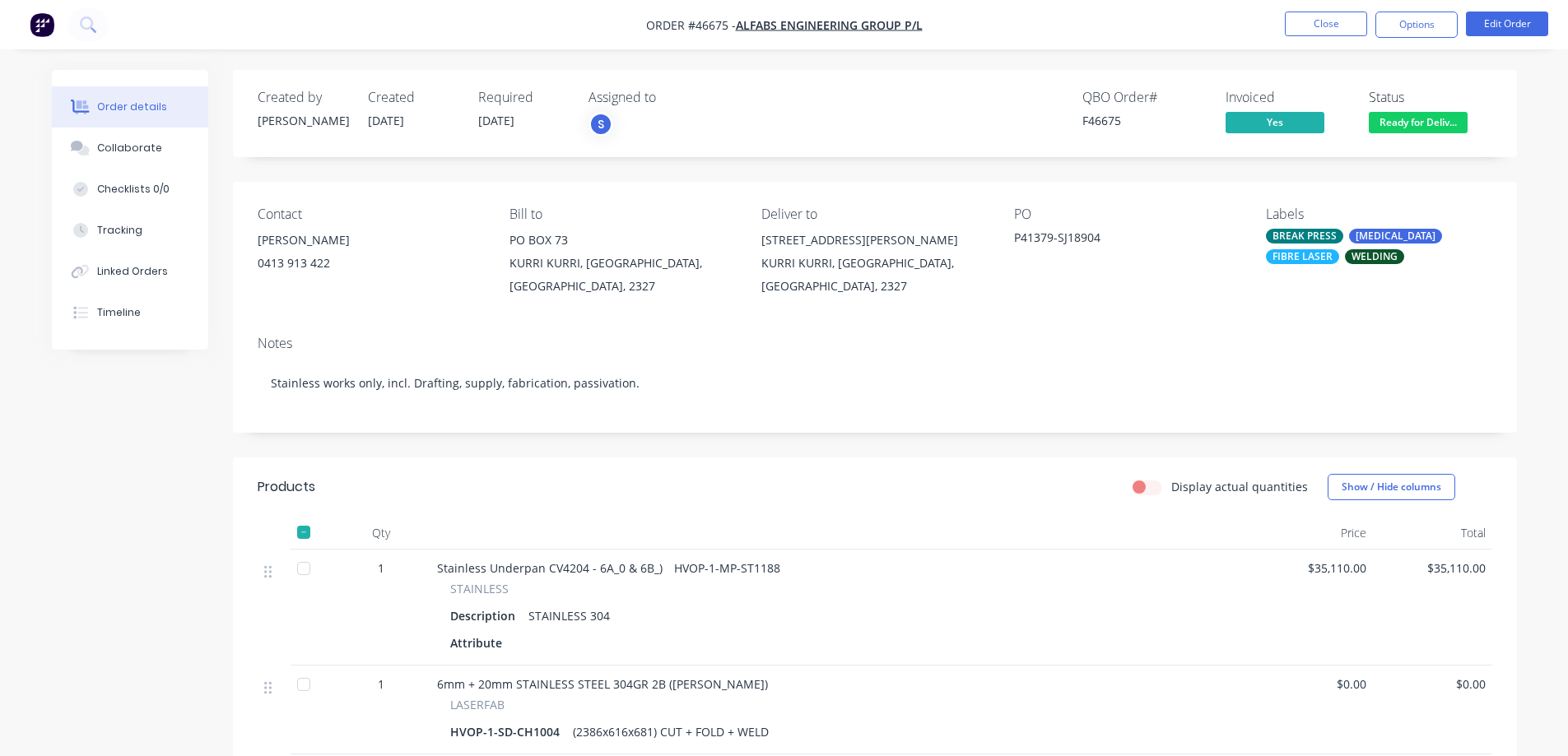
click at [300, 256] on div "0413 913 422" at bounding box center [370, 263] width 225 height 23
drag, startPoint x: 343, startPoint y: 263, endPoint x: 255, endPoint y: 236, distance: 92.0
click at [255, 236] on div "Contact HARLEY JOHNS 0413 913 422 Bill to PO BOX 73 KURRI KURRI, New South Wale…" at bounding box center [875, 252] width 1284 height 141
copy div "[PERSON_NAME] 0413 913 422"
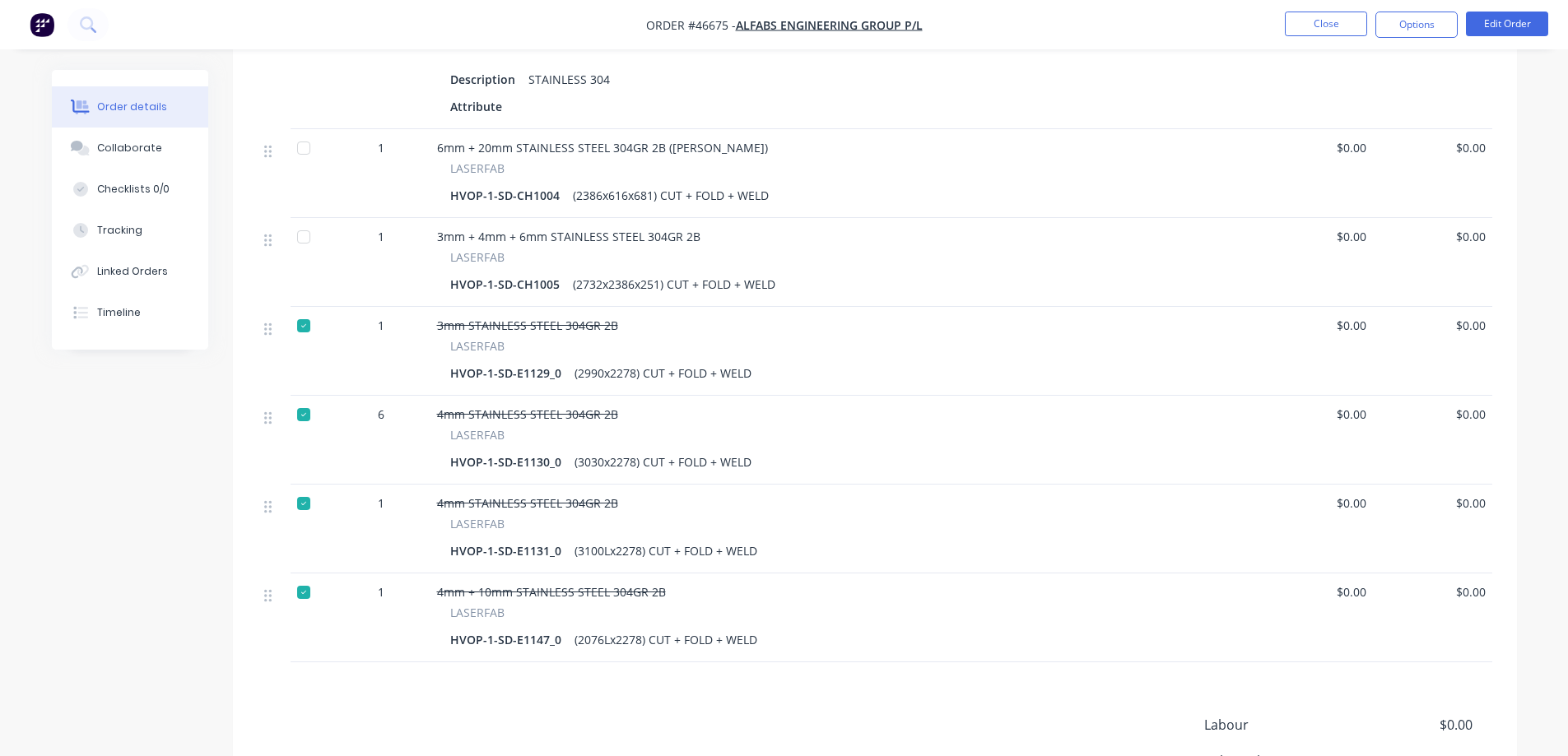
scroll to position [576, 0]
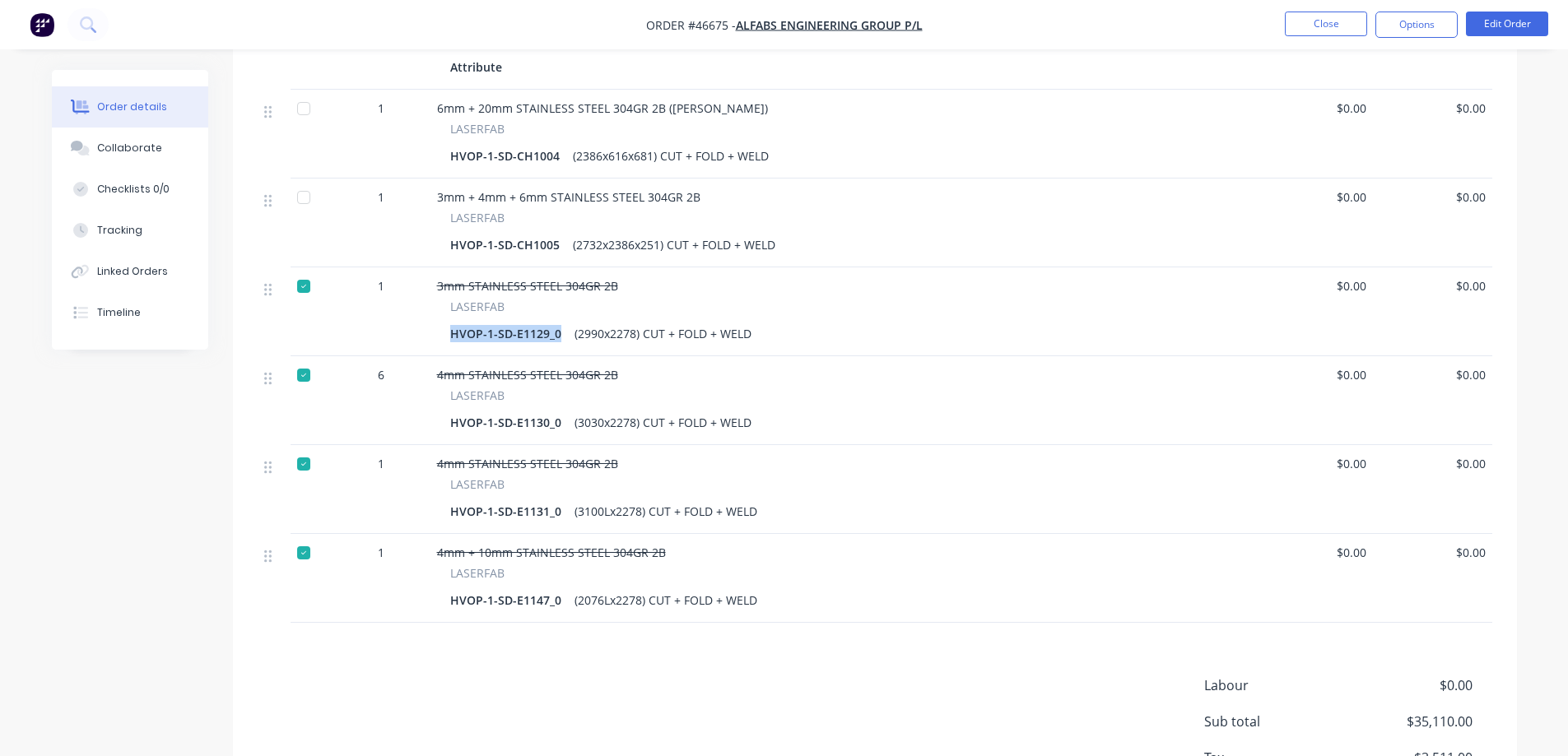
drag, startPoint x: 556, startPoint y: 335, endPoint x: 445, endPoint y: 341, distance: 111.2
click at [445, 341] on div "LASERFAB HVOP-1-SD-E1129_0 (2990x2278) CUT + FOLD + WELD" at bounding box center [842, 321] width 810 height 48
copy div "HVOP-1-SD-E1129_0"
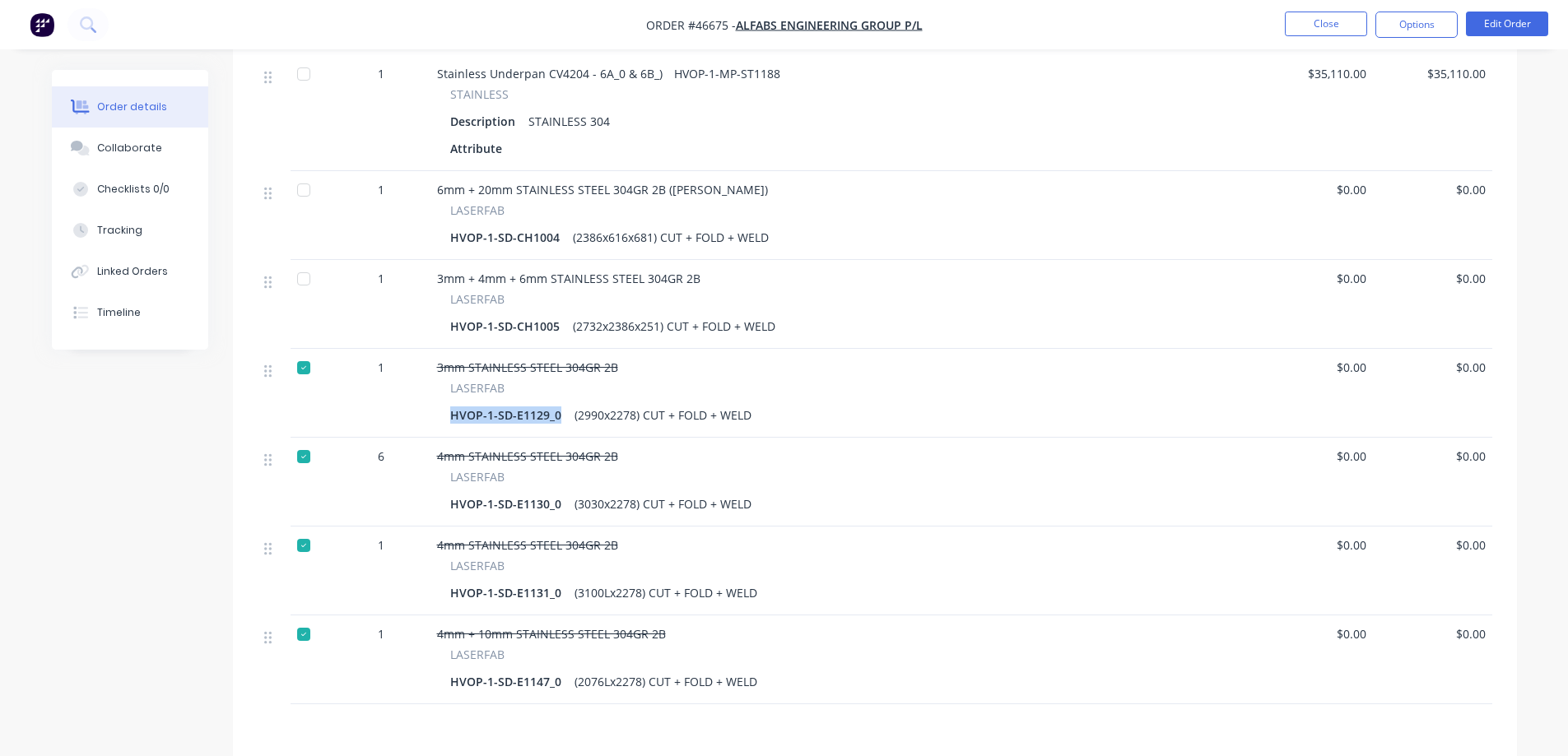
scroll to position [493, 0]
drag, startPoint x: 752, startPoint y: 417, endPoint x: 567, endPoint y: 416, distance: 185.0
click at [568, 416] on div "(2990x2278) CUT + FOLD + WELD" at bounding box center [663, 416] width 190 height 24
copy div "(2990x2278) CUT + FOLD + WELD"
drag, startPoint x: 613, startPoint y: 458, endPoint x: 435, endPoint y: 454, distance: 178.0
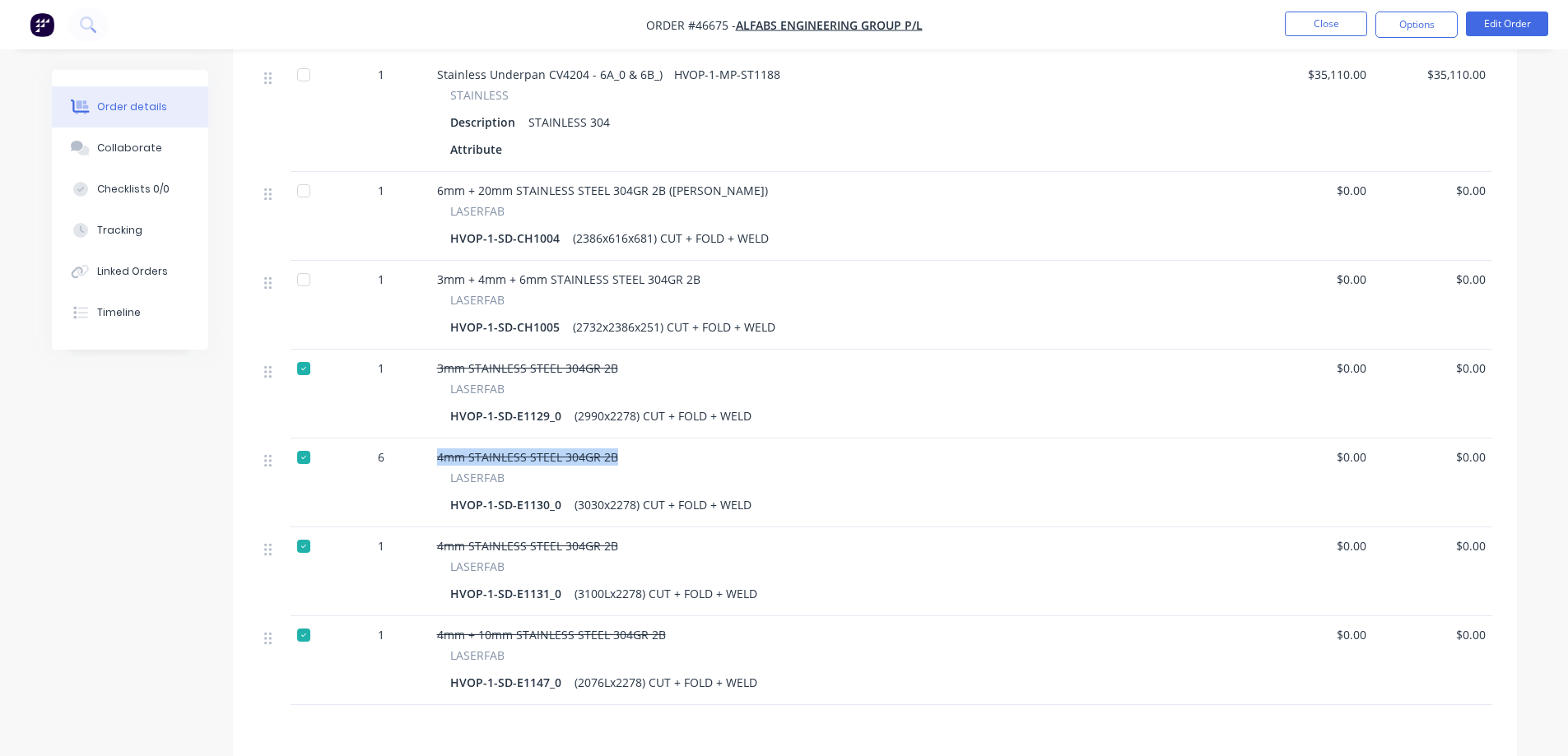
click at [435, 454] on div "4mm STAINLESS STEEL 304GR 2B LASERFAB HVOP-1-SD-E1130_0 (3030x2278) CUT + FOLD …" at bounding box center [842, 482] width 823 height 89
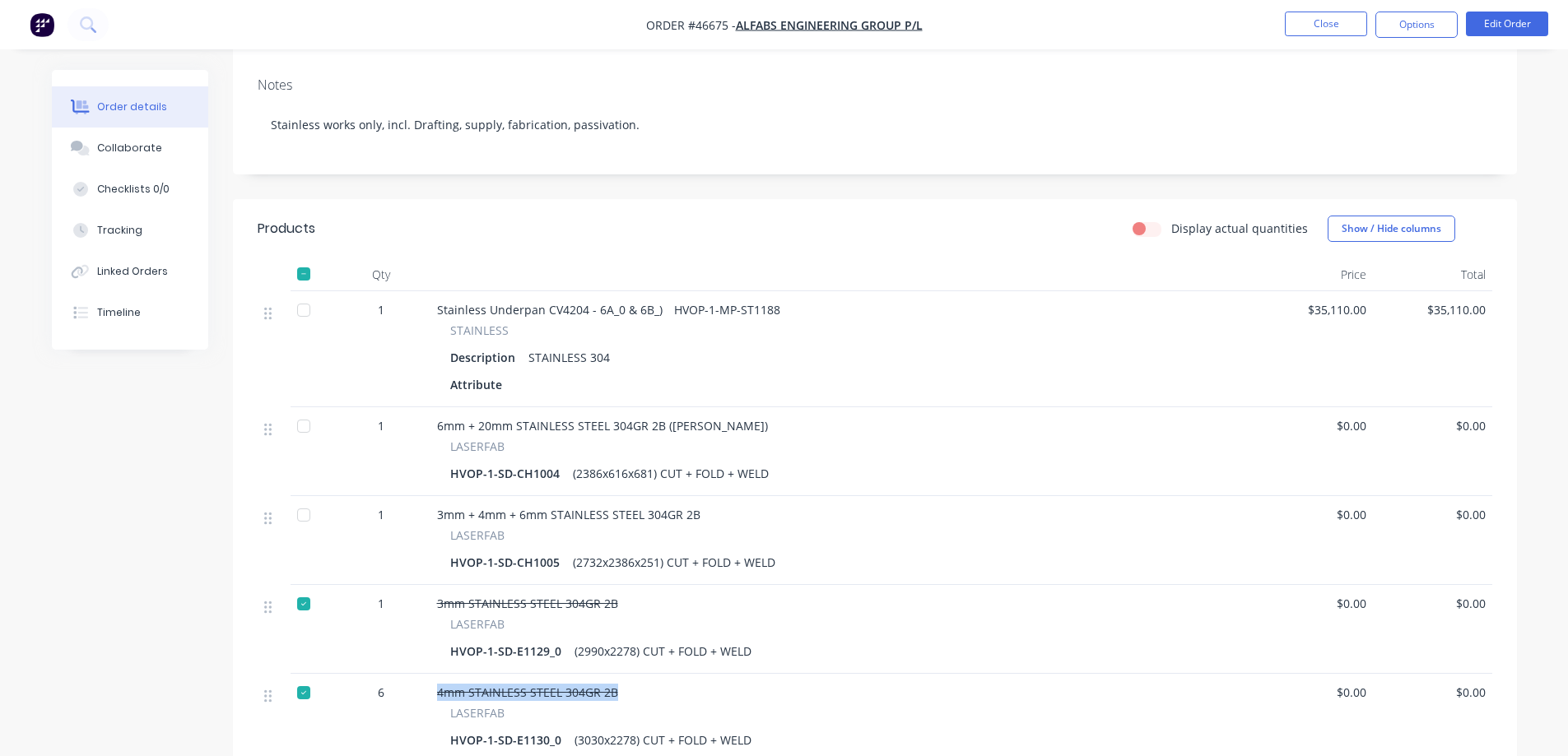
scroll to position [329, 0]
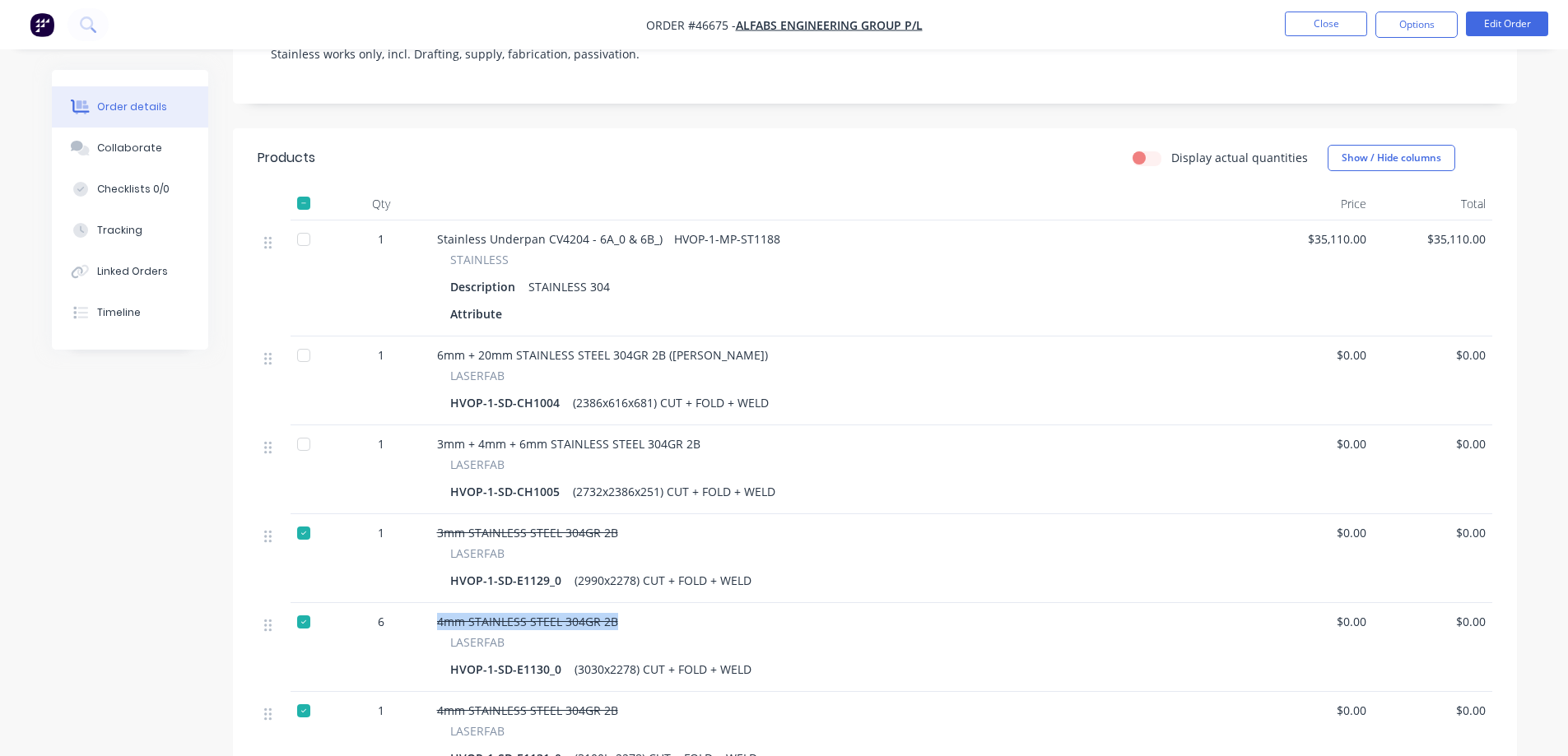
copy span "4mm STAINLESS STEEL 304GR 2B"
